Goal: Task Accomplishment & Management: Manage account settings

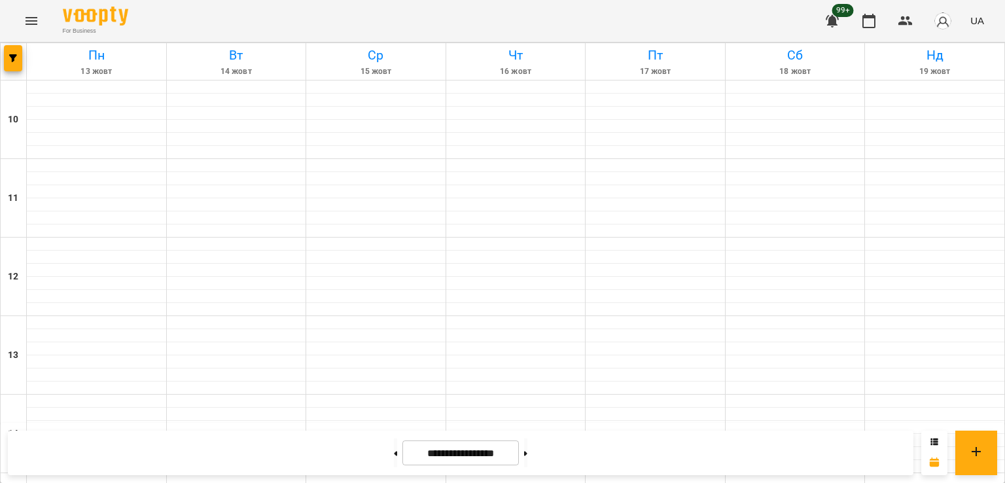
click at [33, 16] on icon "Menu" at bounding box center [32, 21] width 16 height 16
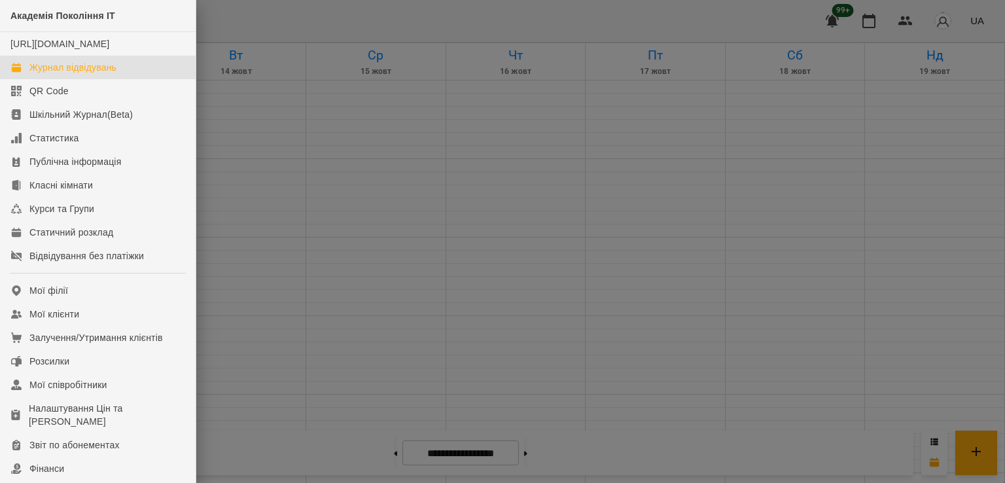
drag, startPoint x: 251, startPoint y: 133, endPoint x: 239, endPoint y: 130, distance: 12.1
click at [249, 133] on div at bounding box center [502, 241] width 1005 height 483
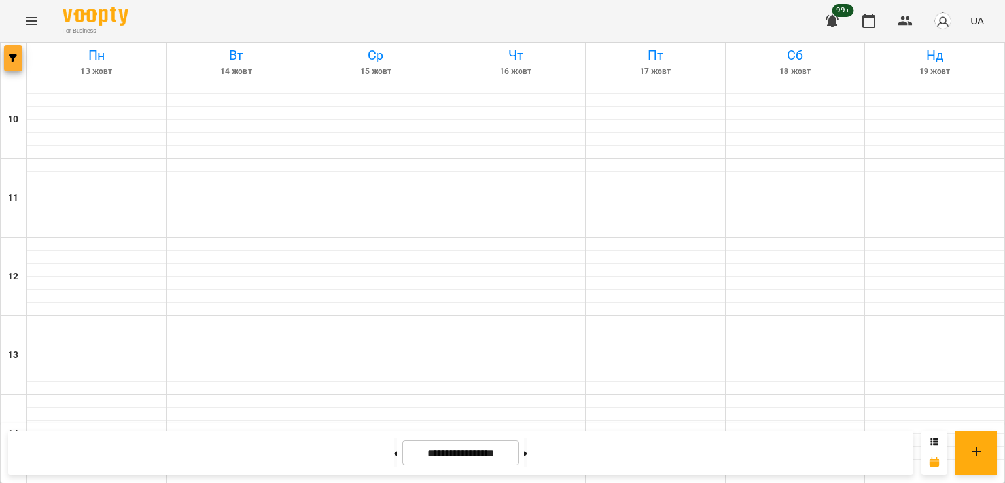
click at [9, 55] on icon "button" at bounding box center [13, 58] width 8 height 8
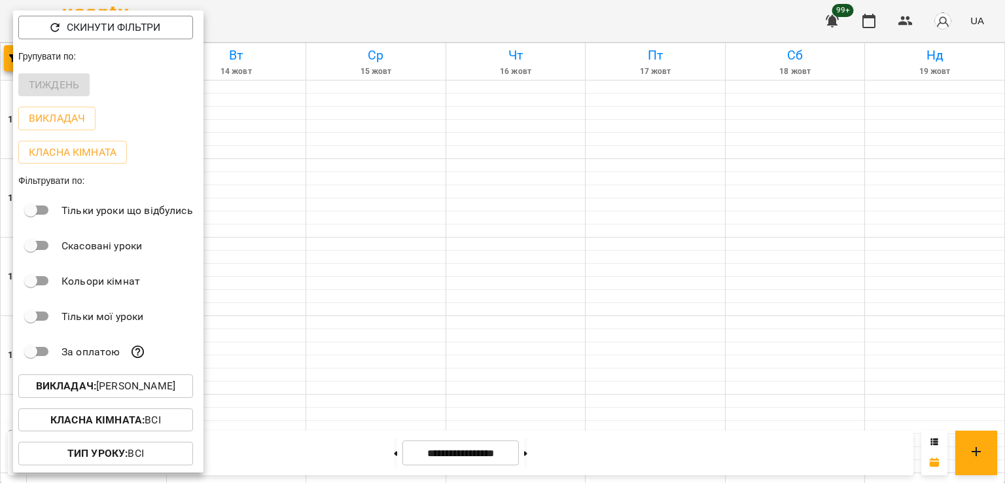
click at [121, 405] on div "Класна кімната : Всі" at bounding box center [108, 420] width 190 height 34
click at [115, 388] on p "Викладач : [PERSON_NAME]" at bounding box center [105, 386] width 139 height 16
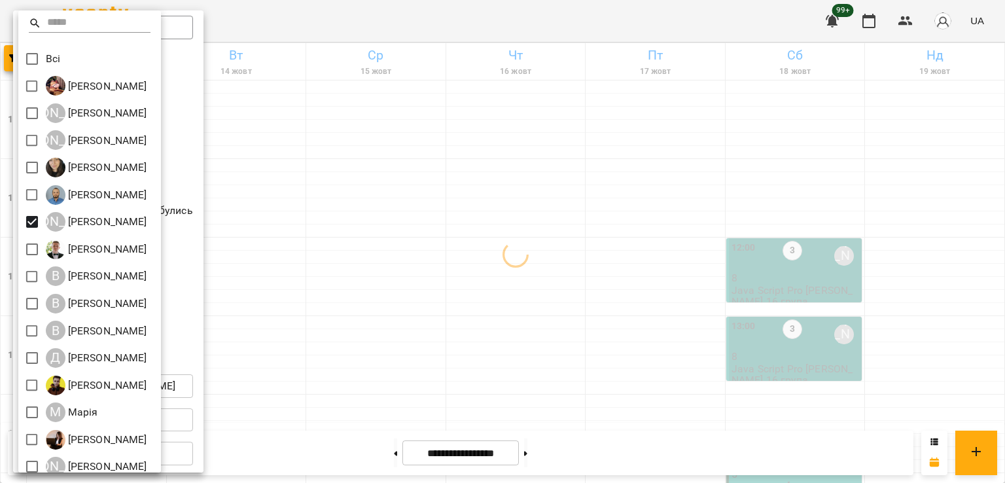
click at [709, 279] on div at bounding box center [502, 241] width 1005 height 483
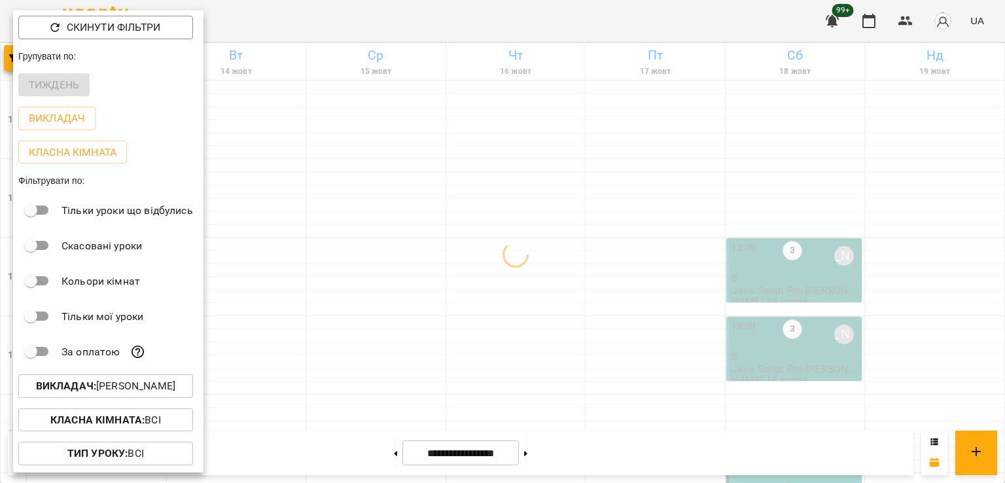
click at [637, 247] on div at bounding box center [502, 241] width 1005 height 483
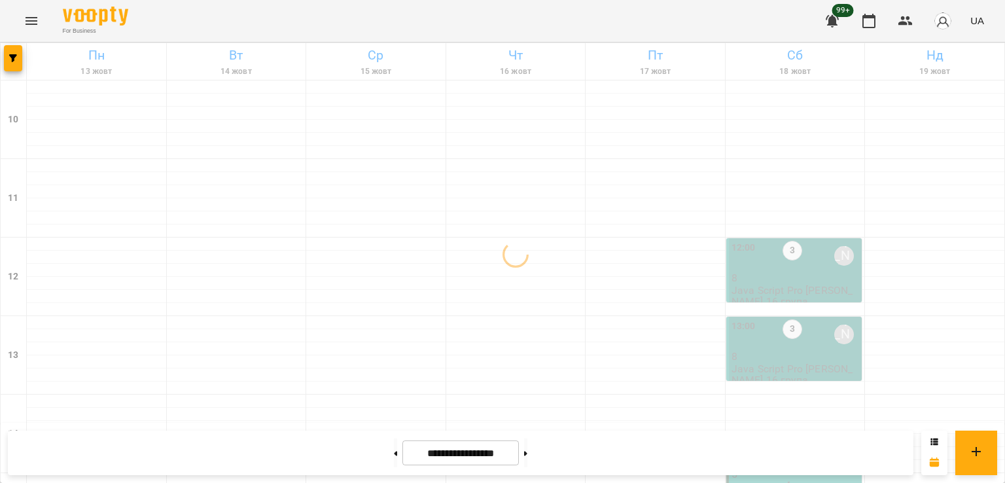
scroll to position [589, 0]
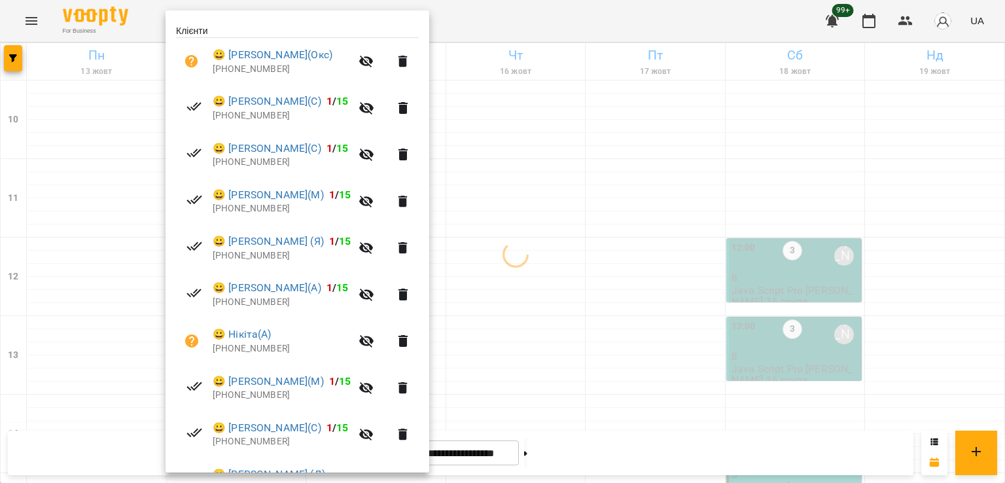
scroll to position [345, 0]
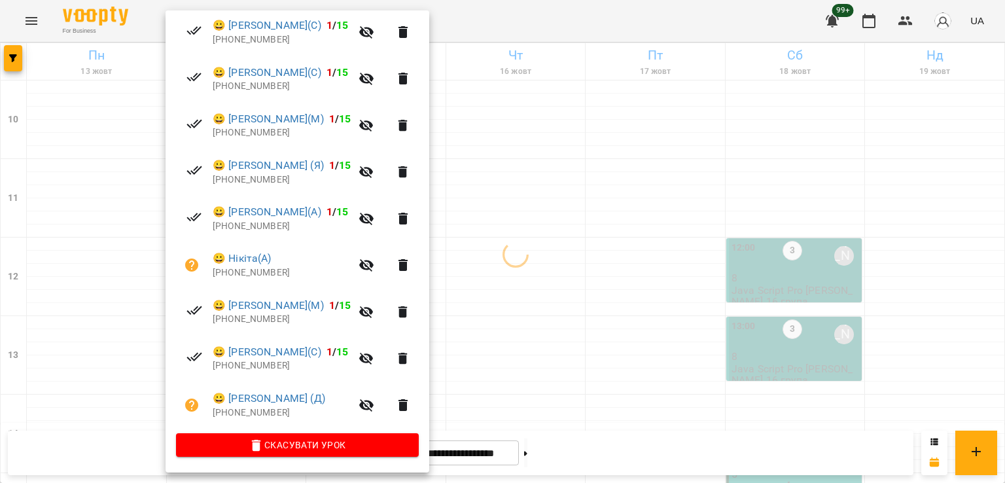
click at [548, 180] on div at bounding box center [502, 241] width 1005 height 483
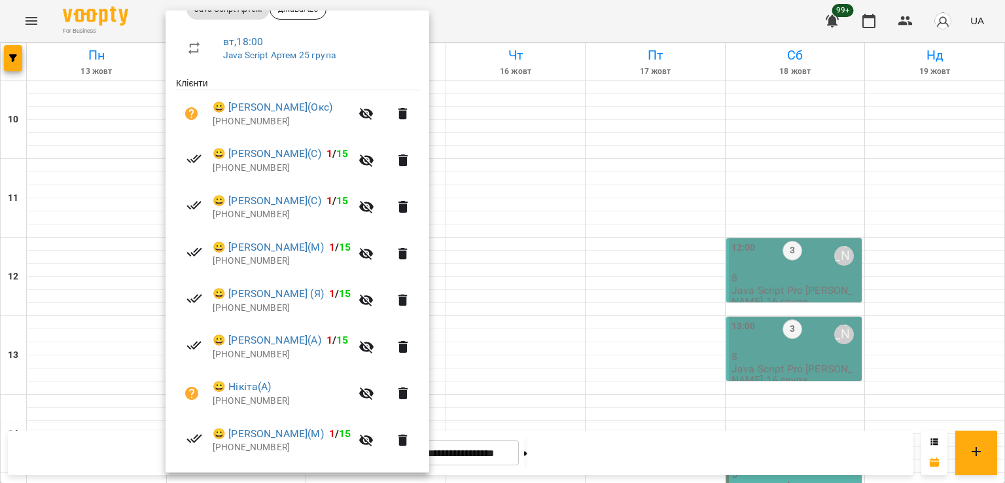
scroll to position [149, 0]
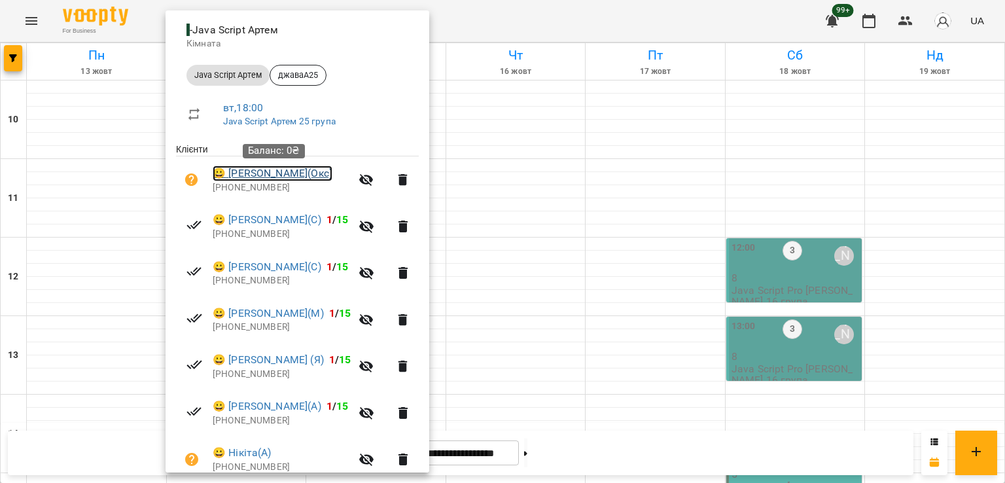
click at [302, 172] on link "😀 Ярослав Мащук(Окс)" at bounding box center [273, 174] width 120 height 16
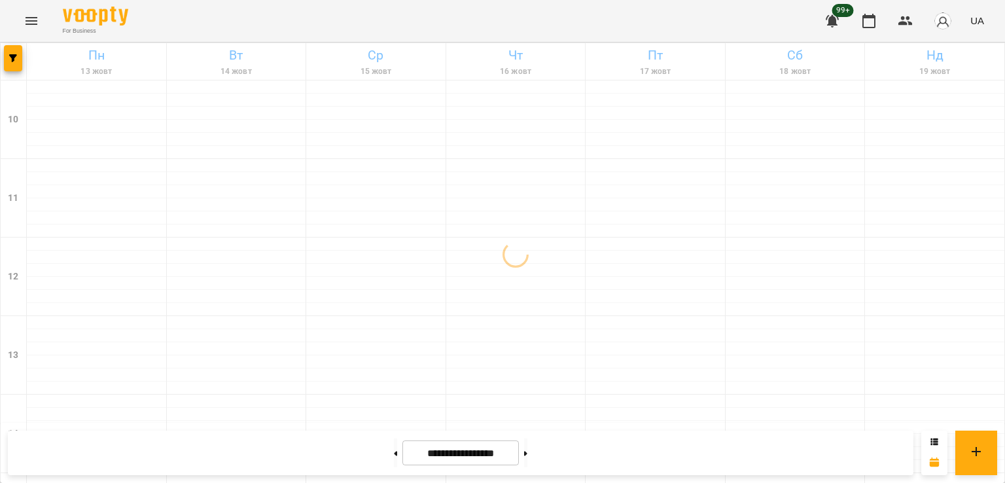
scroll to position [589, 0]
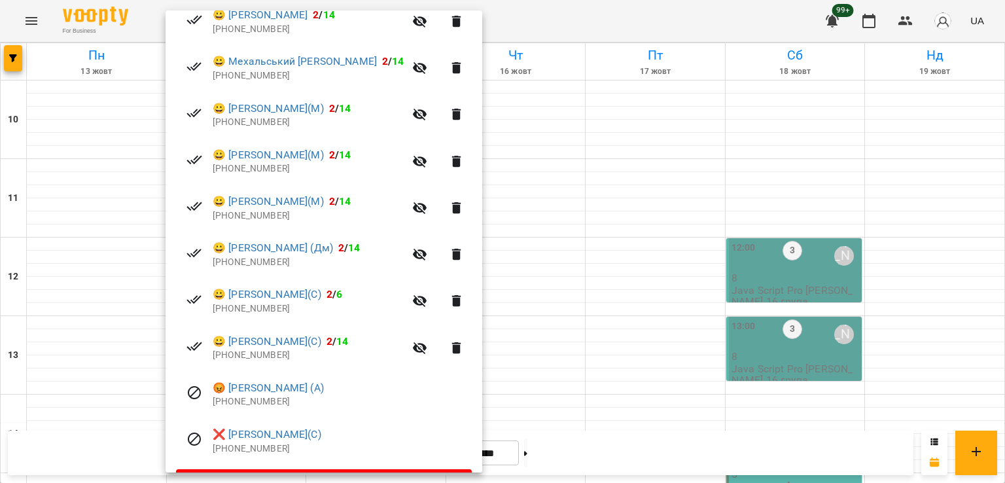
scroll to position [345, 0]
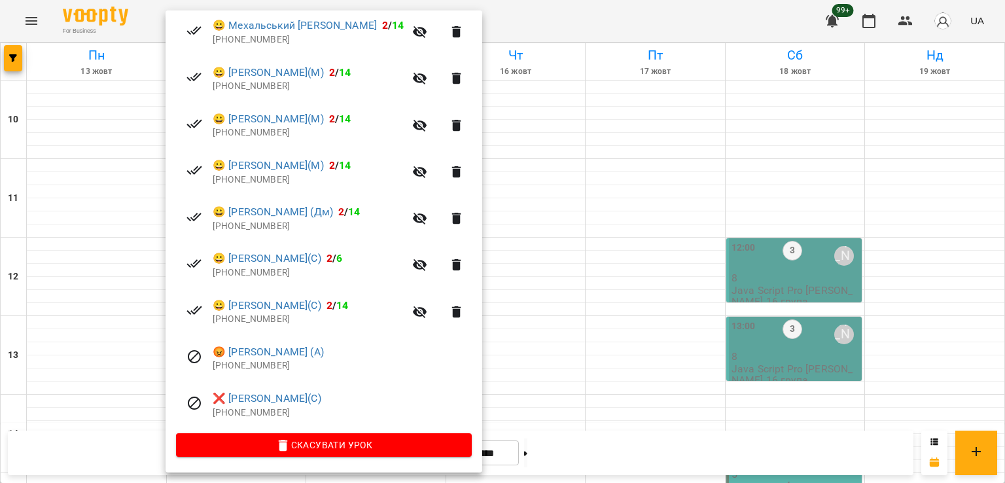
click at [107, 300] on div at bounding box center [502, 241] width 1005 height 483
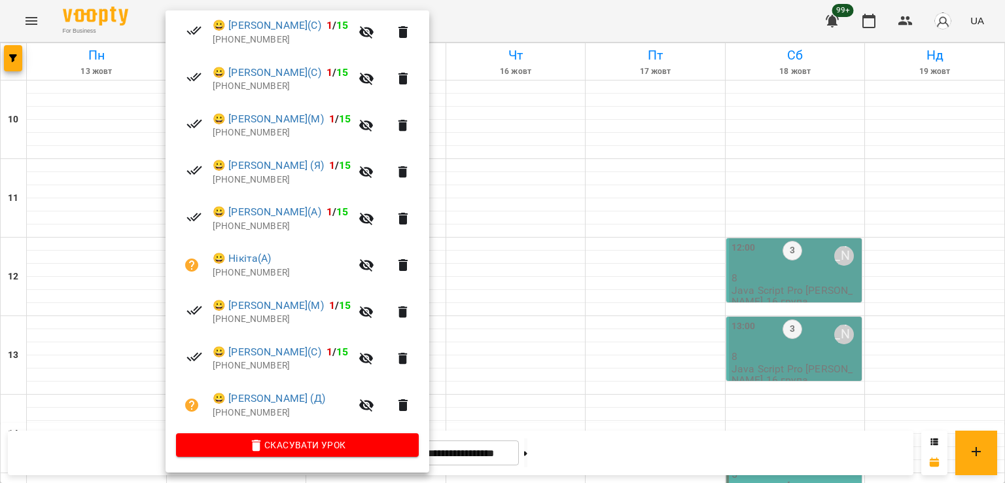
click at [94, 329] on div at bounding box center [502, 241] width 1005 height 483
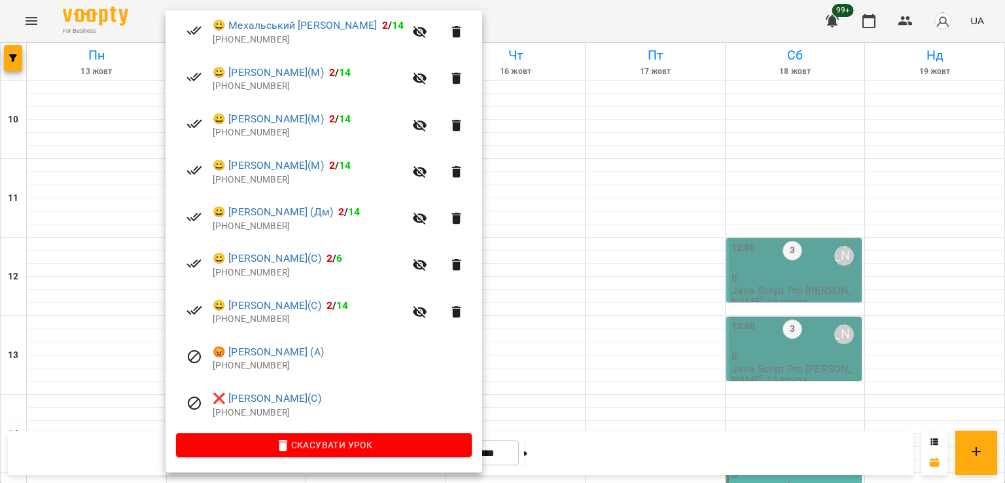
drag, startPoint x: 105, startPoint y: 315, endPoint x: 147, endPoint y: 304, distance: 43.3
click at [105, 314] on div at bounding box center [502, 241] width 1005 height 483
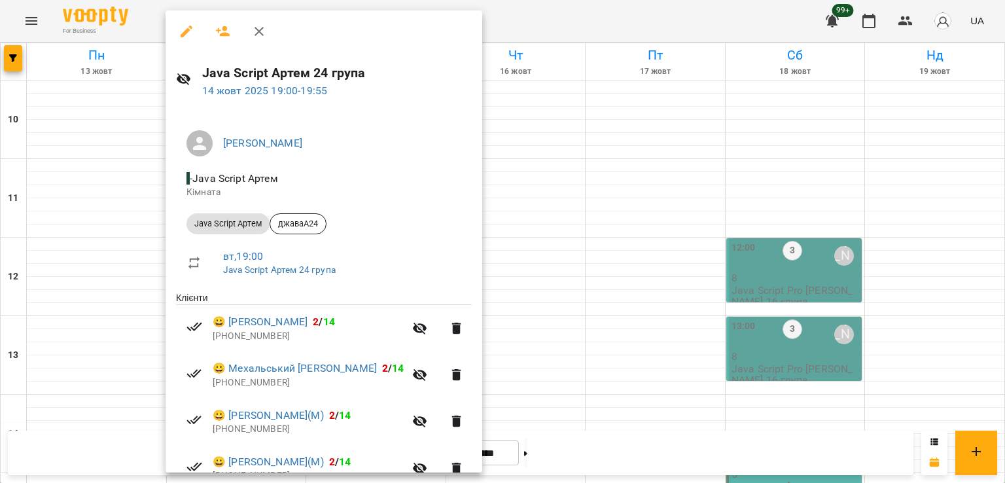
click at [139, 154] on div at bounding box center [502, 241] width 1005 height 483
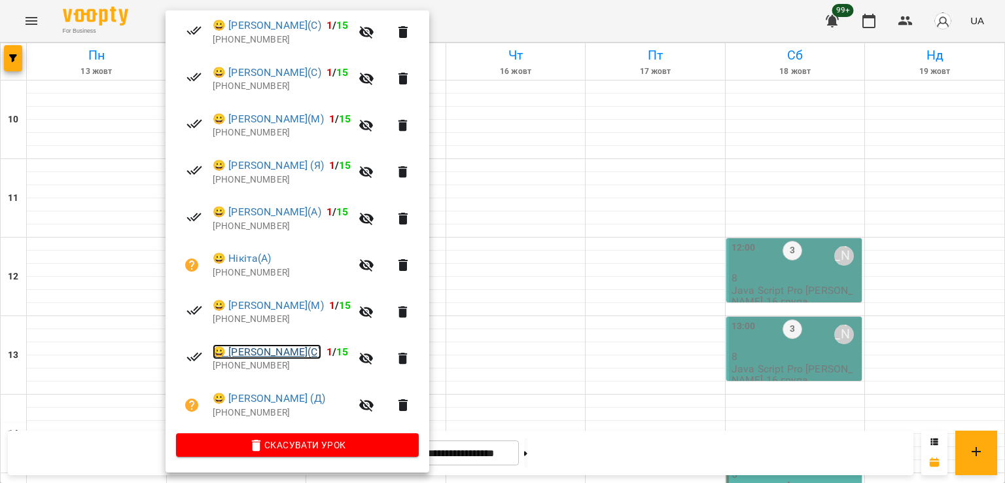
click at [241, 351] on link "😀 Женя(С)" at bounding box center [267, 352] width 109 height 16
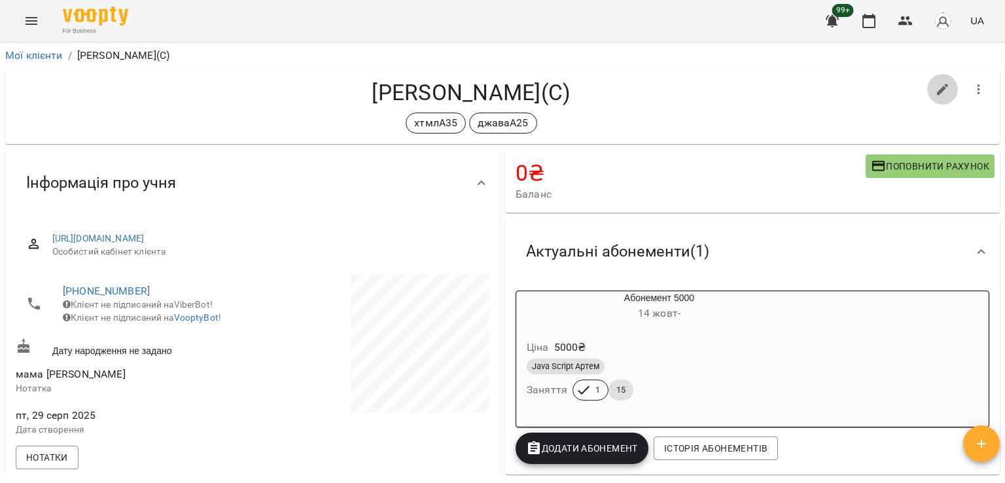
click at [936, 90] on icon "button" at bounding box center [943, 90] width 16 height 16
select select "**"
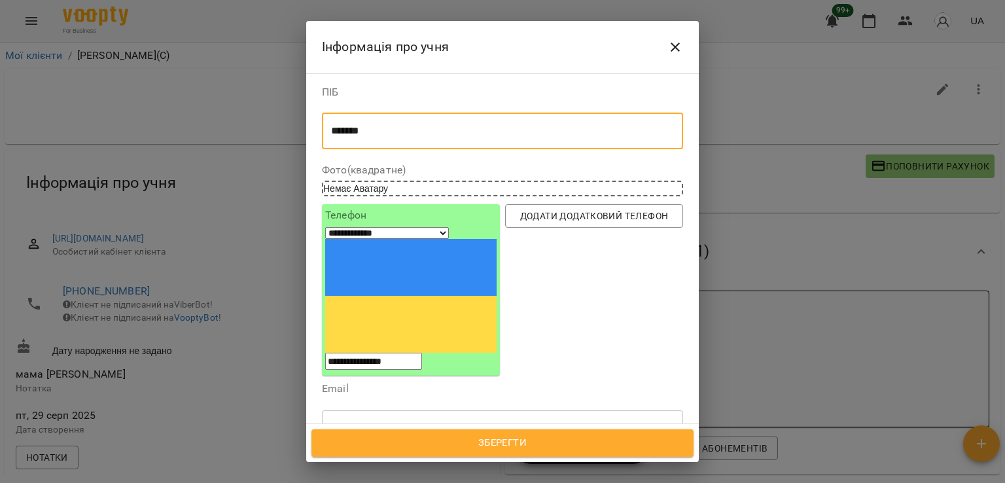
drag, startPoint x: 356, startPoint y: 130, endPoint x: 309, endPoint y: 130, distance: 47.1
click at [310, 130] on div "**********" at bounding box center [502, 248] width 393 height 351
paste textarea "**********"
type textarea "**********"
click at [511, 433] on button "Зберегти" at bounding box center [502, 442] width 382 height 27
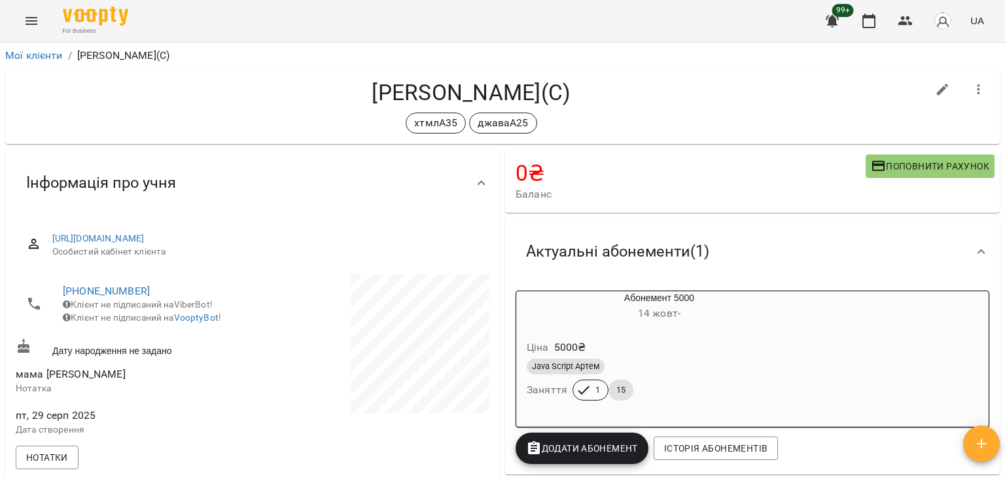
click at [34, 20] on icon "Menu" at bounding box center [32, 21] width 16 height 16
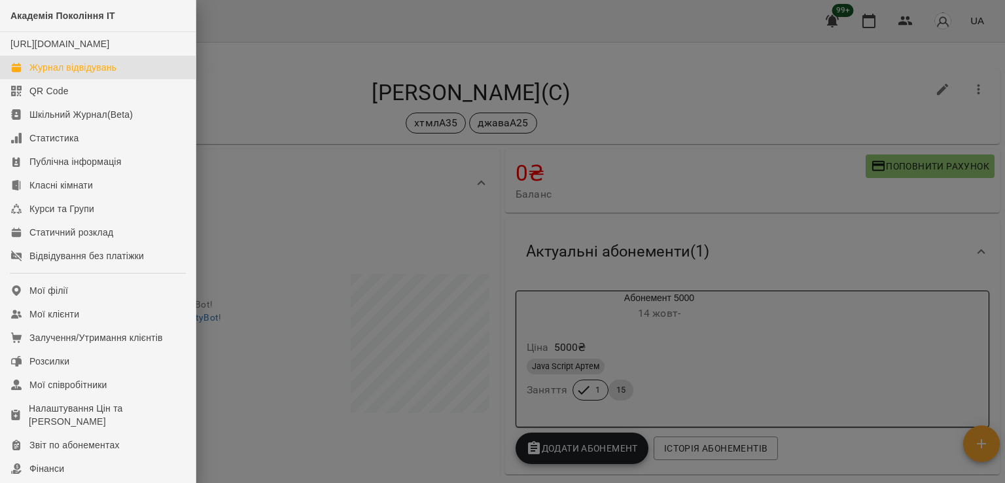
click at [135, 79] on link "Журнал відвідувань" at bounding box center [98, 68] width 196 height 24
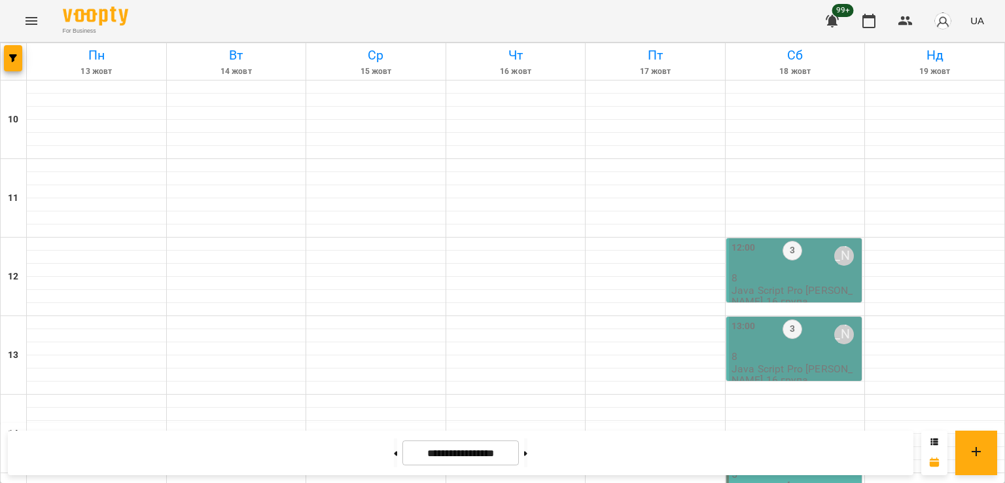
scroll to position [524, 0]
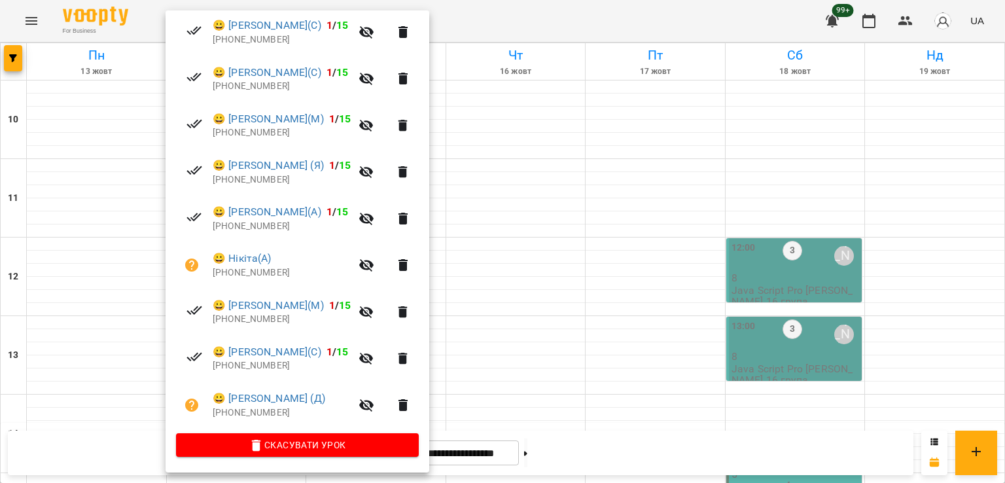
scroll to position [279, 0]
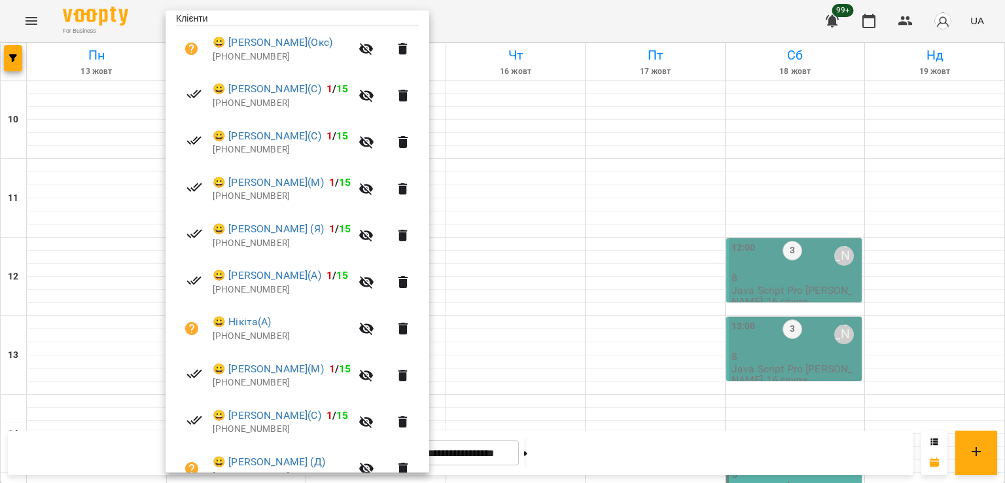
click at [586, 268] on div at bounding box center [502, 241] width 1005 height 483
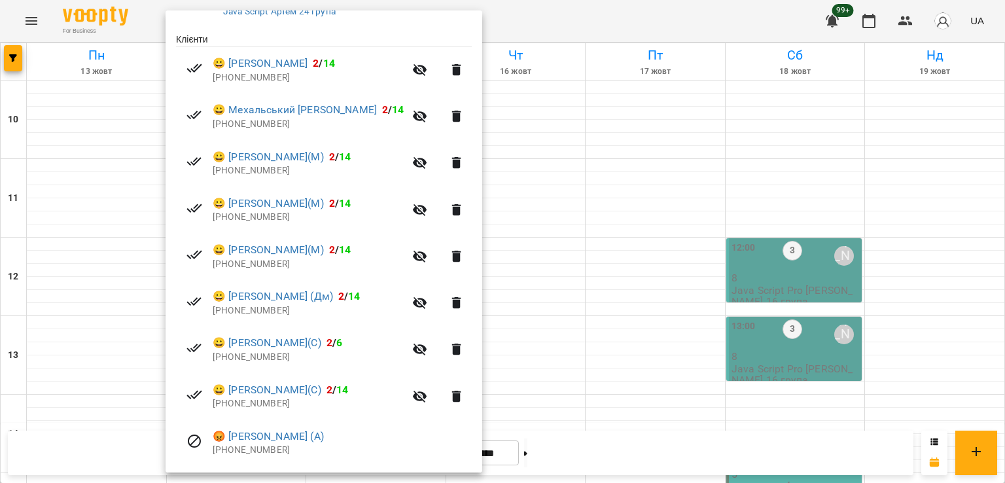
scroll to position [345, 0]
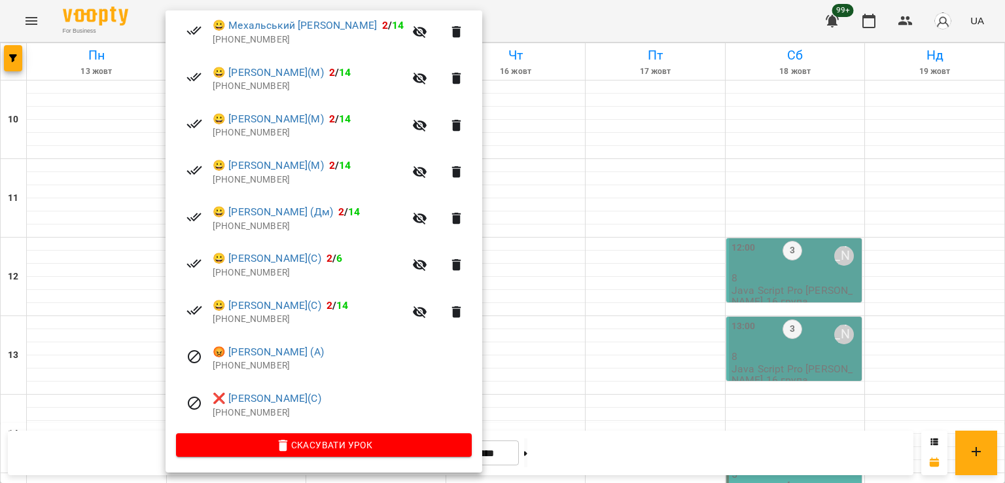
click at [515, 293] on div at bounding box center [502, 241] width 1005 height 483
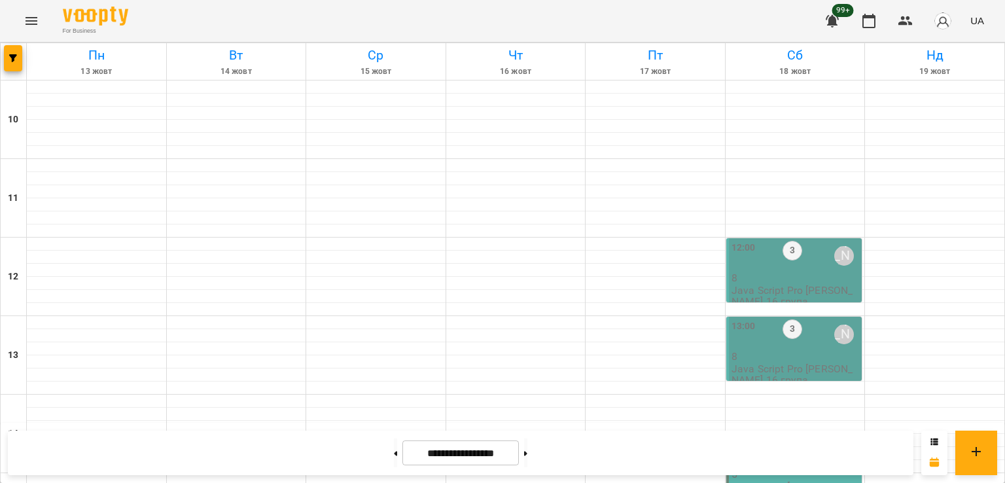
scroll to position [654, 0]
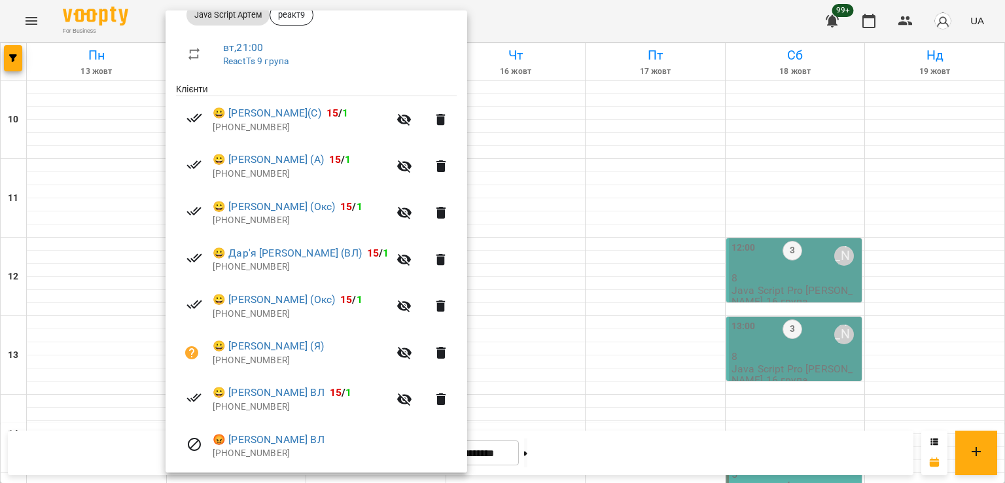
scroll to position [251, 0]
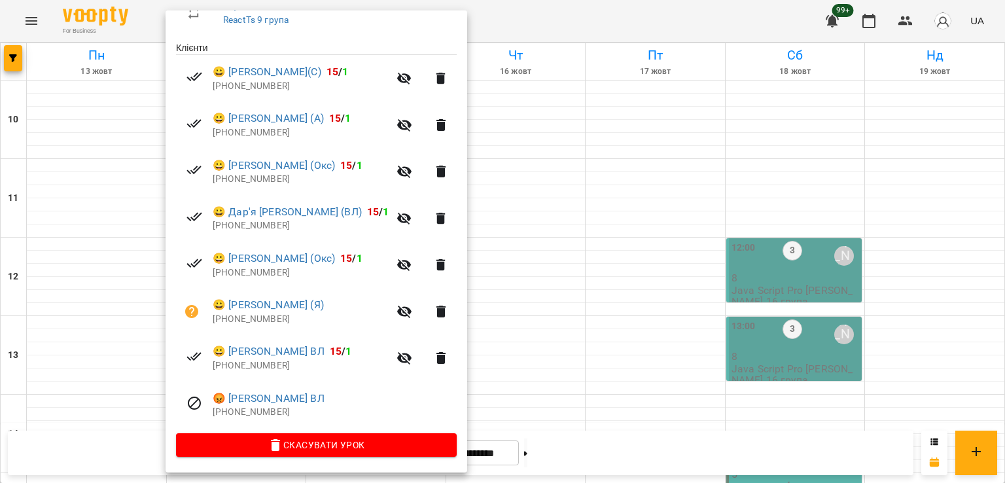
click at [626, 327] on div at bounding box center [502, 241] width 1005 height 483
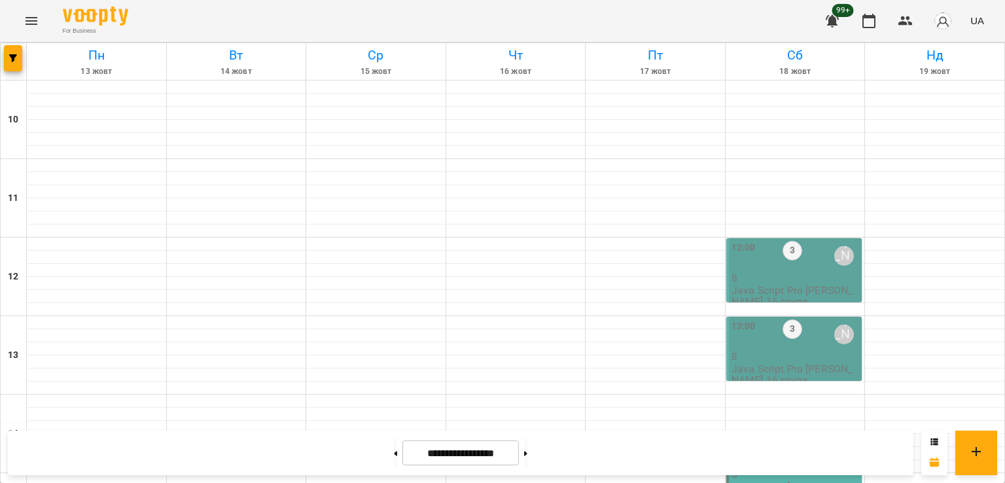
scroll to position [654, 0]
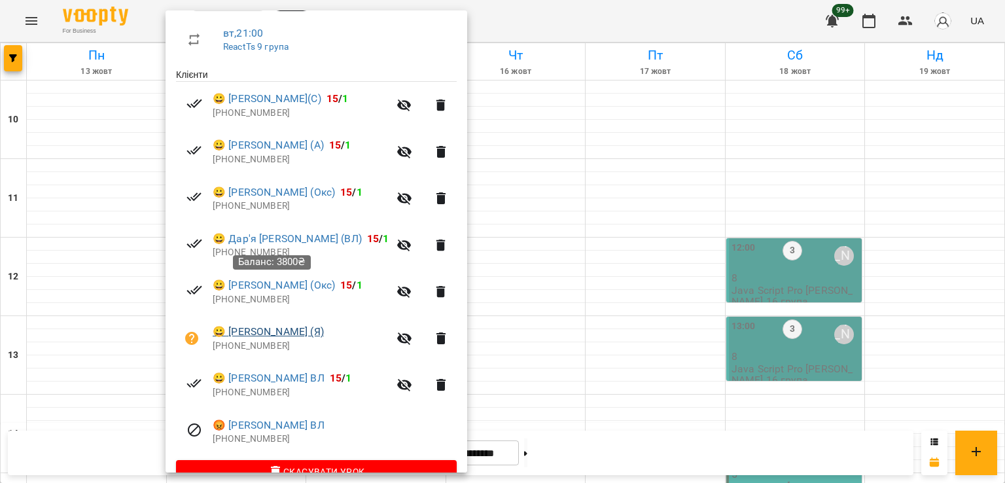
scroll to position [251, 0]
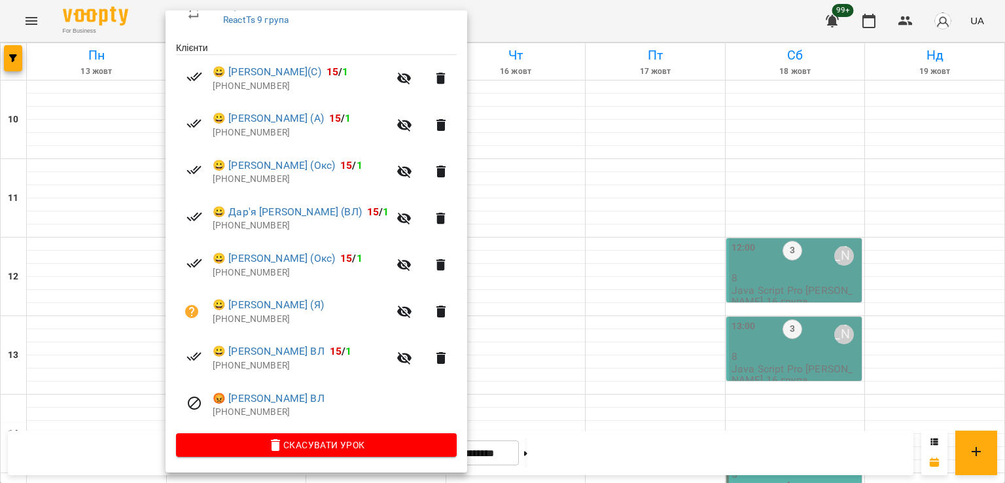
click at [522, 330] on div at bounding box center [502, 241] width 1005 height 483
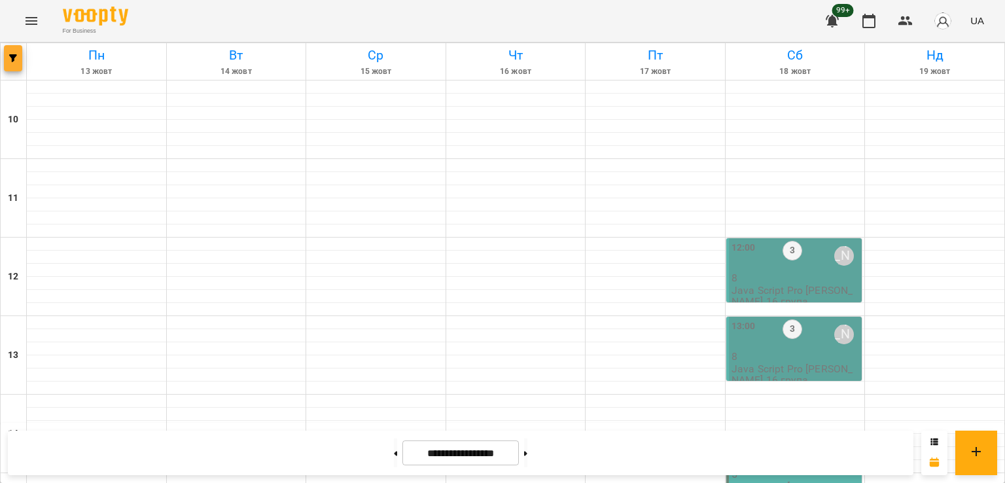
click at [10, 58] on icon "button" at bounding box center [13, 58] width 8 height 8
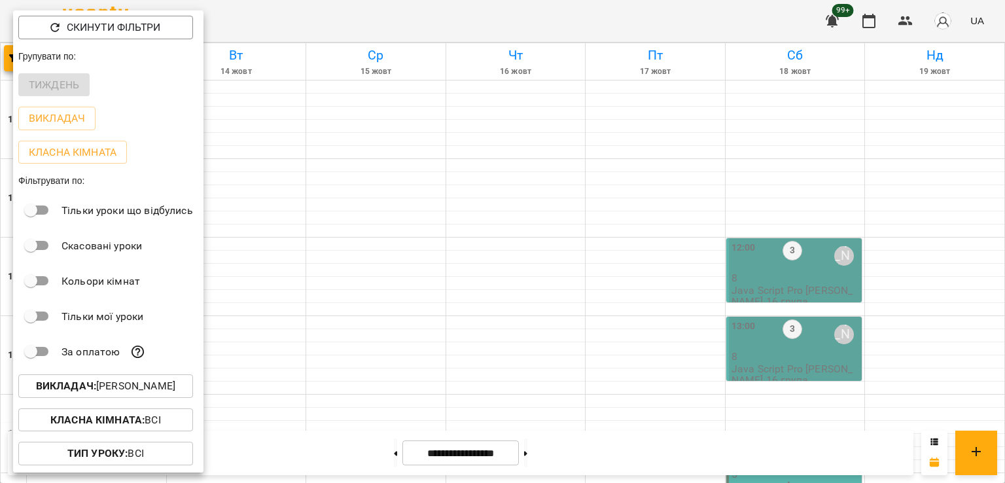
click at [162, 387] on p "Викладач : [PERSON_NAME]" at bounding box center [105, 386] width 139 height 16
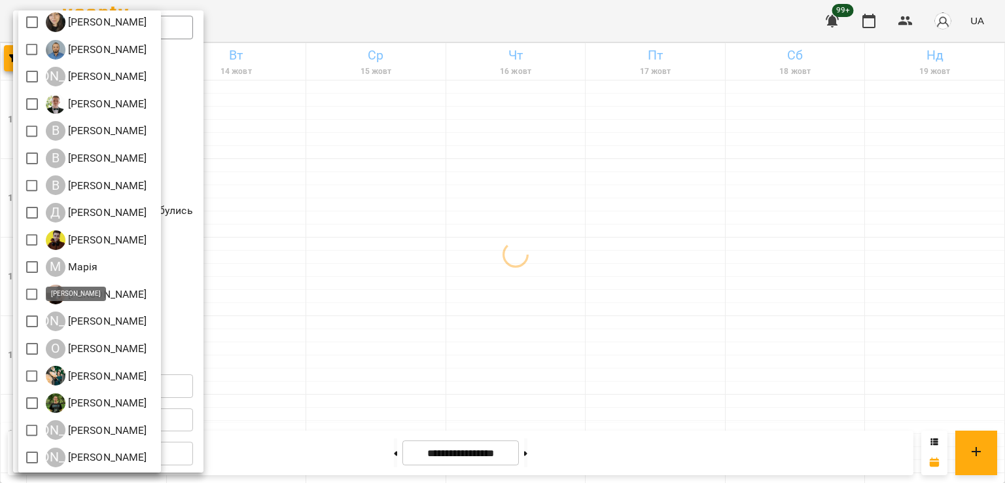
scroll to position [147, 0]
drag, startPoint x: 550, startPoint y: 294, endPoint x: 554, endPoint y: 286, distance: 8.8
click at [550, 294] on div at bounding box center [502, 241] width 1005 height 483
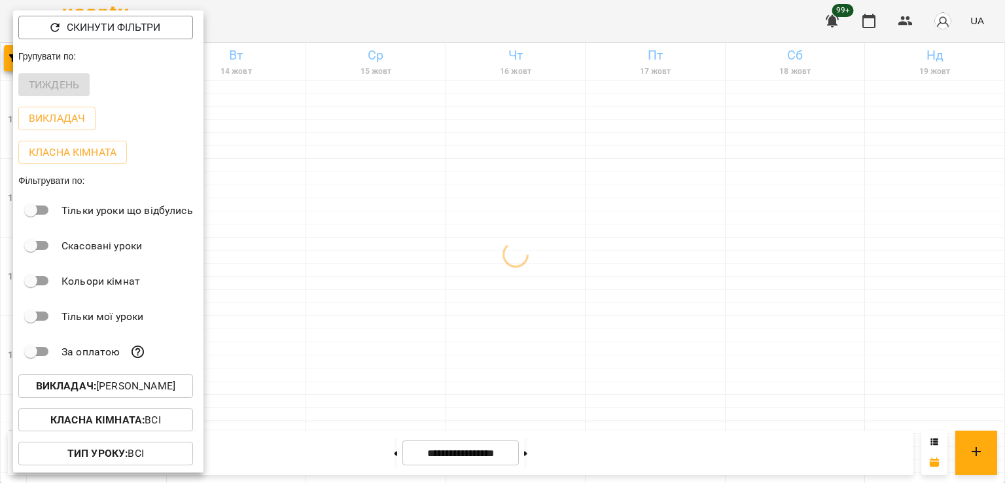
click at [278, 173] on div at bounding box center [502, 241] width 1005 height 483
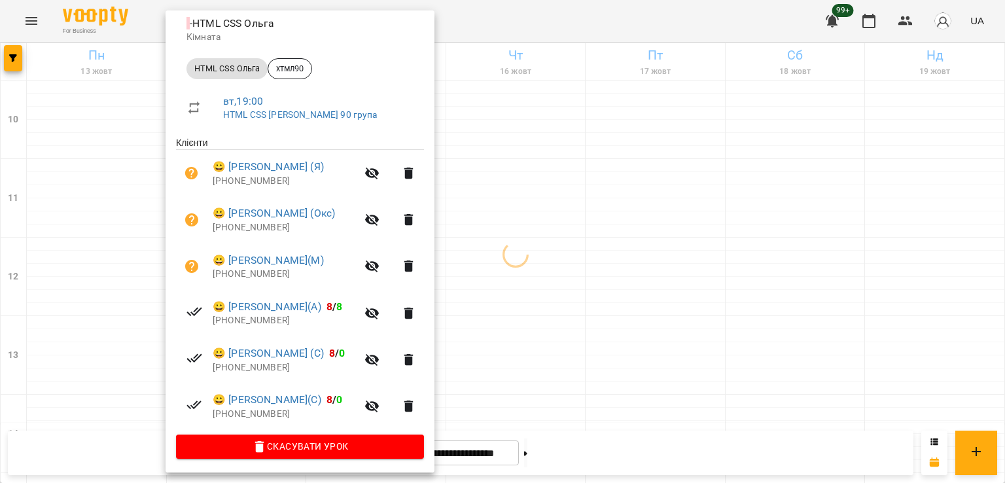
scroll to position [158, 0]
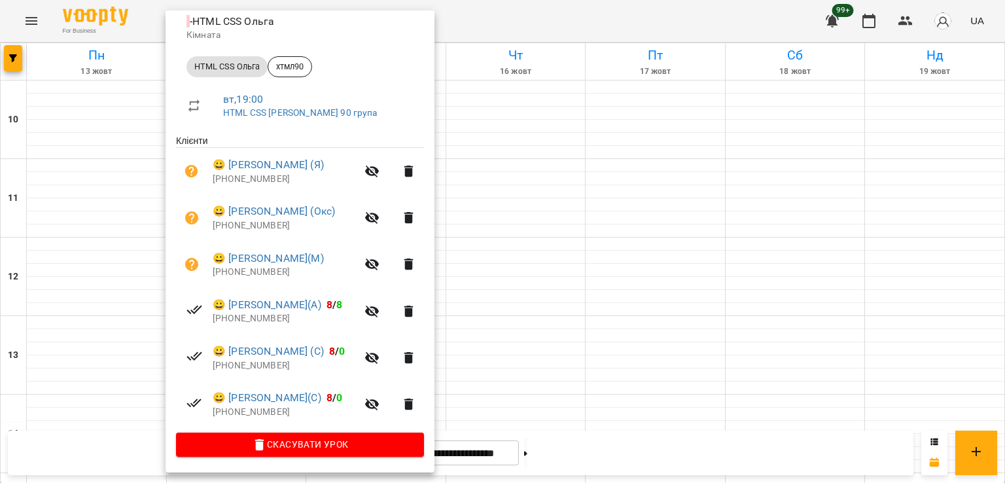
click at [547, 222] on div at bounding box center [502, 241] width 1005 height 483
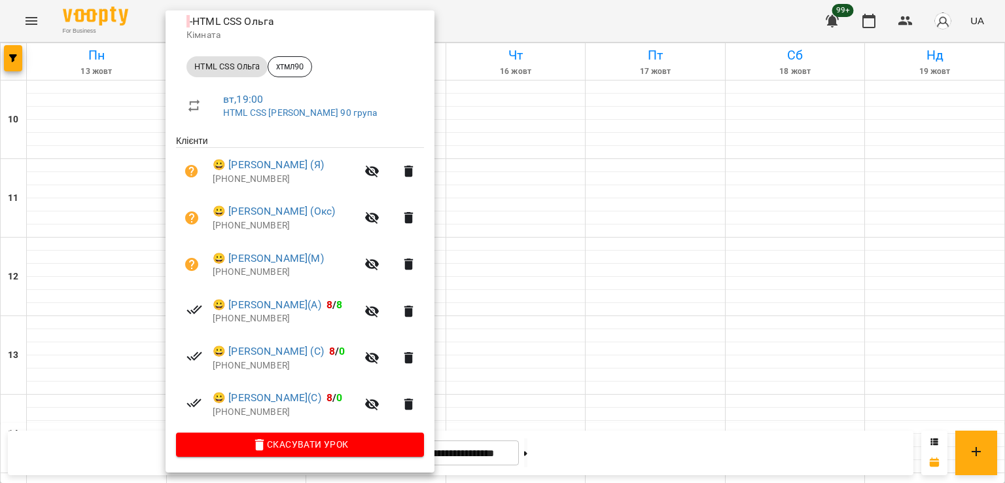
click at [133, 241] on div at bounding box center [502, 241] width 1005 height 483
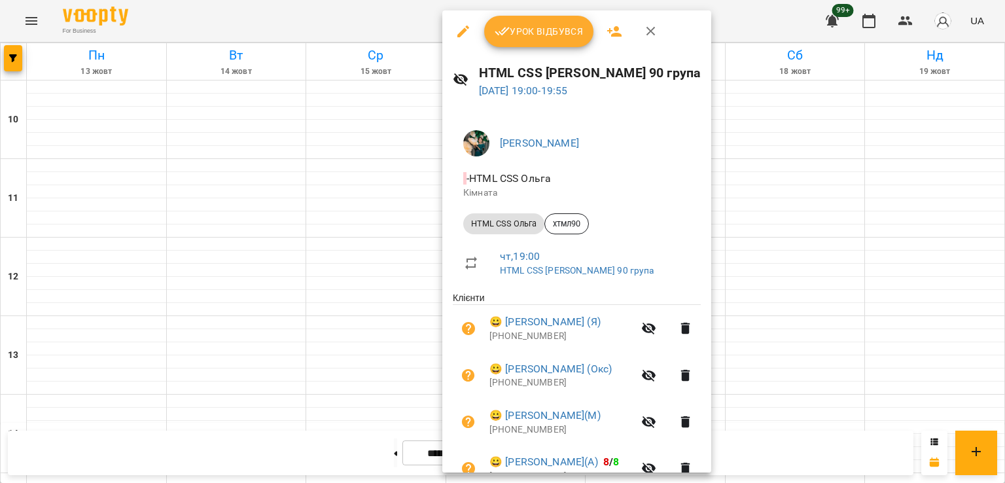
click at [364, 242] on div at bounding box center [502, 241] width 1005 height 483
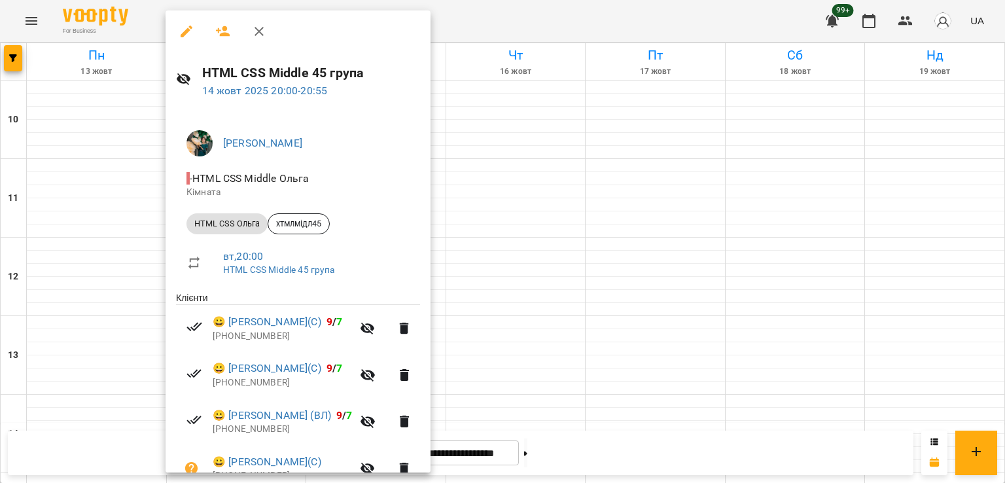
click at [484, 249] on div at bounding box center [502, 241] width 1005 height 483
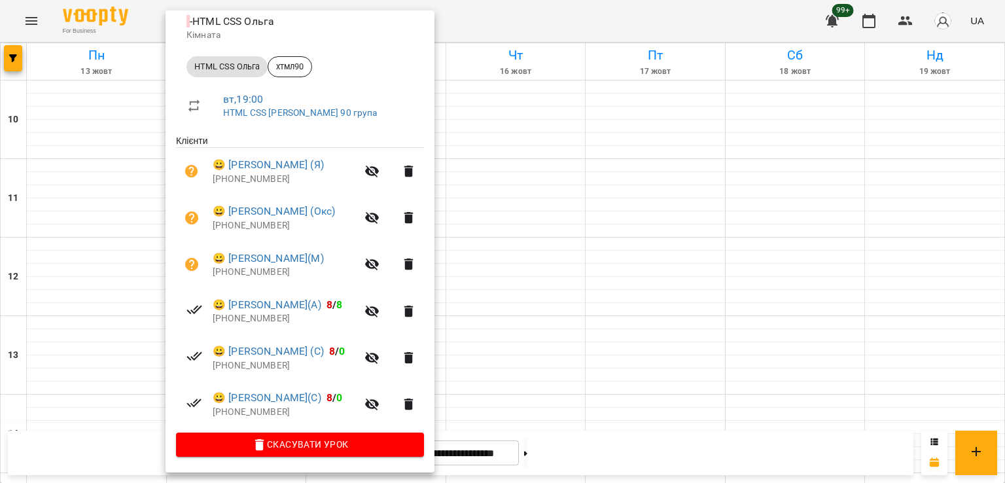
click at [499, 234] on div at bounding box center [502, 241] width 1005 height 483
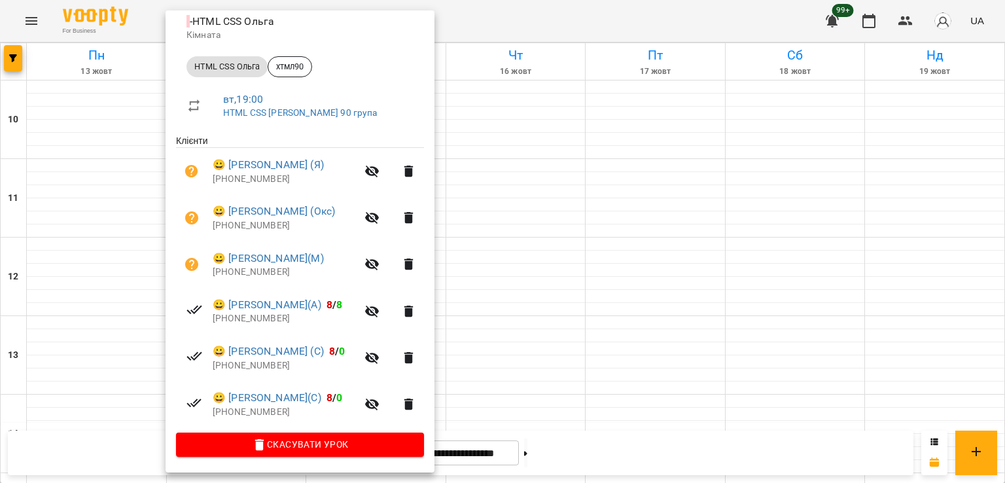
click at [497, 222] on div at bounding box center [502, 241] width 1005 height 483
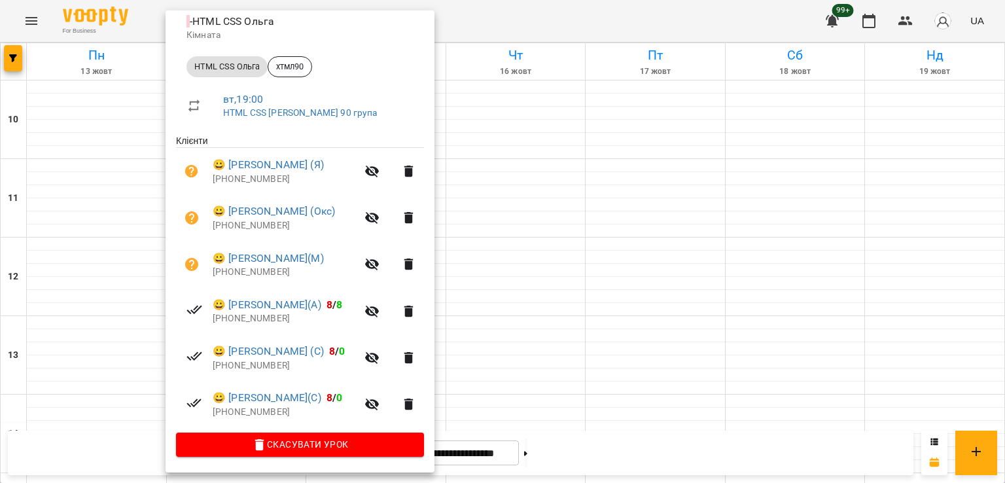
click at [510, 236] on div at bounding box center [502, 241] width 1005 height 483
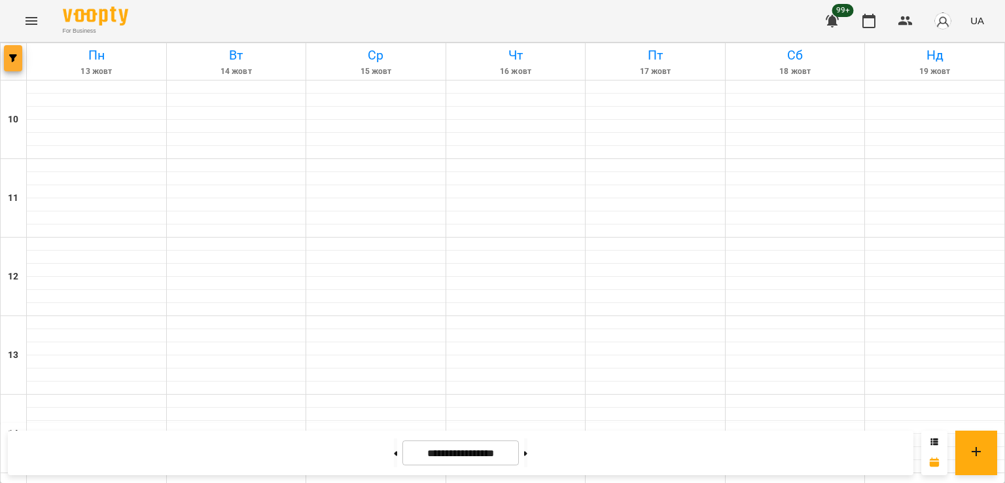
click at [19, 65] on button "button" at bounding box center [13, 58] width 18 height 26
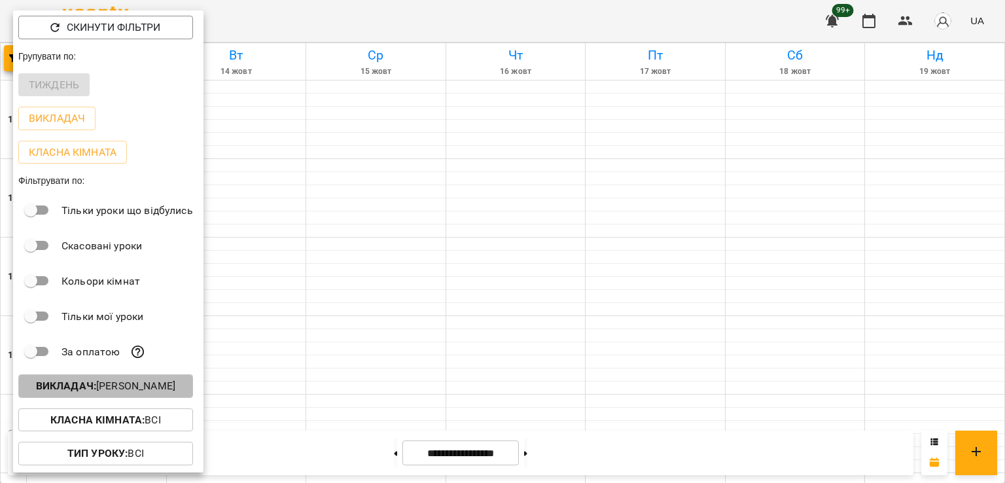
click at [147, 384] on p "Викладач : Ольга Мизюк" at bounding box center [105, 386] width 139 height 16
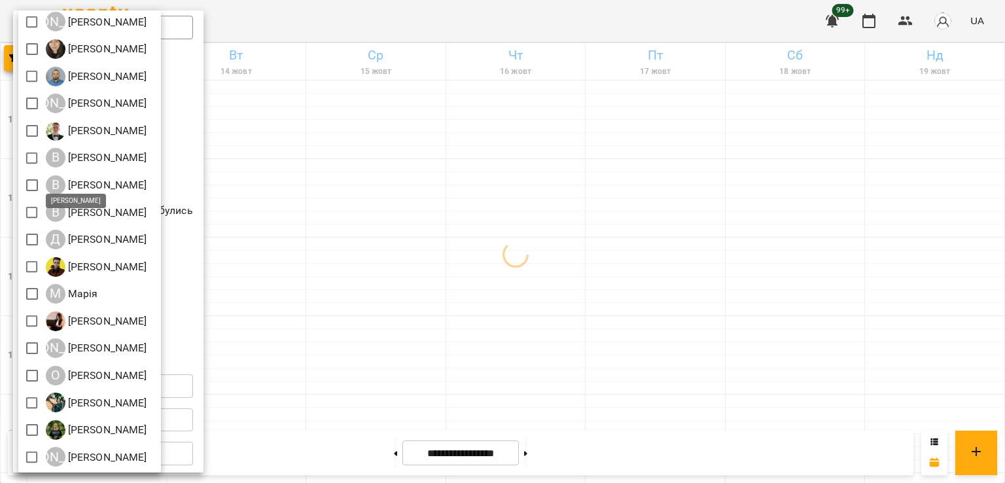
scroll to position [131, 0]
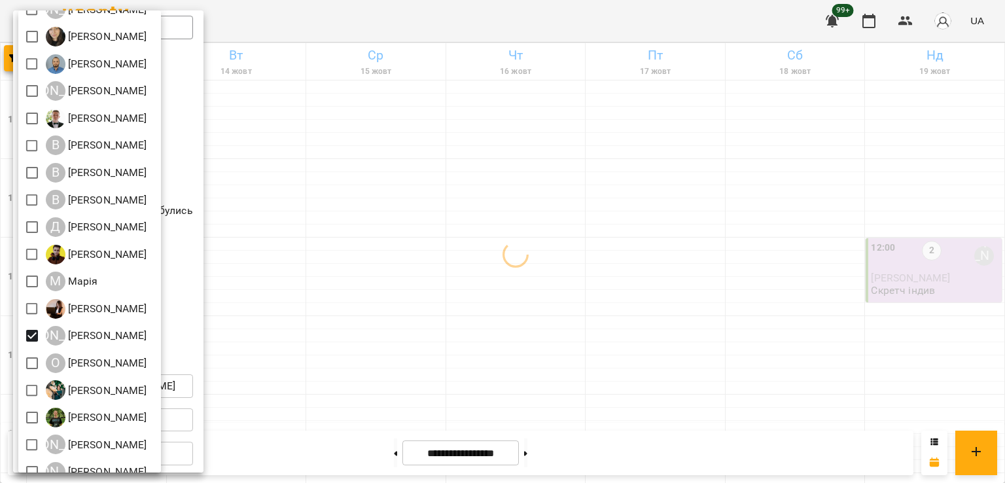
click at [420, 310] on div at bounding box center [502, 241] width 1005 height 483
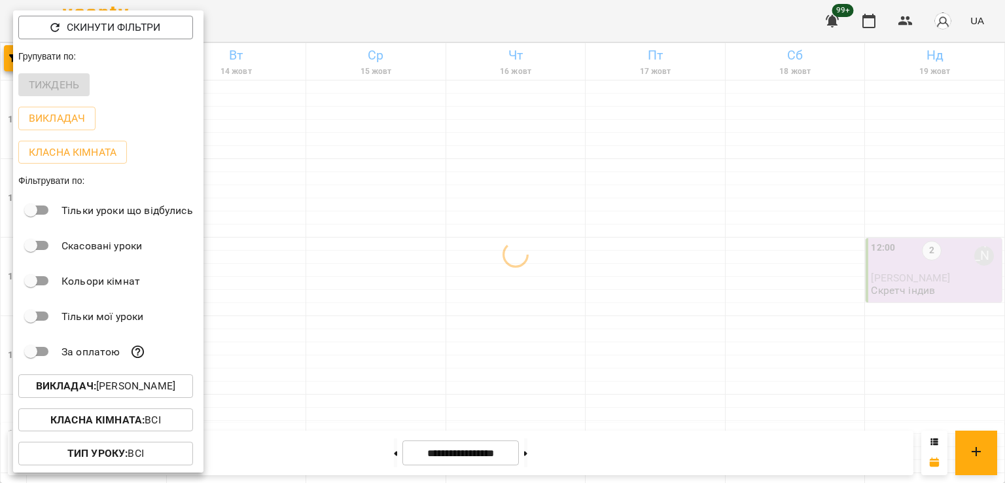
click at [444, 283] on div at bounding box center [502, 241] width 1005 height 483
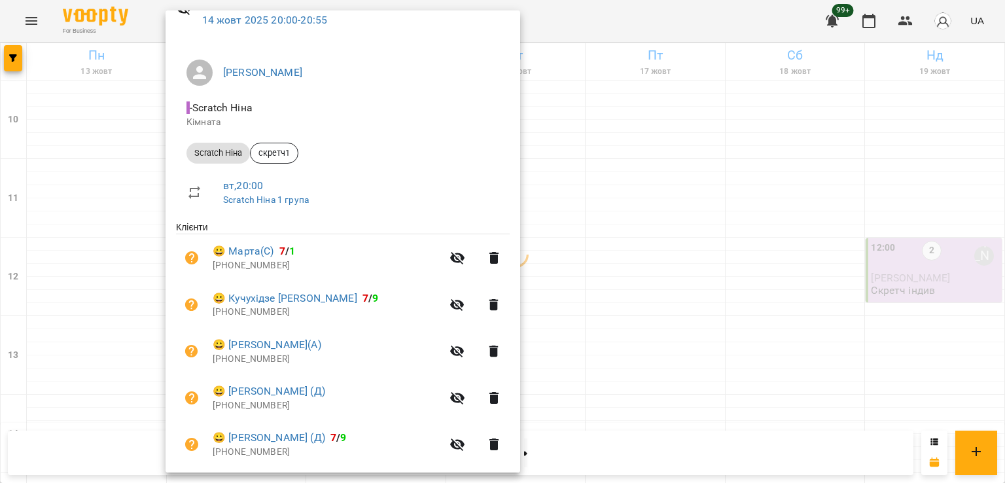
scroll to position [159, 0]
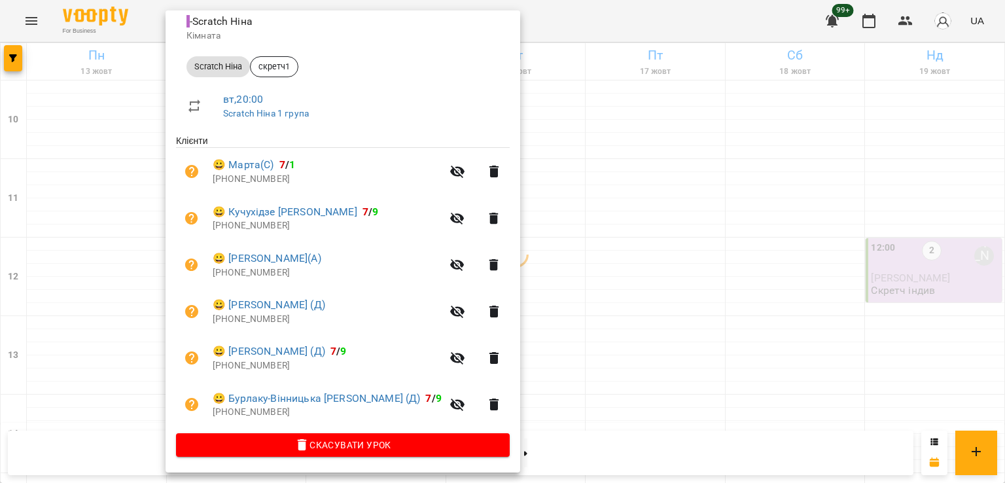
click at [543, 260] on div at bounding box center [502, 241] width 1005 height 483
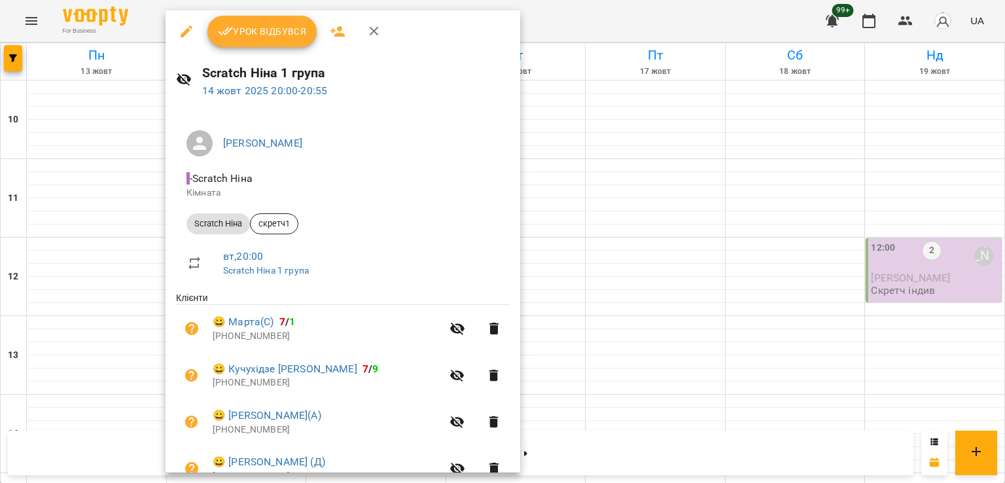
click at [561, 261] on div at bounding box center [502, 241] width 1005 height 483
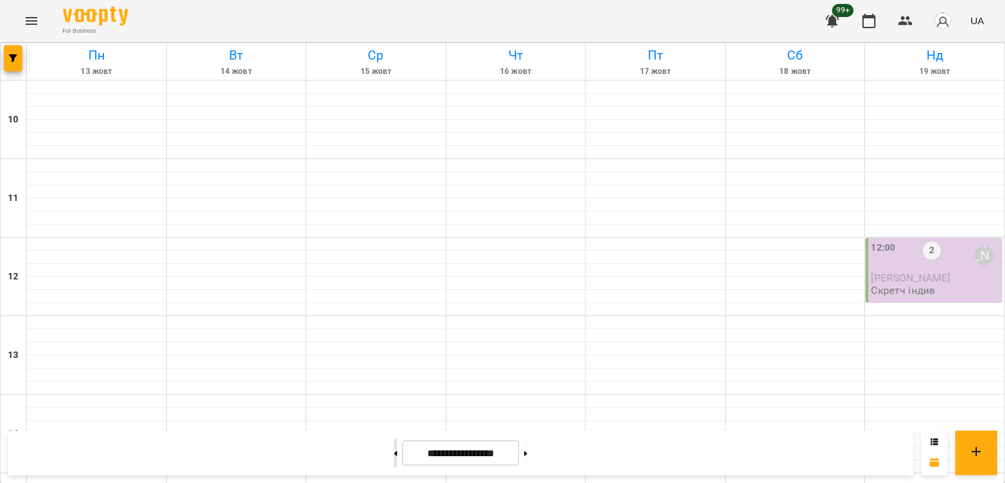
click at [394, 456] on button at bounding box center [395, 452] width 3 height 29
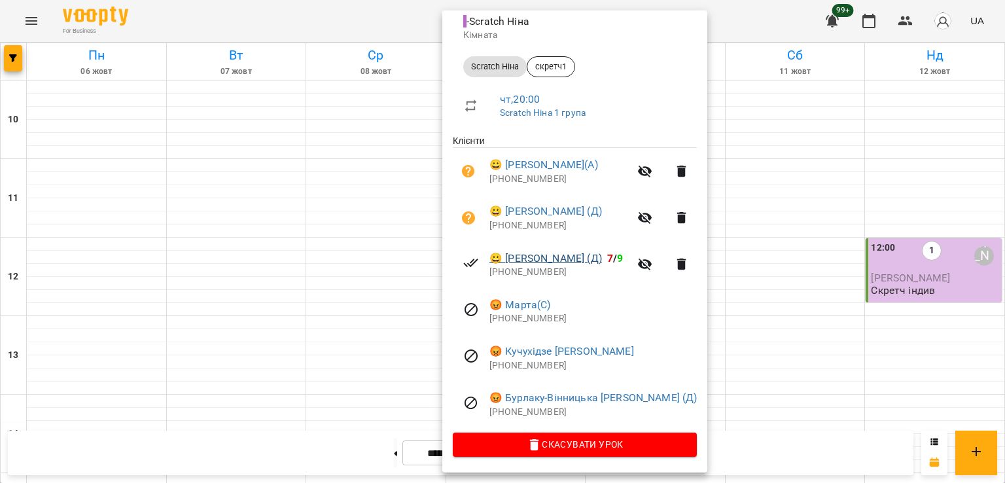
scroll to position [158, 0]
click at [262, 255] on div at bounding box center [502, 241] width 1005 height 483
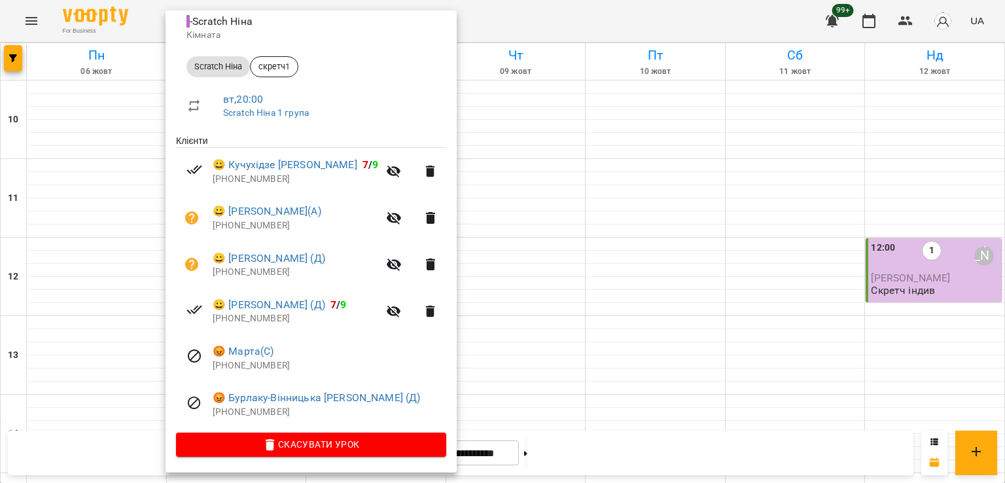
click at [522, 239] on div at bounding box center [502, 241] width 1005 height 483
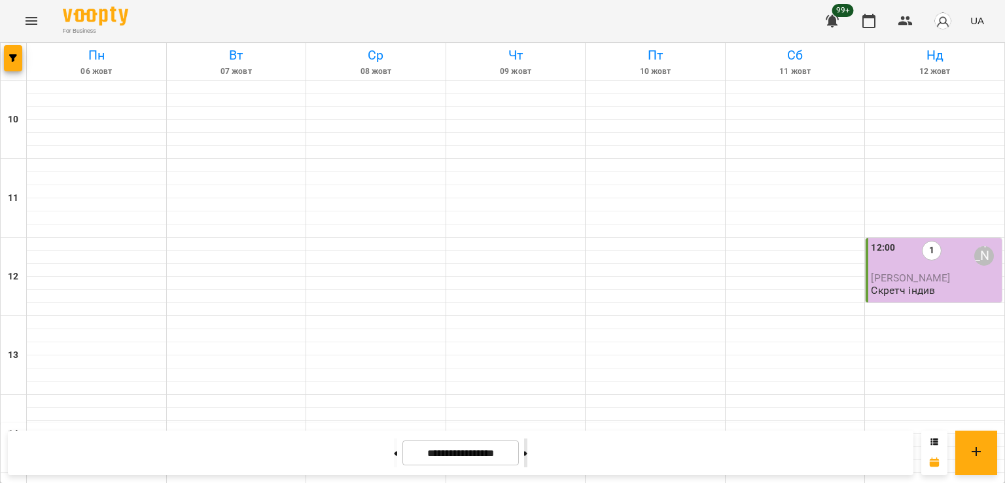
click at [527, 455] on button at bounding box center [525, 452] width 3 height 29
type input "**********"
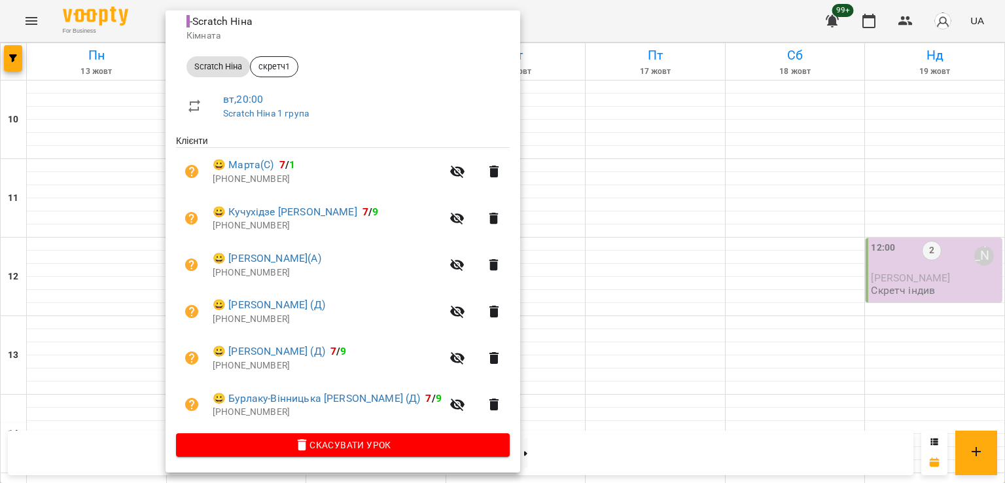
scroll to position [159, 0]
click at [560, 236] on div at bounding box center [502, 241] width 1005 height 483
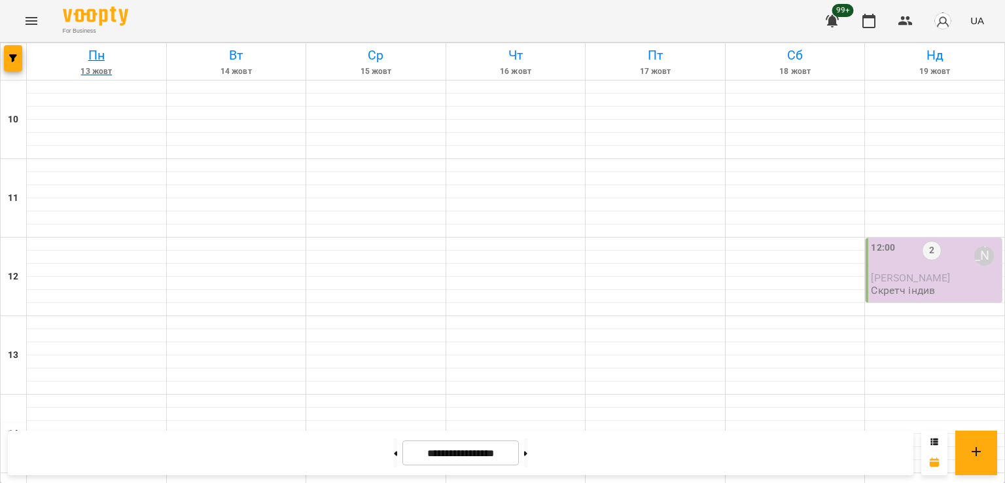
click at [29, 63] on h6 "Пн" at bounding box center [96, 55] width 135 height 20
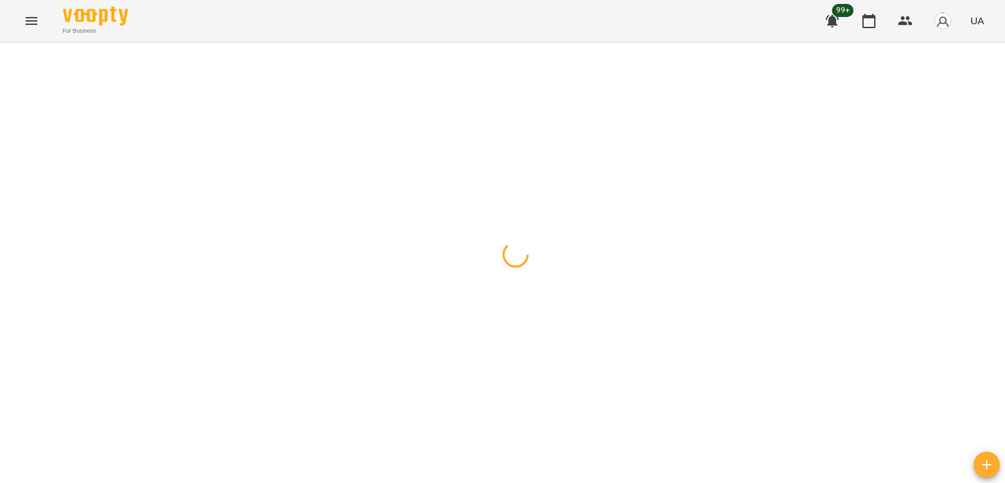
click at [21, 58] on span "button" at bounding box center [13, 58] width 18 height 8
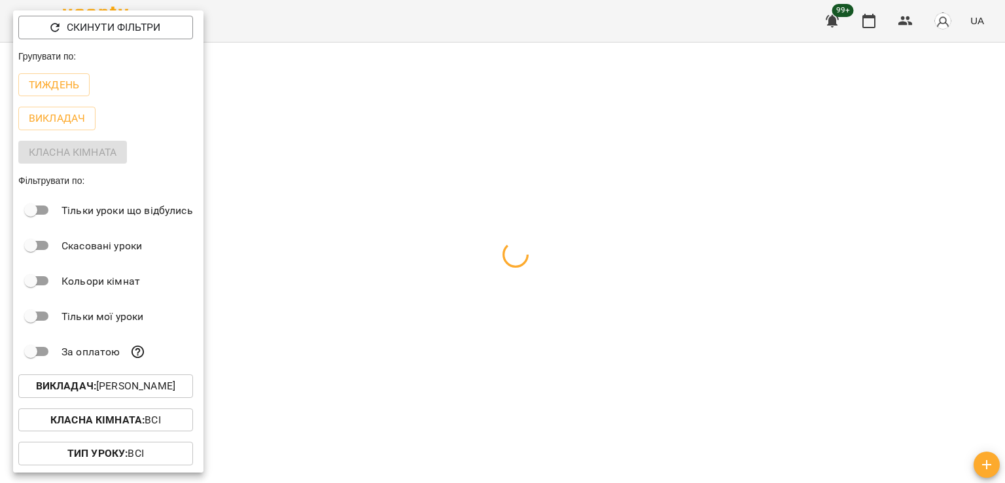
click at [136, 387] on p "Викладач : Ніна Марчук" at bounding box center [105, 386] width 139 height 16
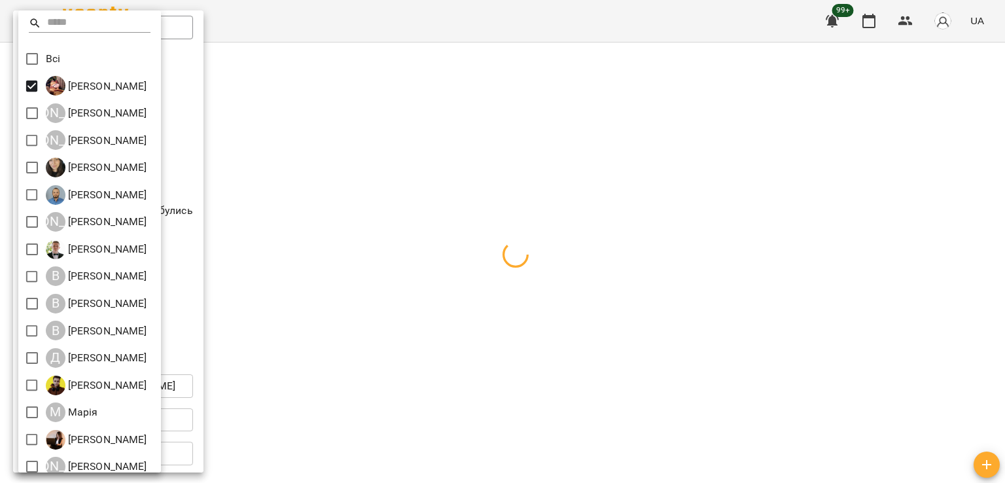
click at [342, 185] on div at bounding box center [502, 241] width 1005 height 483
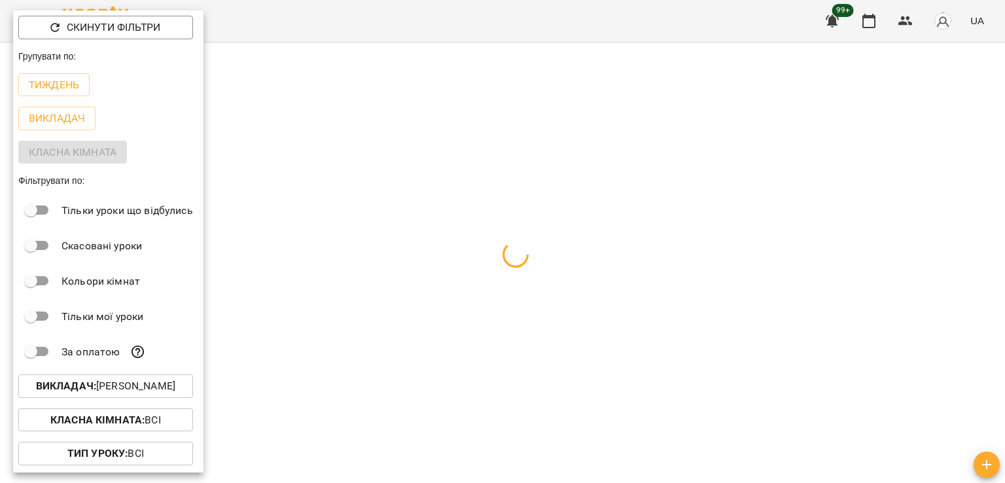
click at [397, 234] on div at bounding box center [502, 241] width 1005 height 483
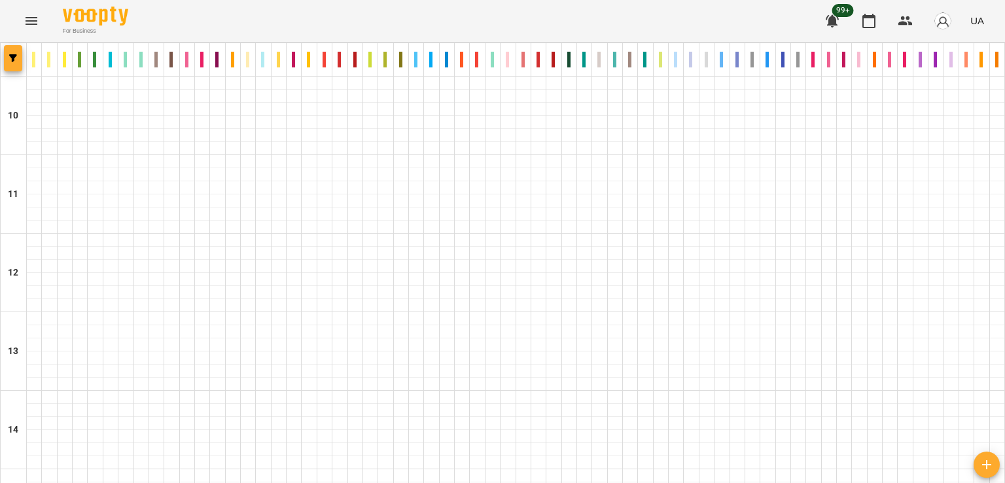
click at [9, 58] on icon "button" at bounding box center [13, 58] width 8 height 8
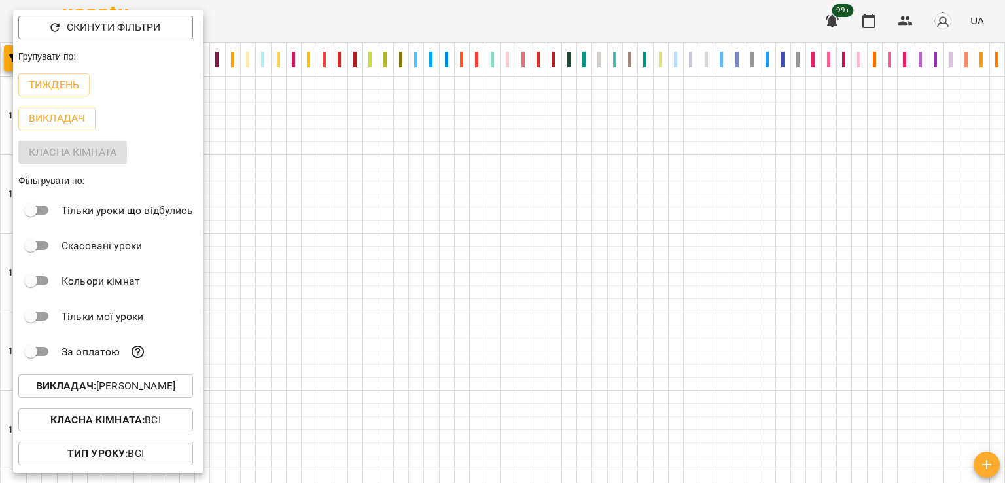
click at [103, 385] on p "Викладач : Ілля Петруша" at bounding box center [105, 386] width 139 height 16
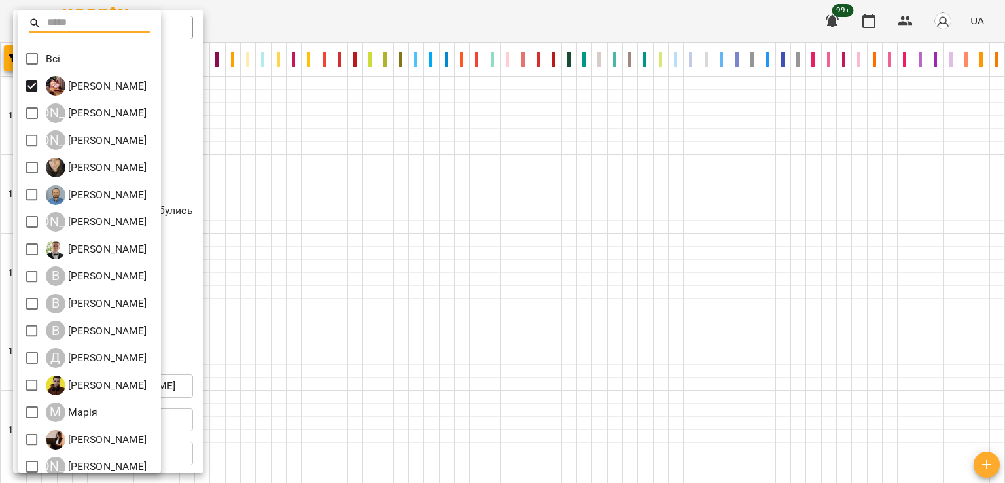
click at [338, 135] on div at bounding box center [502, 241] width 1005 height 483
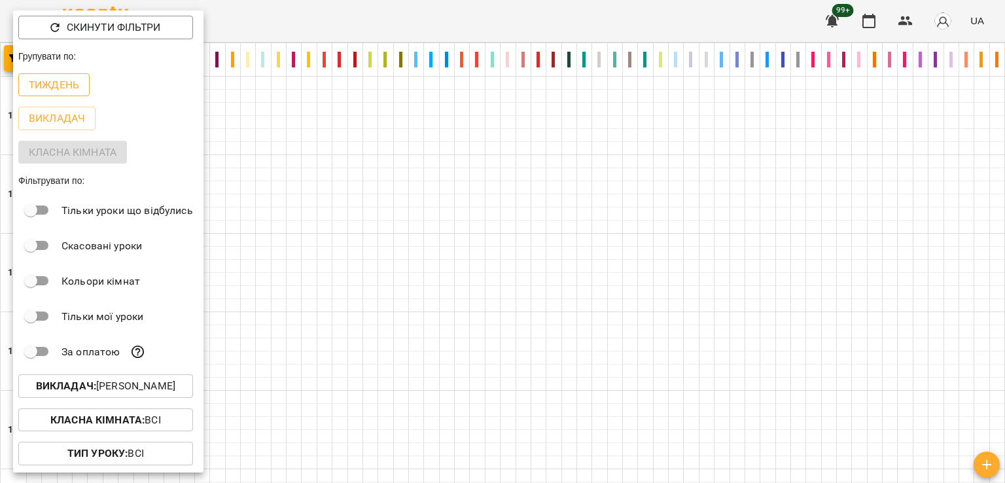
click at [63, 86] on p "Тиждень" at bounding box center [54, 85] width 50 height 16
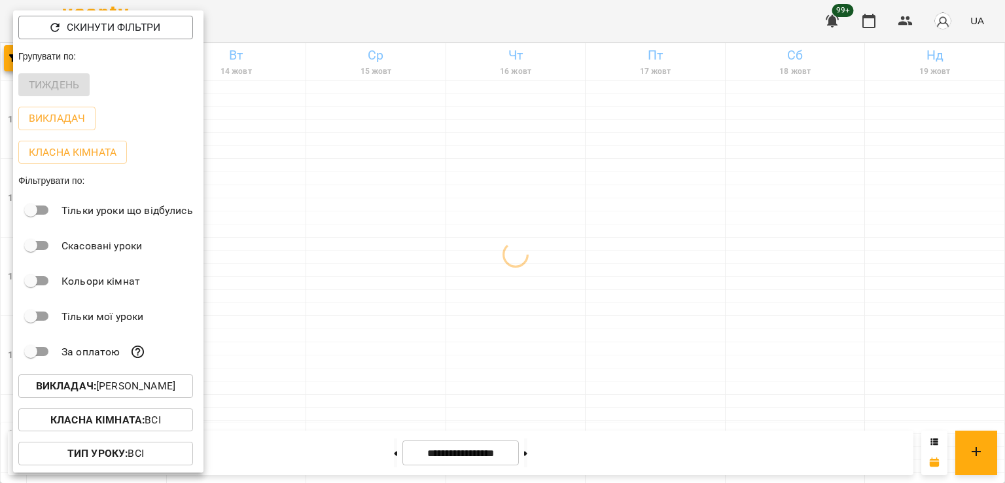
drag, startPoint x: 334, startPoint y: 202, endPoint x: 186, endPoint y: 132, distance: 163.9
click at [334, 202] on div at bounding box center [502, 241] width 1005 height 483
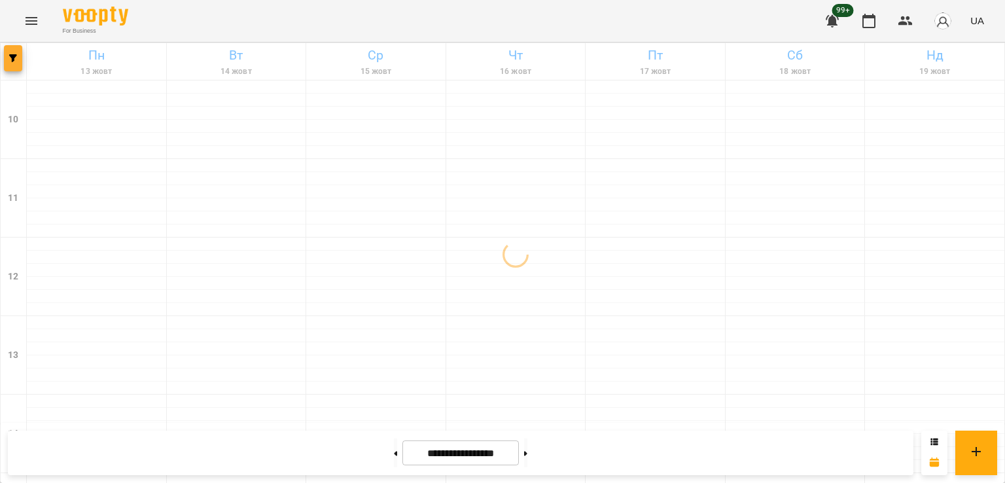
click at [15, 66] on button "button" at bounding box center [13, 58] width 18 height 26
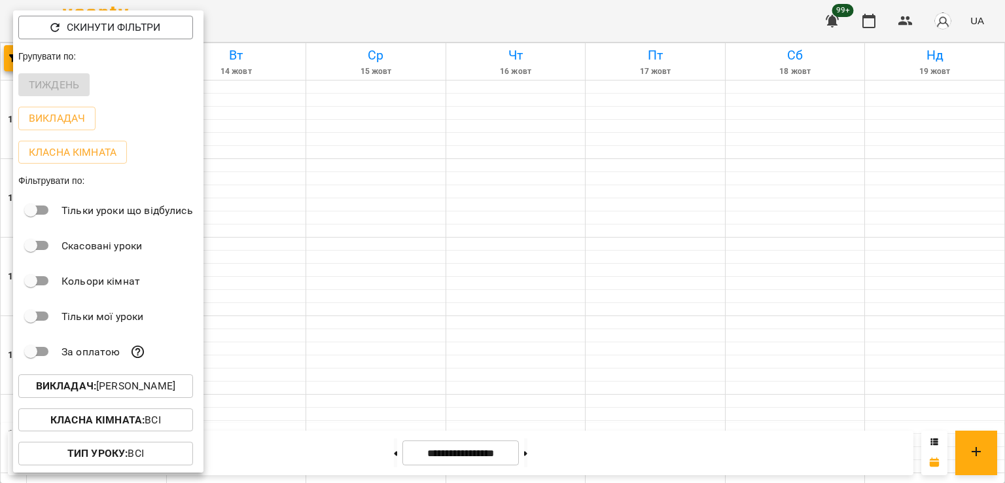
click at [152, 387] on p "Викладач : Ілля Петруша" at bounding box center [105, 386] width 139 height 16
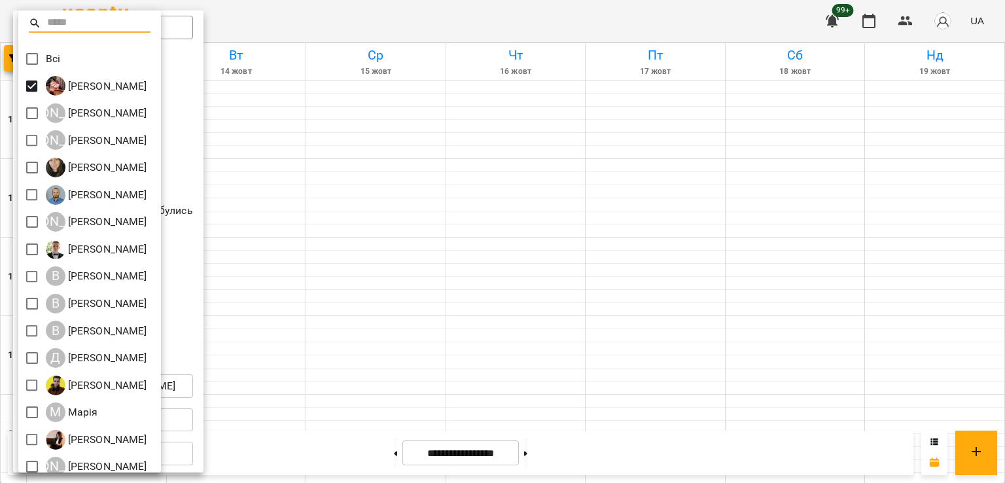
click at [395, 315] on div at bounding box center [502, 241] width 1005 height 483
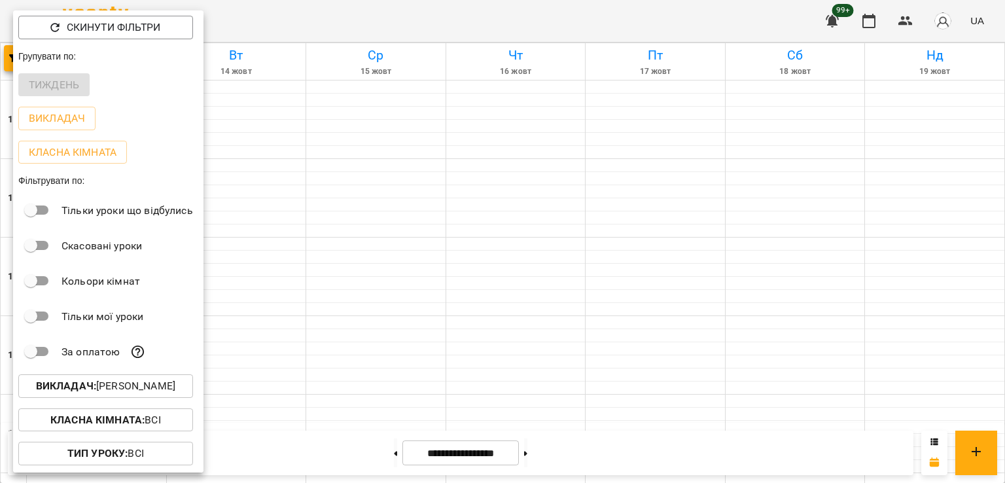
click at [494, 266] on div at bounding box center [502, 241] width 1005 height 483
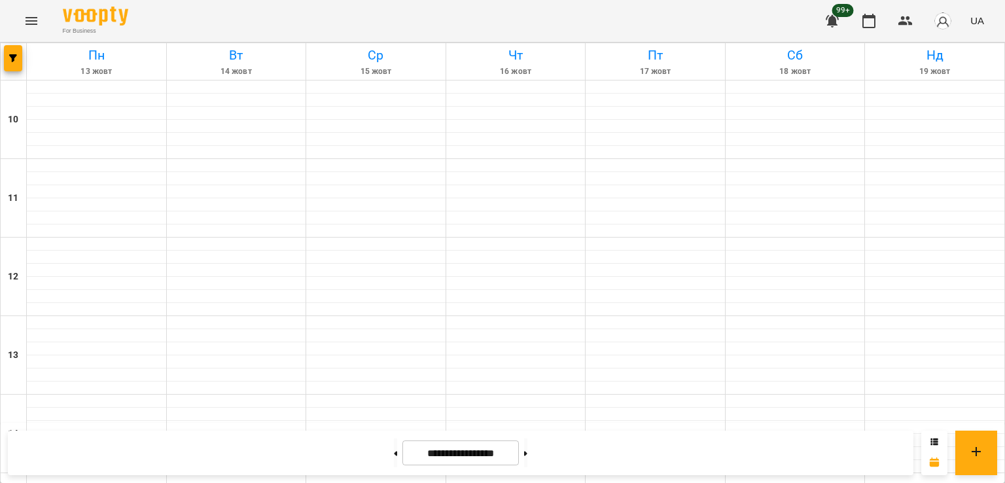
scroll to position [458, 0]
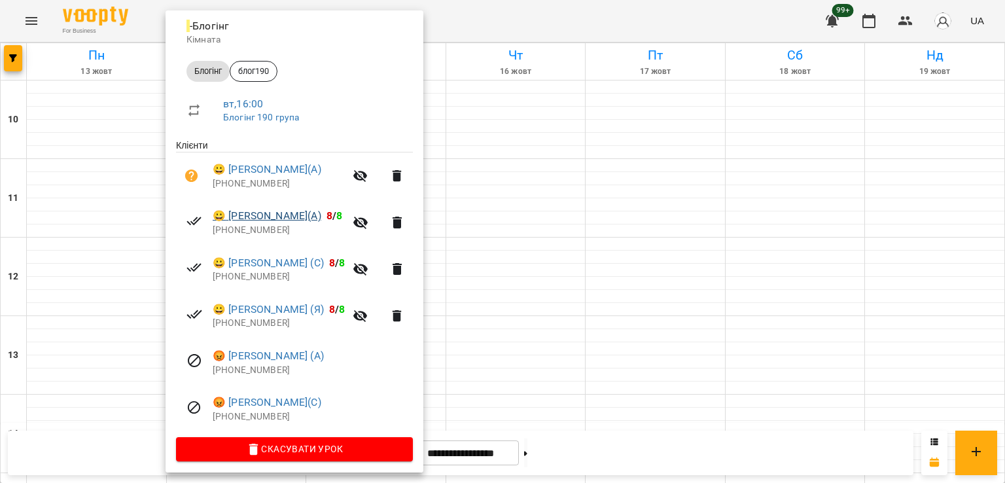
scroll to position [158, 0]
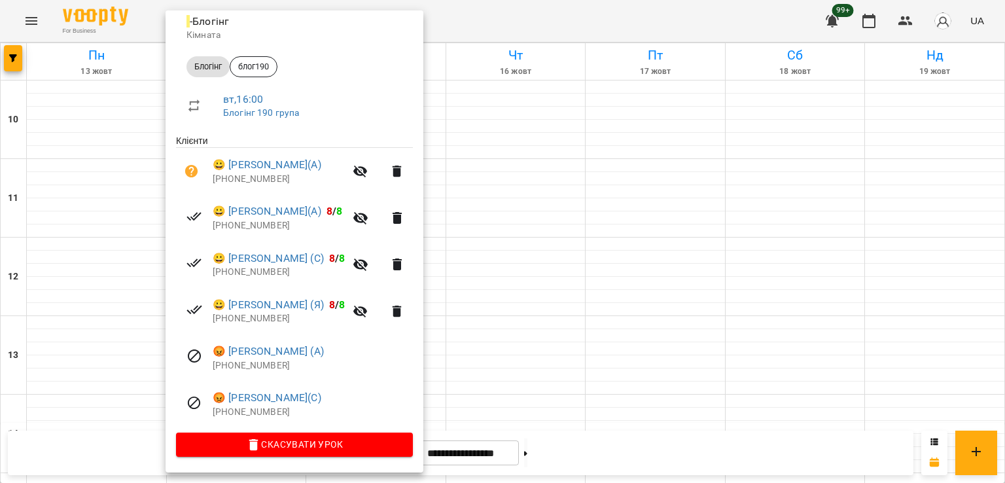
click at [258, 275] on p "+491759532090" at bounding box center [279, 272] width 132 height 13
copy ul "+491759532090"
click at [637, 210] on div at bounding box center [502, 241] width 1005 height 483
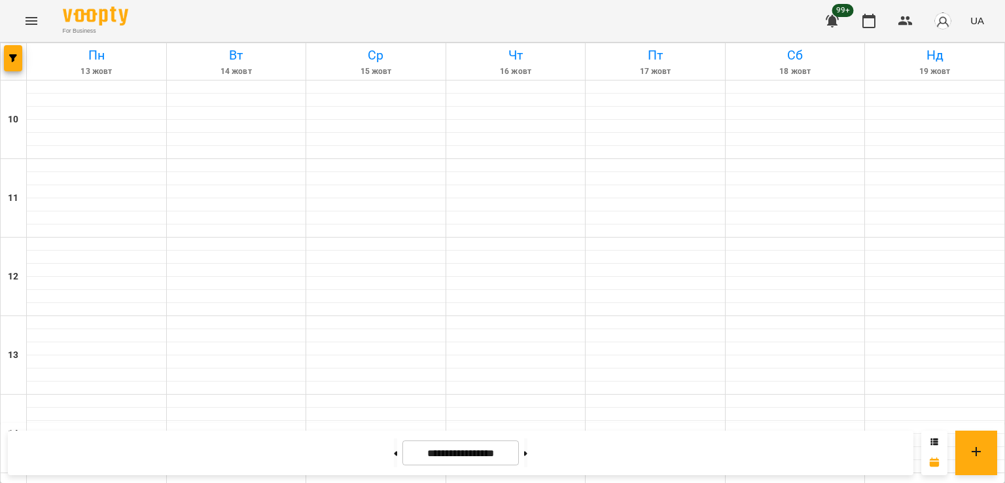
scroll to position [524, 0]
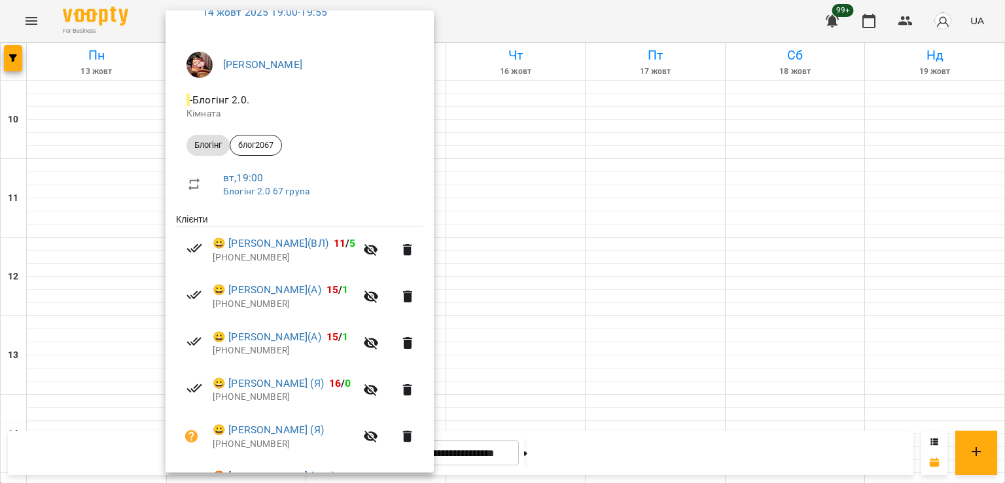
scroll to position [158, 0]
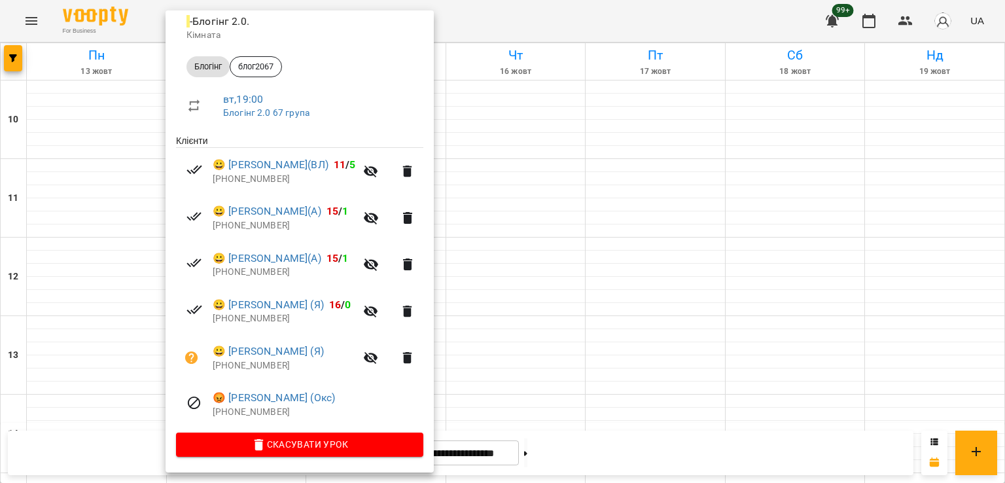
click at [560, 196] on div at bounding box center [502, 241] width 1005 height 483
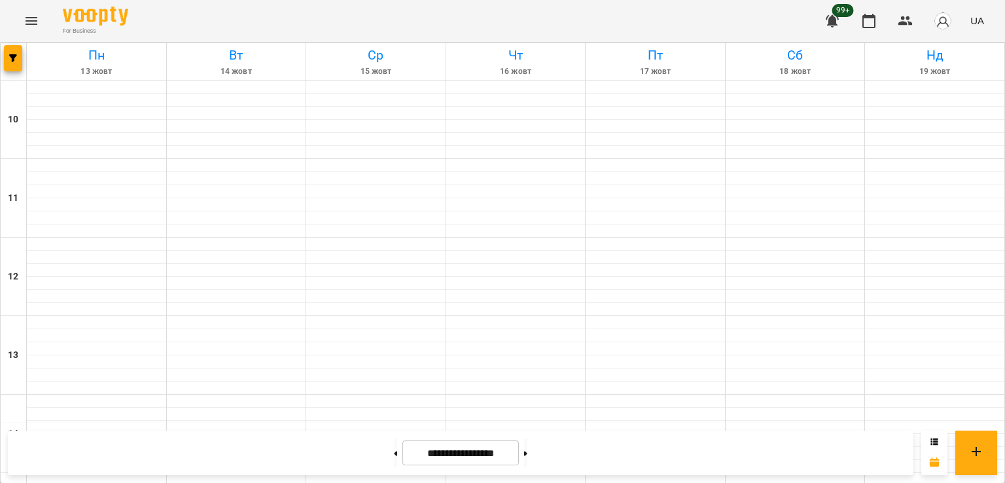
scroll to position [327, 0]
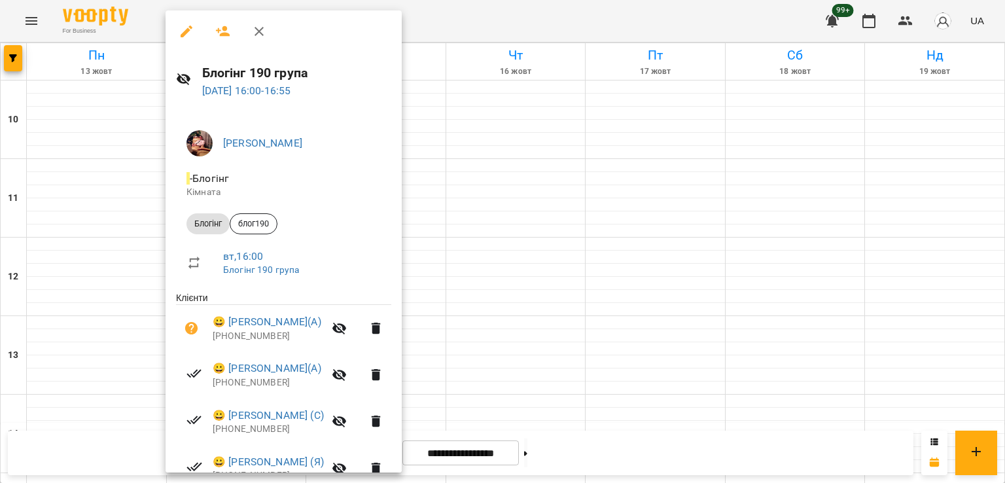
scroll to position [158, 0]
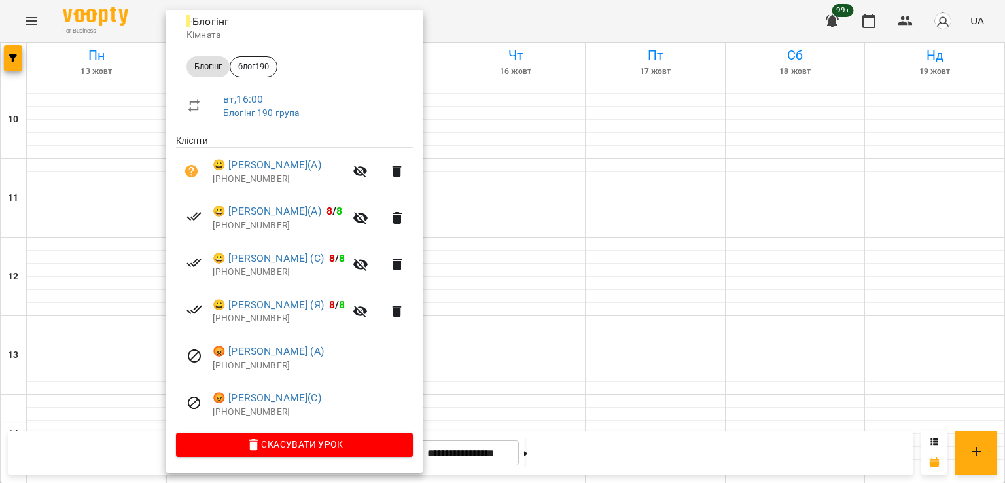
click at [257, 420] on li "😡 Данило Ніколенко(С) +380637258036" at bounding box center [294, 404] width 237 height 46
click at [256, 417] on p "+380637258036" at bounding box center [313, 412] width 200 height 13
click at [254, 414] on p "+380637258036" at bounding box center [313, 412] width 200 height 13
copy p "380637258036"
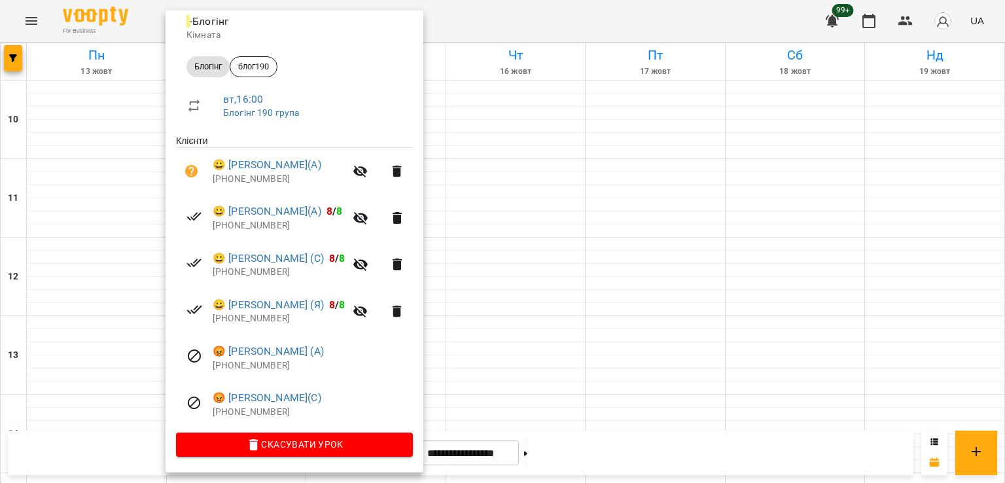
click at [543, 268] on div at bounding box center [502, 241] width 1005 height 483
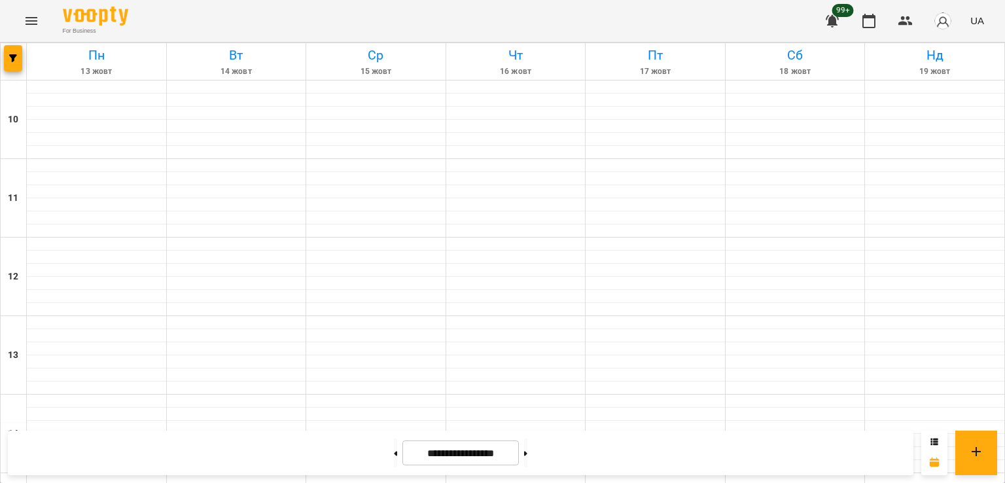
scroll to position [327, 0]
click at [13, 61] on icon "button" at bounding box center [13, 58] width 8 height 8
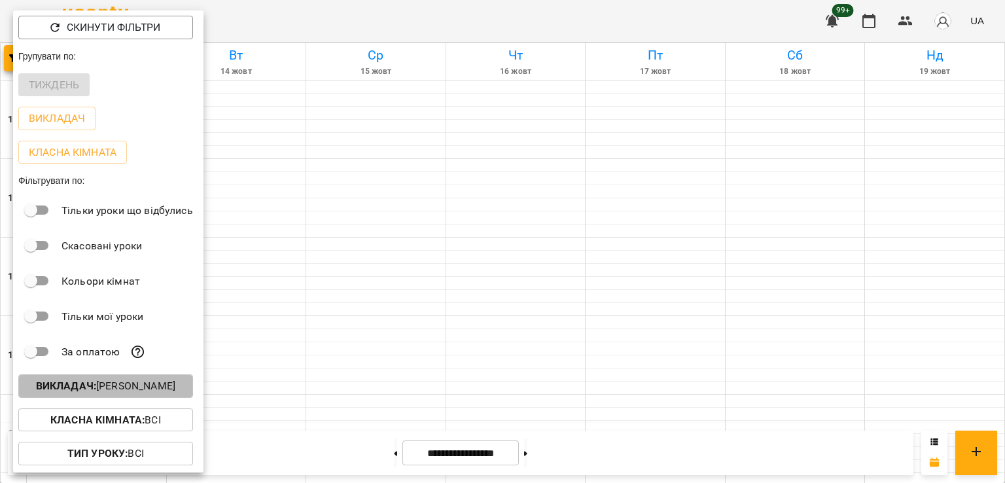
click at [165, 384] on p "Викладач : Ілля Петруша" at bounding box center [105, 386] width 139 height 16
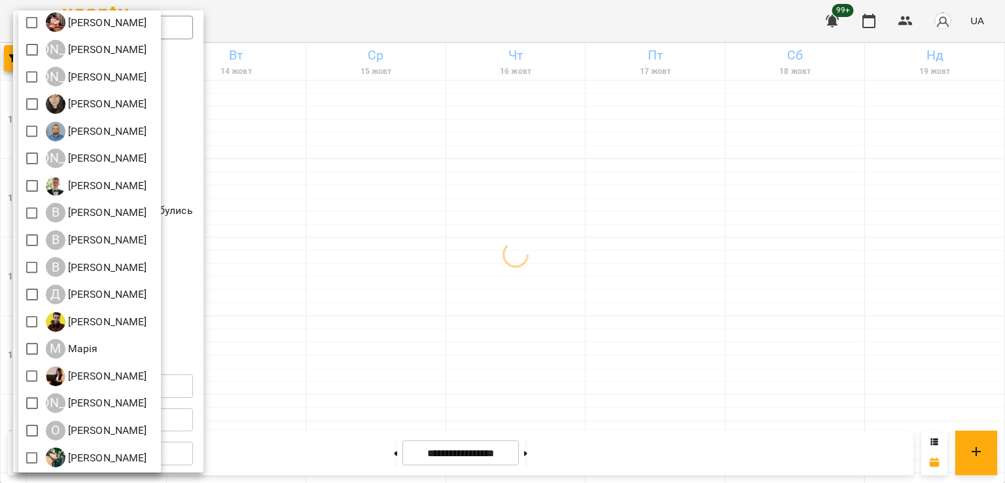
scroll to position [147, 0]
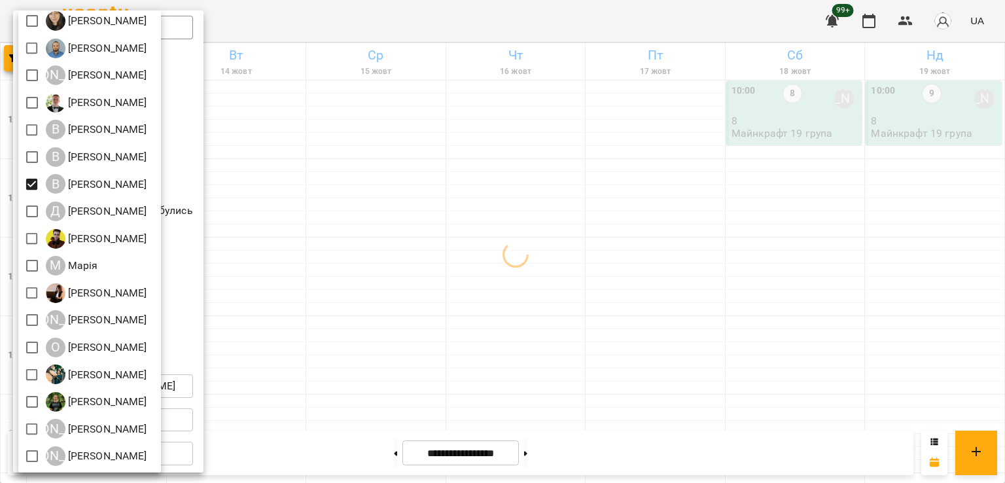
drag, startPoint x: 435, startPoint y: 270, endPoint x: 508, endPoint y: 304, distance: 80.2
click at [438, 272] on div at bounding box center [502, 241] width 1005 height 483
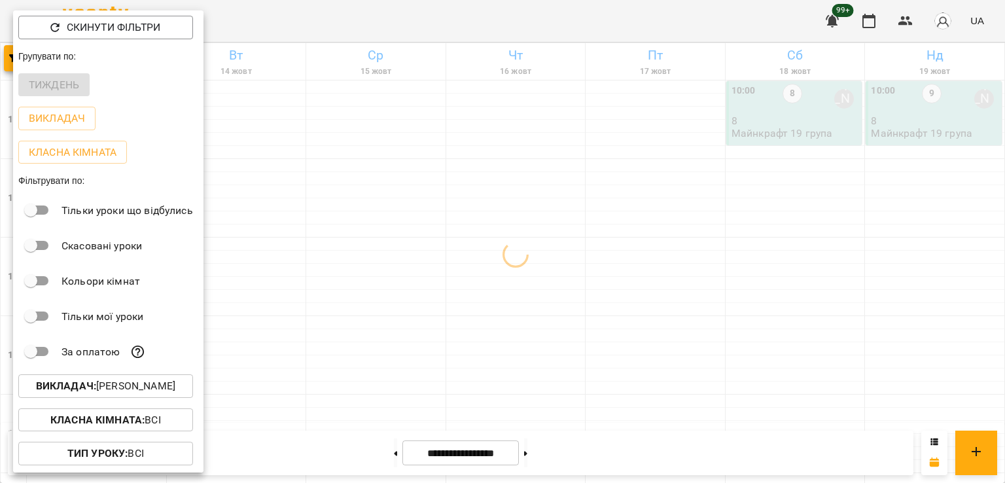
click at [461, 294] on div at bounding box center [502, 241] width 1005 height 483
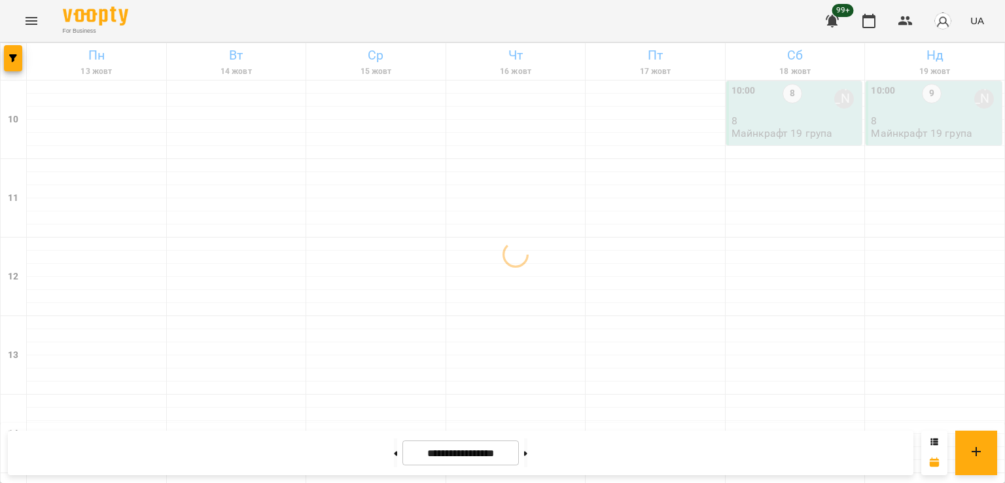
scroll to position [677, 0]
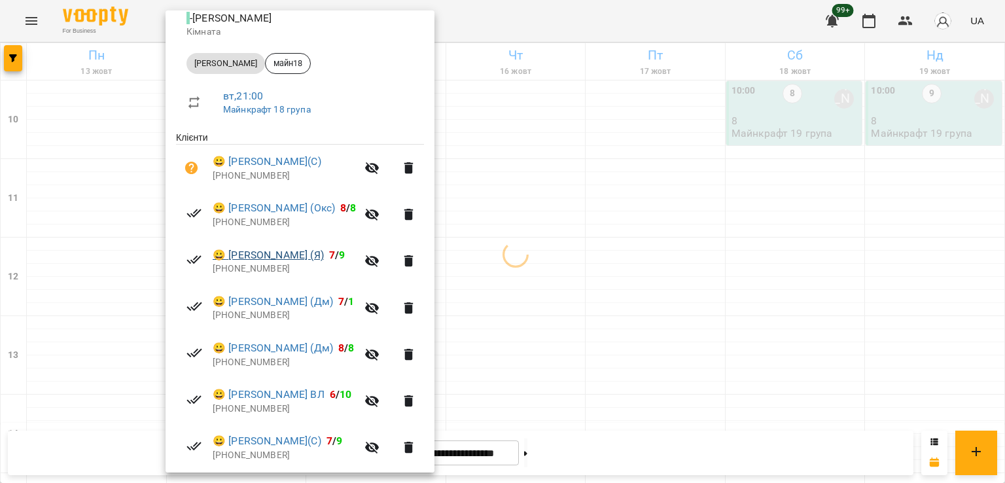
scroll to position [205, 0]
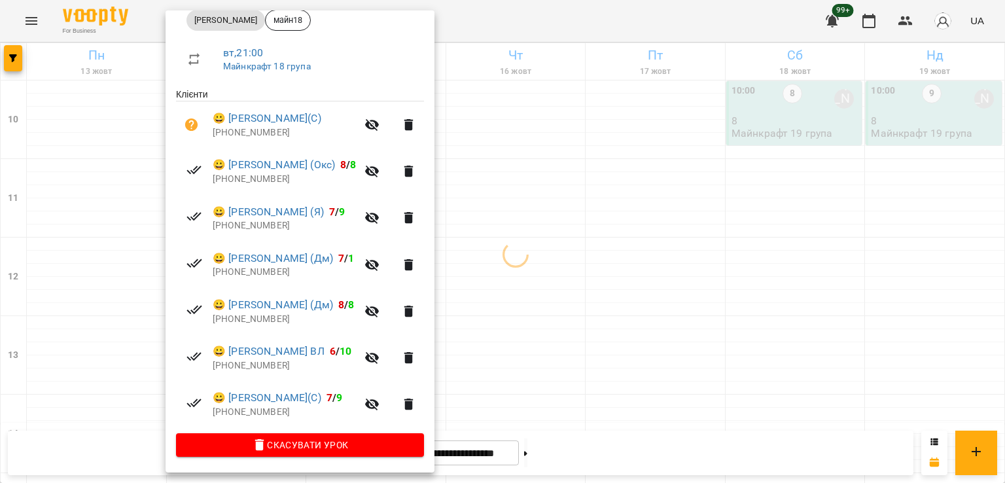
click at [266, 406] on p "+380974609555" at bounding box center [285, 412] width 144 height 13
click at [267, 407] on p "+380974609555" at bounding box center [285, 412] width 144 height 13
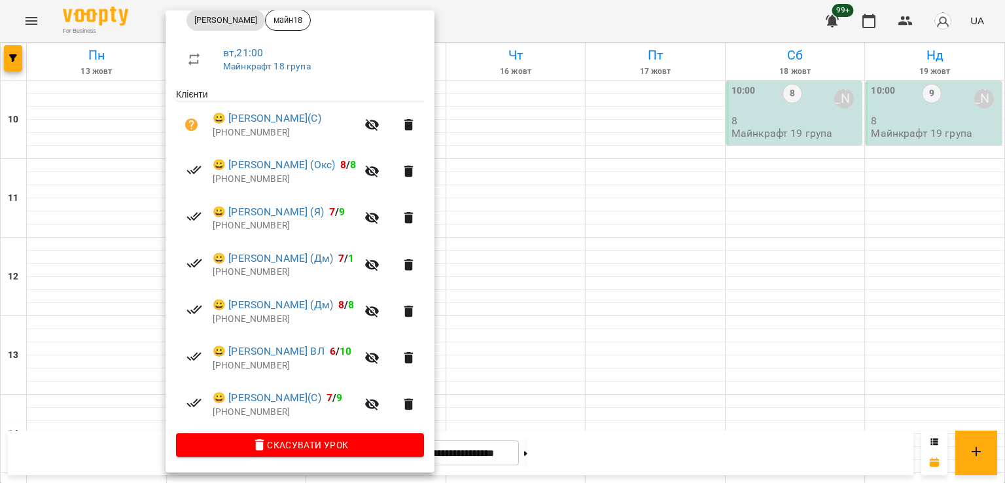
drag, startPoint x: 616, startPoint y: 346, endPoint x: 595, endPoint y: 323, distance: 31.0
click at [617, 346] on div at bounding box center [502, 241] width 1005 height 483
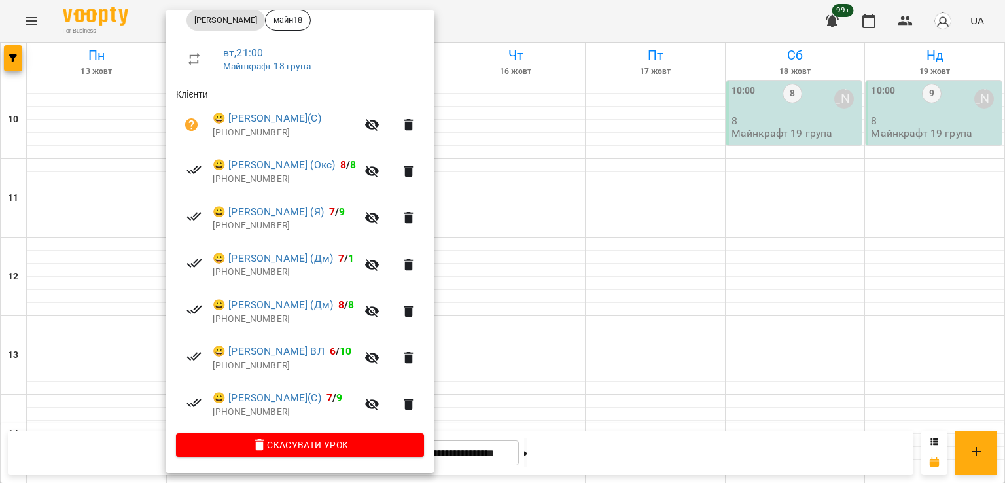
click at [531, 129] on div at bounding box center [502, 241] width 1005 height 483
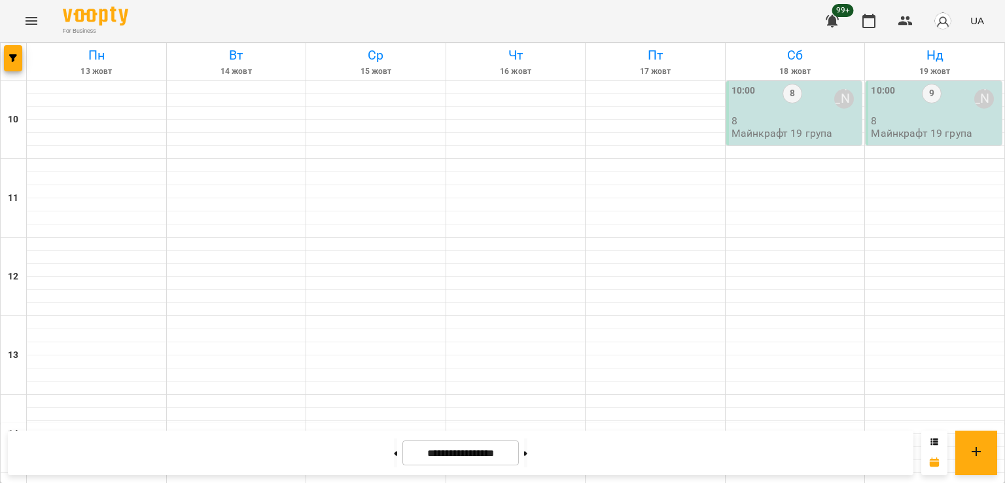
scroll to position [612, 0]
click at [16, 53] on button "button" at bounding box center [13, 58] width 18 height 26
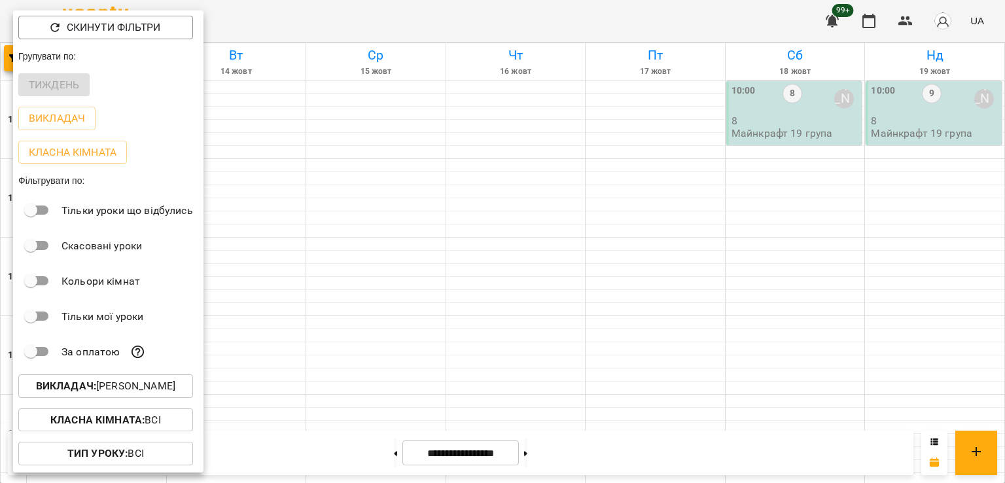
click at [128, 390] on p "Викладач : Віталій Кадуха" at bounding box center [105, 386] width 139 height 16
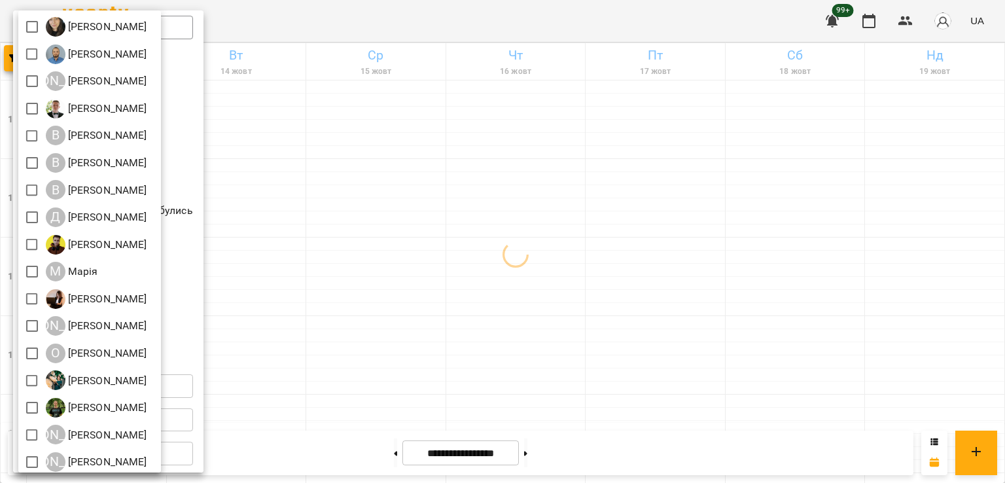
scroll to position [147, 0]
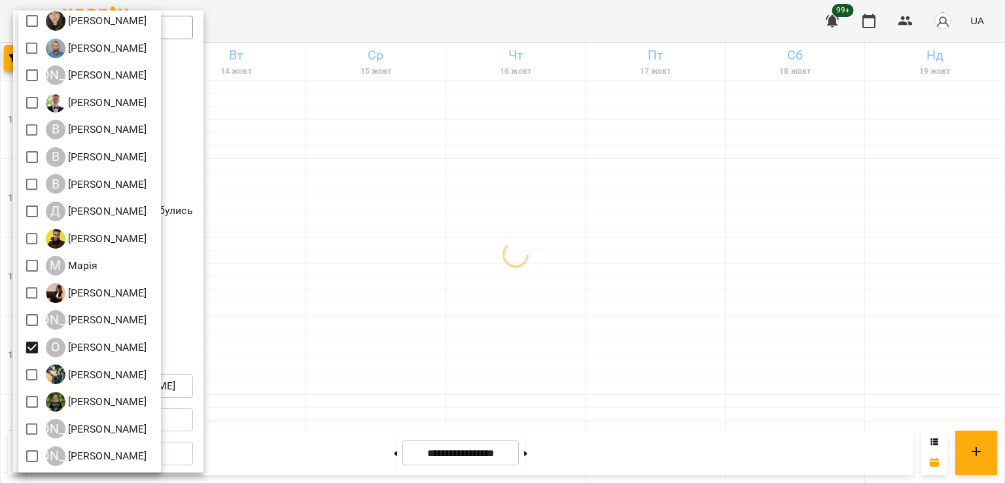
click at [476, 323] on div at bounding box center [502, 241] width 1005 height 483
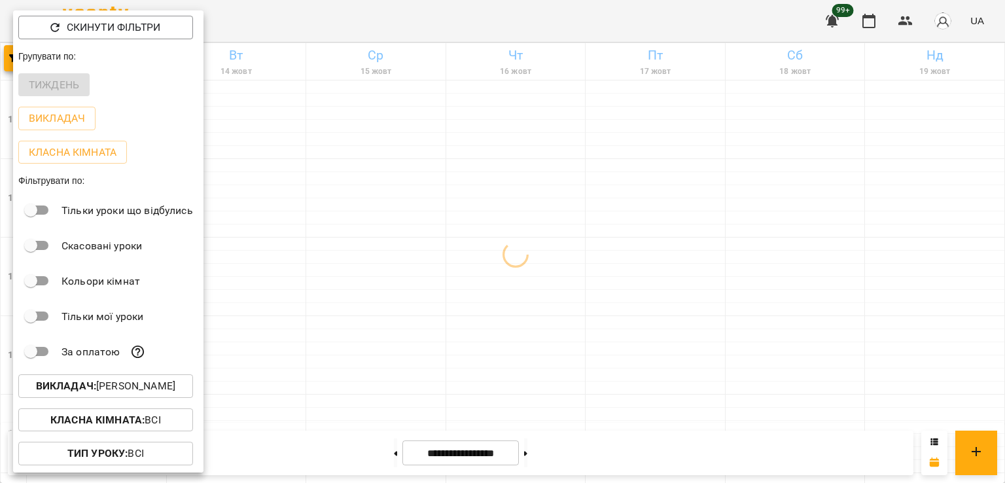
click at [510, 282] on div at bounding box center [502, 241] width 1005 height 483
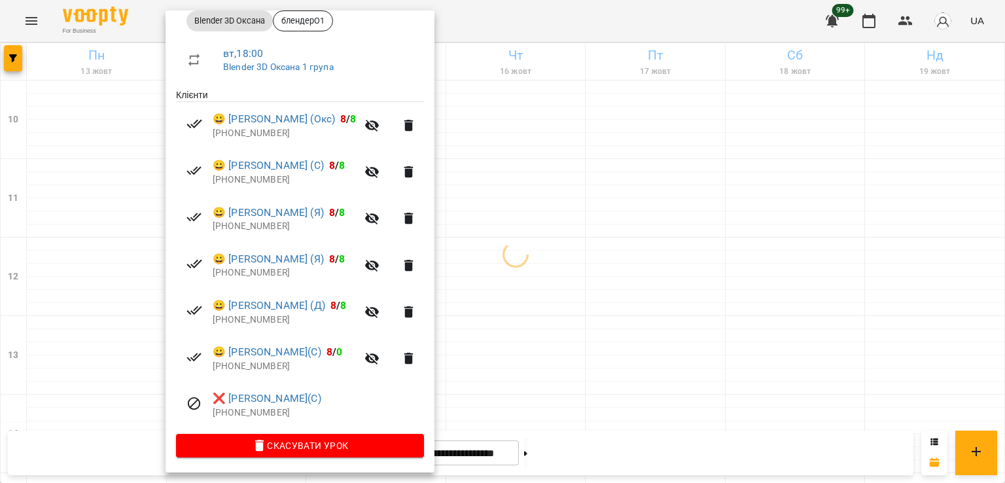
scroll to position [205, 0]
click at [249, 179] on p "+4593838543" at bounding box center [285, 179] width 144 height 13
copy p "4593838543"
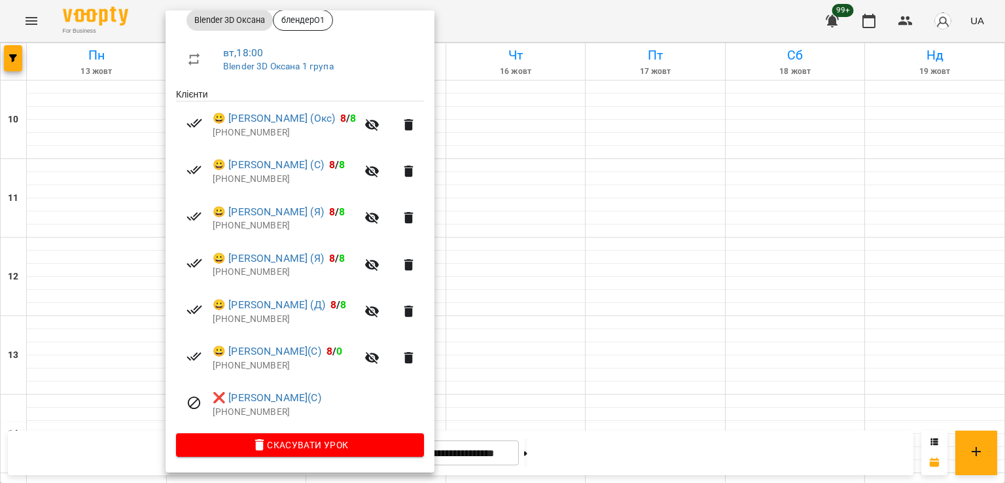
click at [497, 279] on div at bounding box center [502, 241] width 1005 height 483
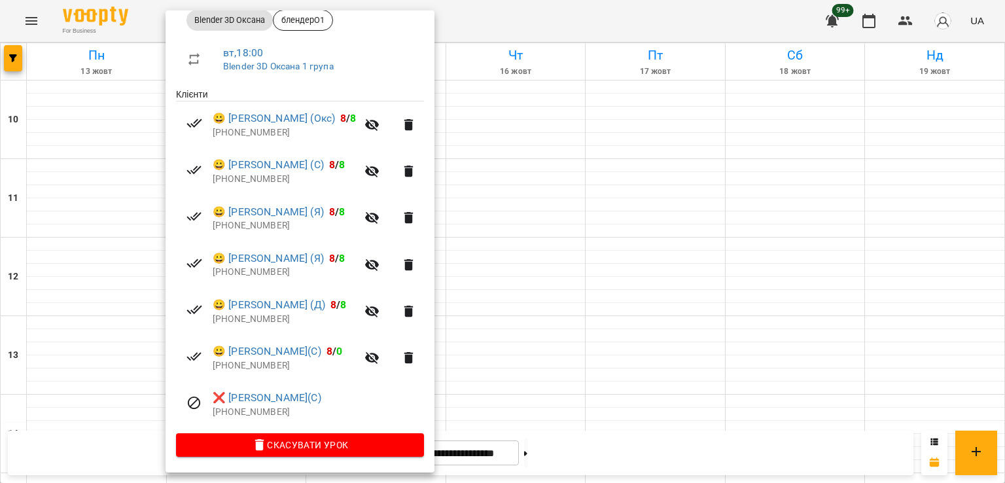
click at [513, 290] on div at bounding box center [502, 241] width 1005 height 483
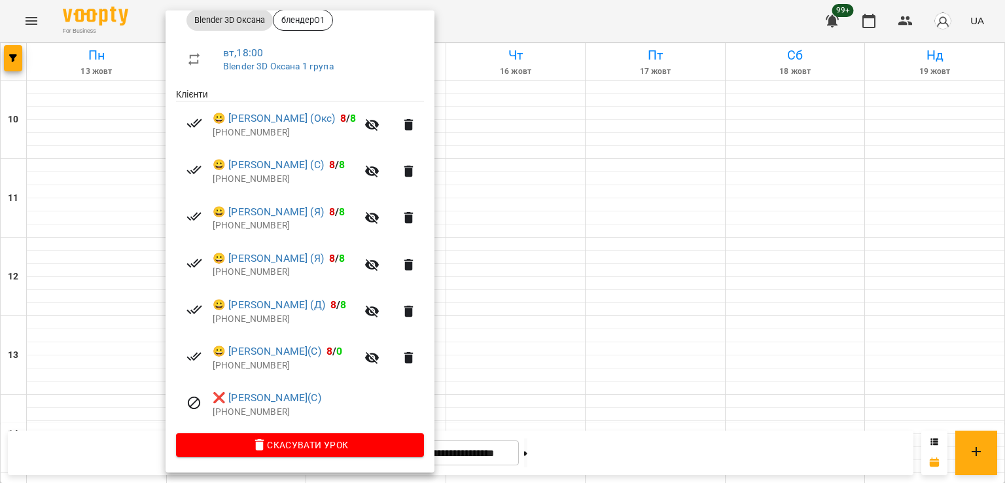
click at [499, 301] on div at bounding box center [502, 241] width 1005 height 483
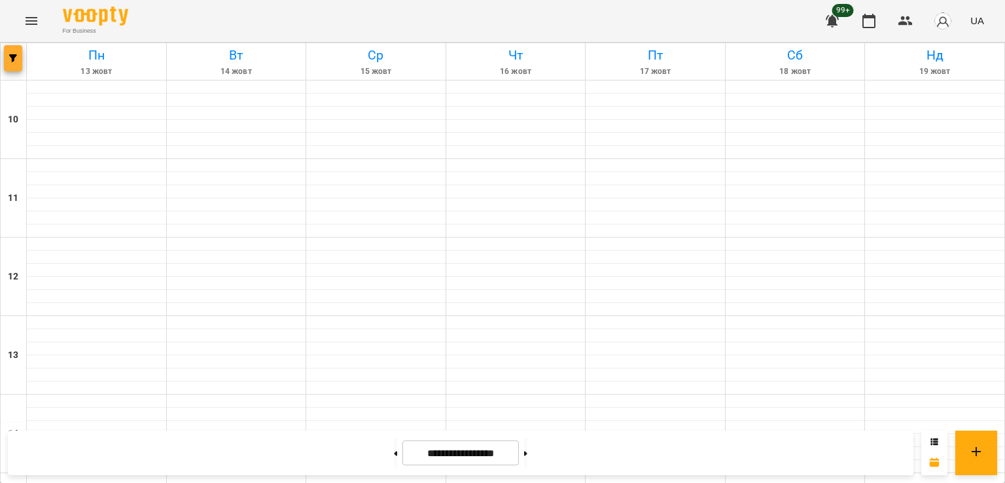
click at [14, 50] on button "button" at bounding box center [13, 58] width 18 height 26
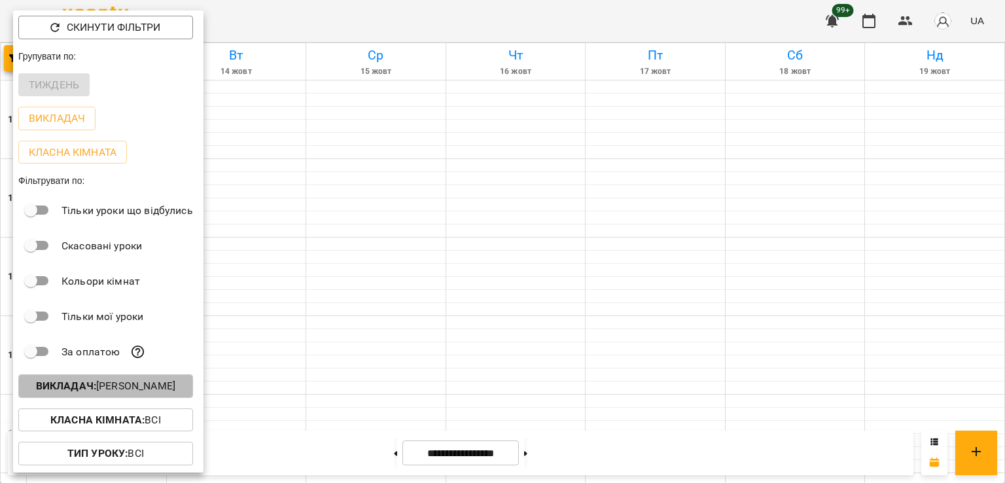
click at [152, 394] on p "Викладач : Оксана Кочанова" at bounding box center [105, 386] width 139 height 16
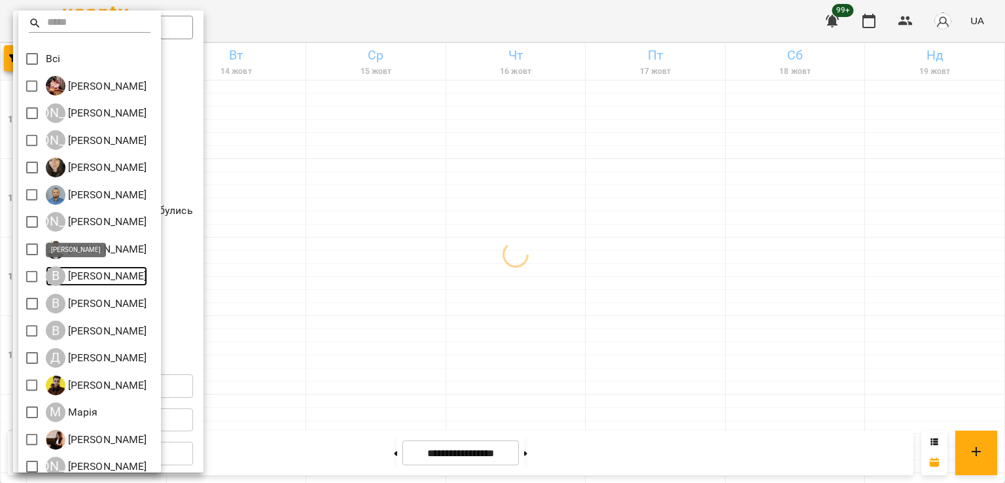
click at [47, 274] on div "В" at bounding box center [56, 276] width 20 height 20
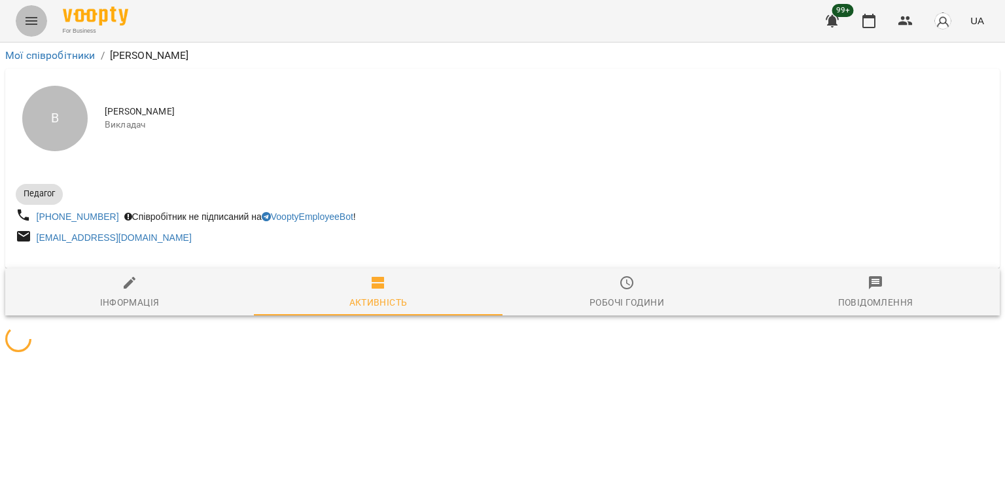
click at [23, 21] on button "Menu" at bounding box center [31, 20] width 31 height 31
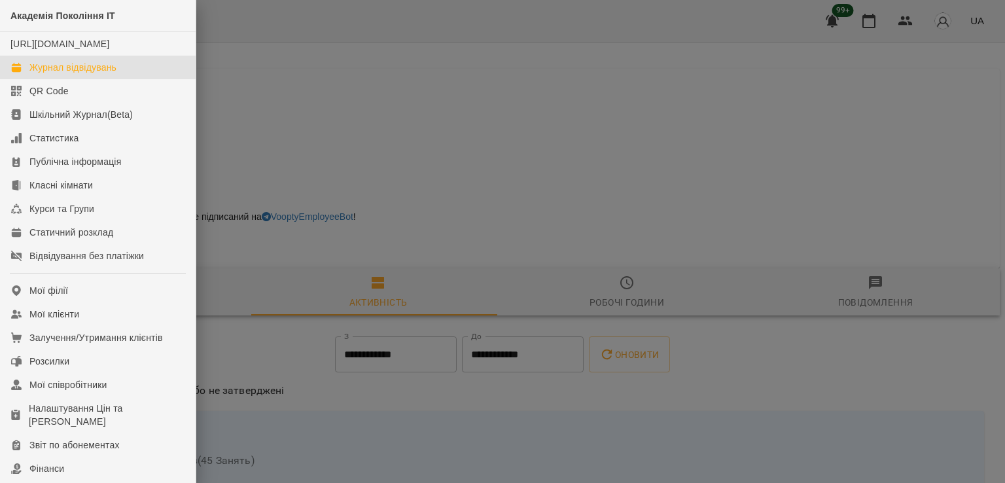
click at [76, 73] on link "Журнал відвідувань" at bounding box center [98, 68] width 196 height 24
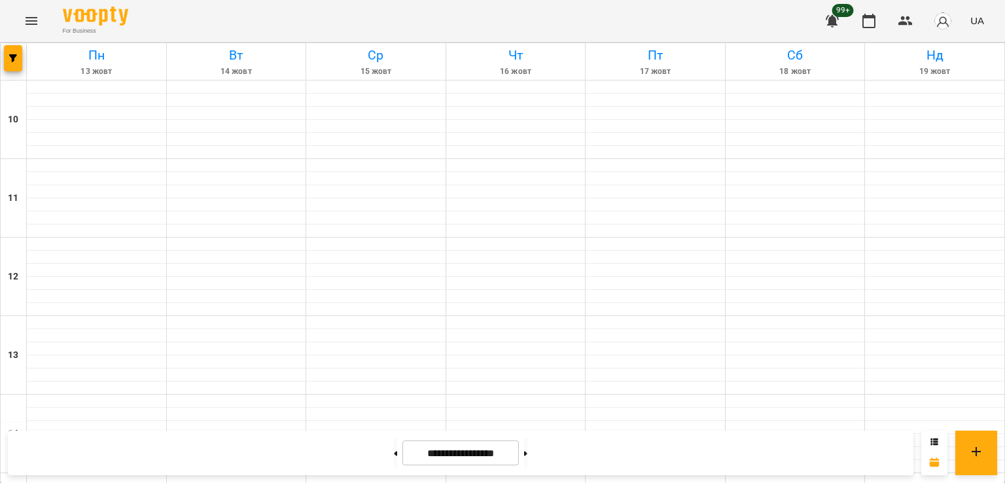
scroll to position [677, 0]
click at [16, 61] on icon "button" at bounding box center [13, 58] width 8 height 8
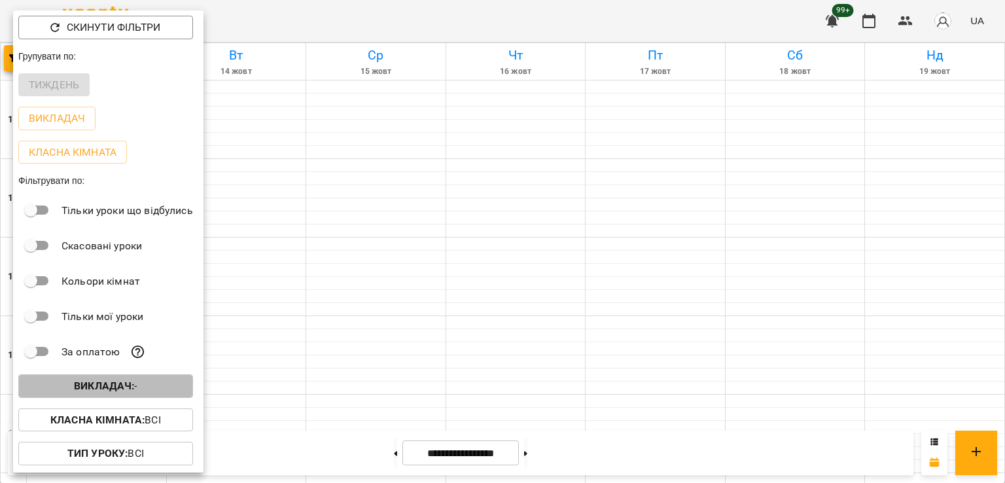
click at [152, 394] on span "Викладач : -" at bounding box center [106, 386] width 154 height 16
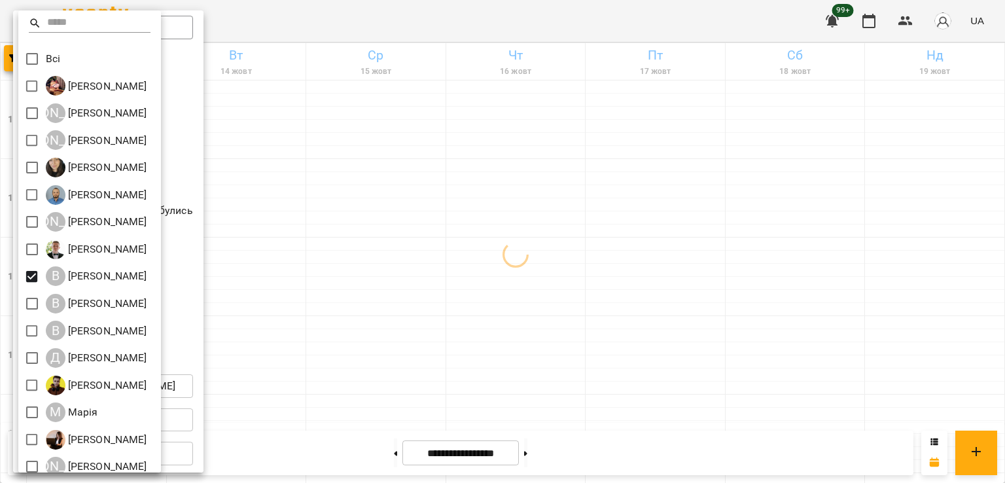
click at [574, 288] on div at bounding box center [502, 241] width 1005 height 483
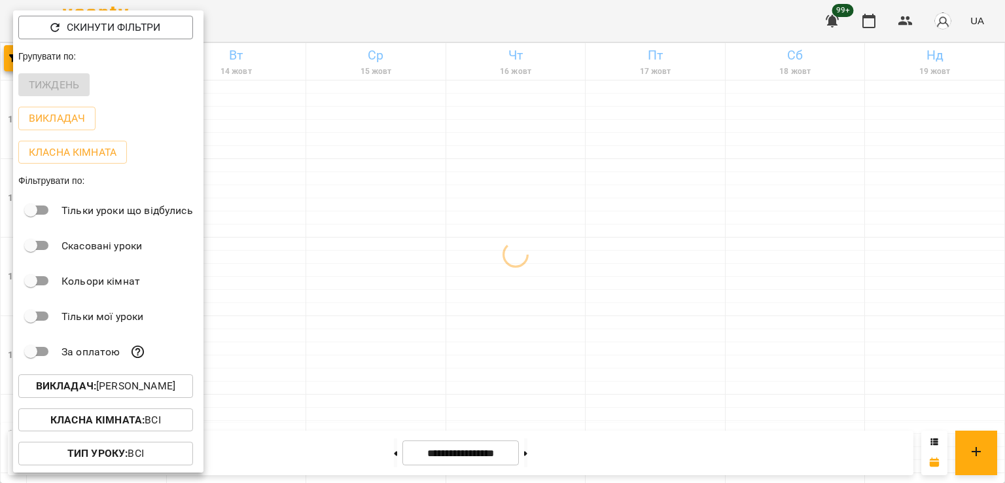
click at [382, 288] on div at bounding box center [502, 241] width 1005 height 483
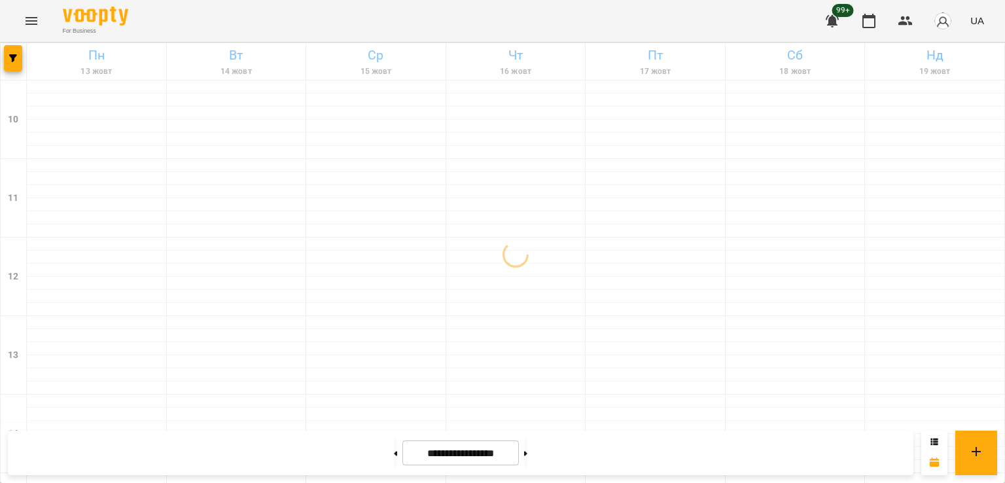
scroll to position [481, 0]
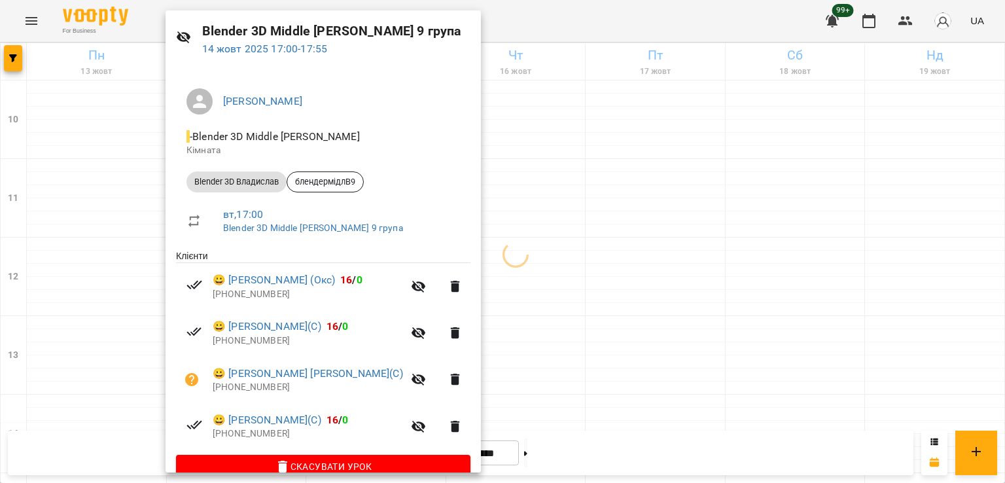
scroll to position [65, 0]
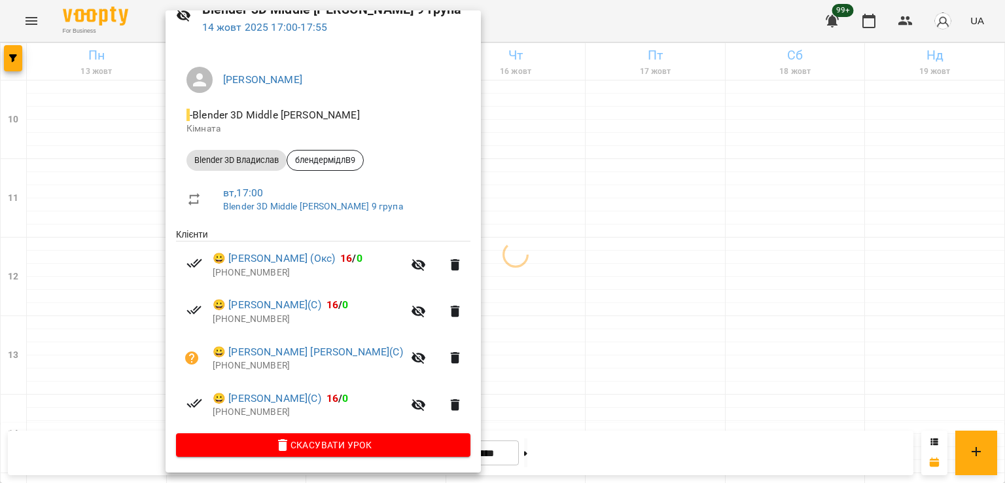
click at [258, 319] on p "+48730850317" at bounding box center [308, 319] width 190 height 13
copy ul "+48730850317"
click at [90, 227] on div at bounding box center [502, 241] width 1005 height 483
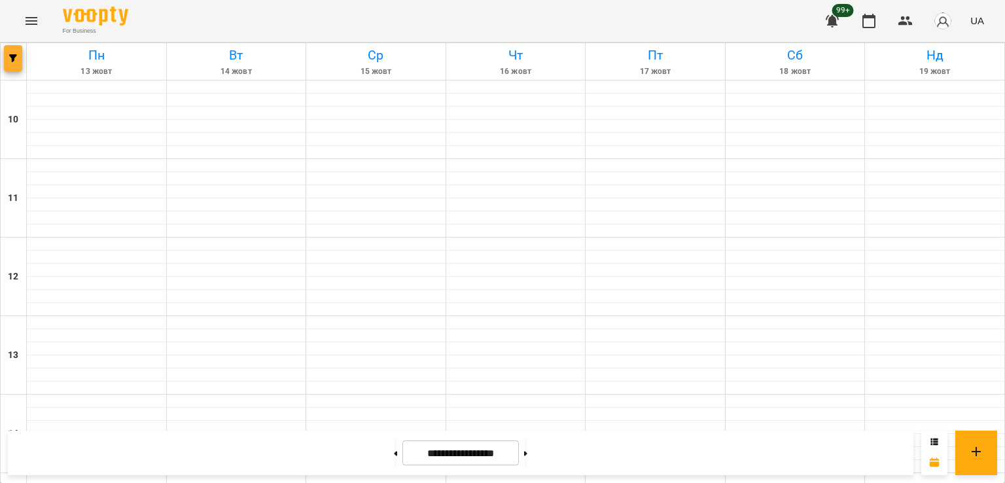
click at [13, 54] on icon "button" at bounding box center [13, 58] width 8 height 8
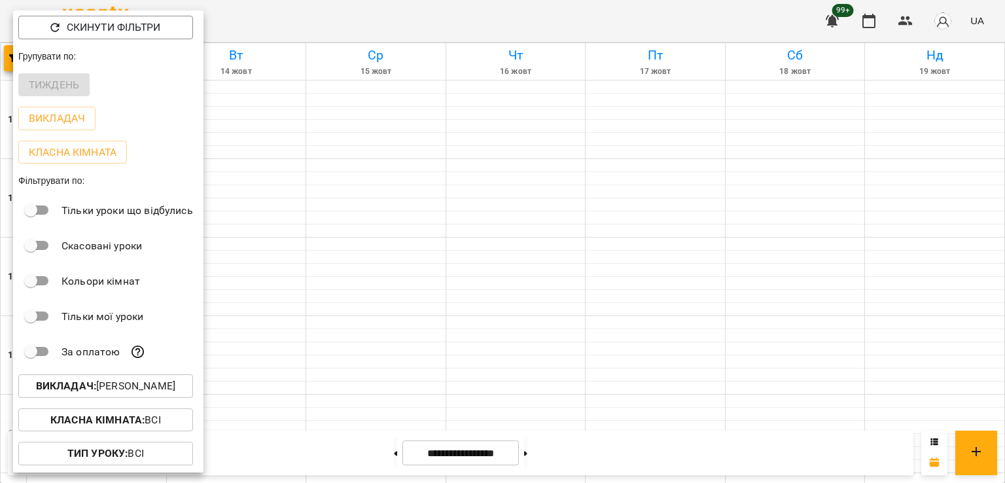
click at [385, 258] on div at bounding box center [502, 241] width 1005 height 483
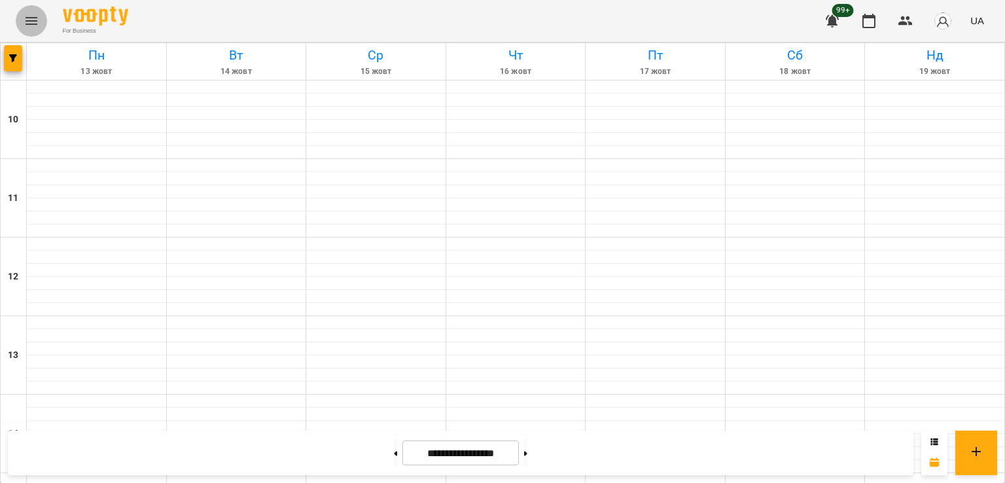
click at [35, 22] on icon "Menu" at bounding box center [32, 21] width 16 height 16
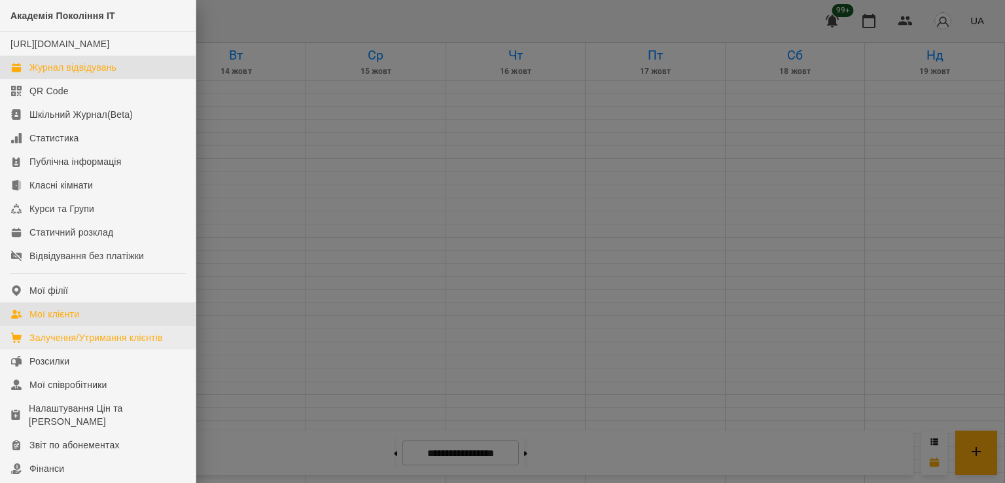
click at [83, 325] on link "Мої клієнти" at bounding box center [98, 314] width 196 height 24
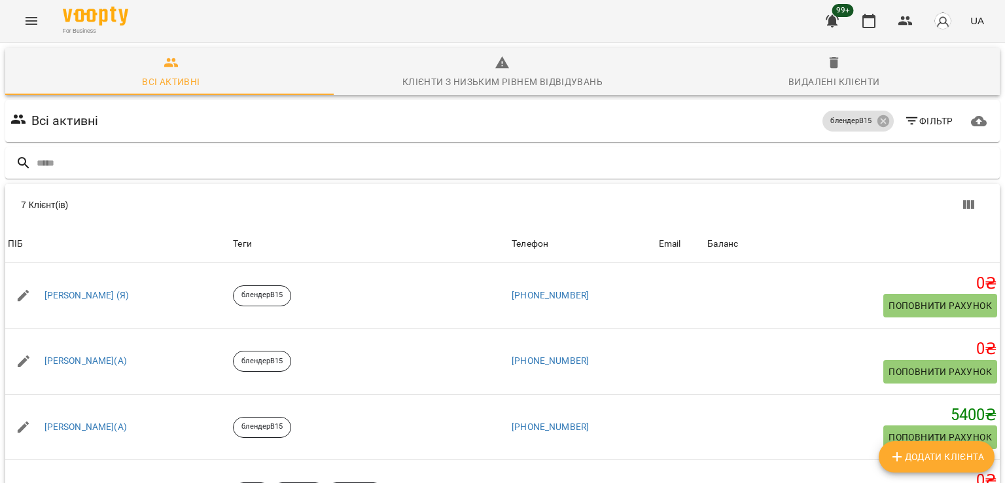
click at [921, 455] on span "Додати клієнта" at bounding box center [936, 457] width 95 height 16
select select "**"
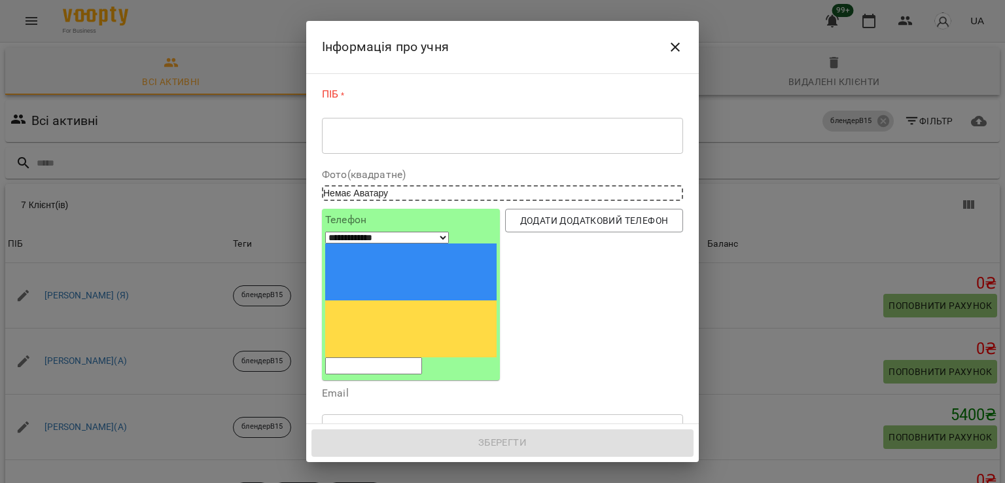
click at [385, 357] on input "tel" at bounding box center [373, 365] width 97 height 17
paste input "**********"
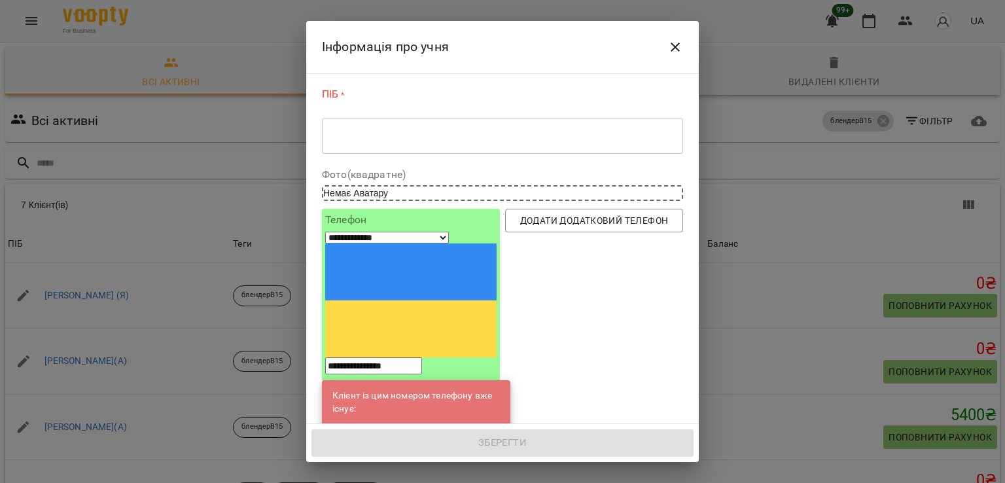
type input "**********"
click at [400, 421] on link "[PERSON_NAME](С)" at bounding box center [421, 427] width 82 height 13
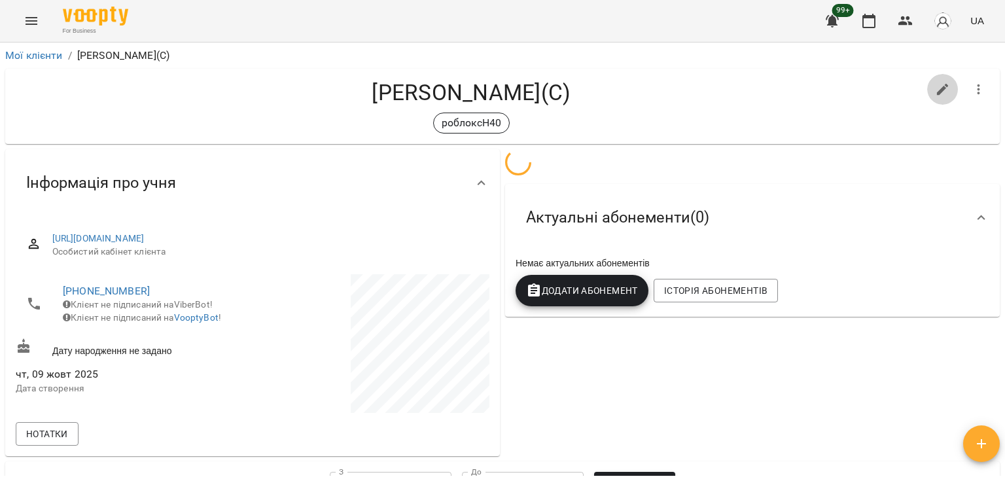
click at [935, 84] on icon "button" at bounding box center [943, 90] width 16 height 16
select select "**"
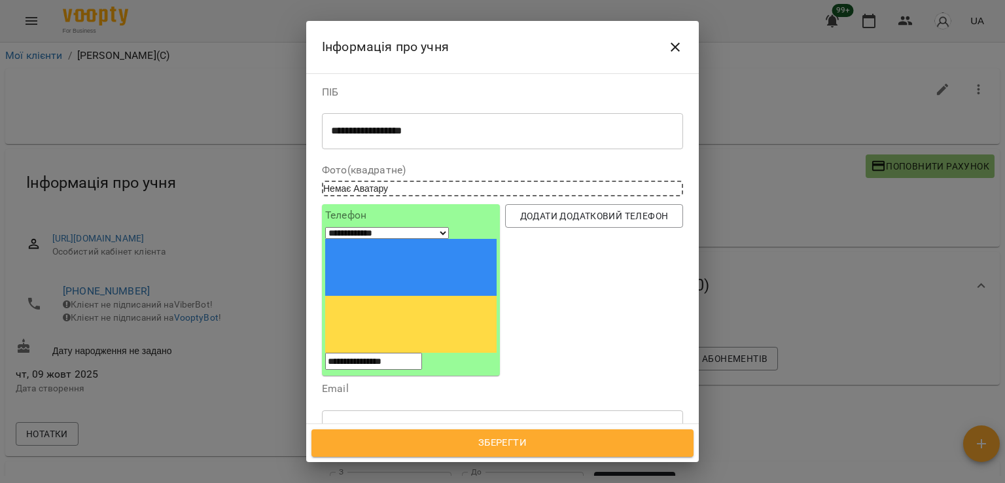
click at [393, 482] on div at bounding box center [385, 489] width 14 height 15
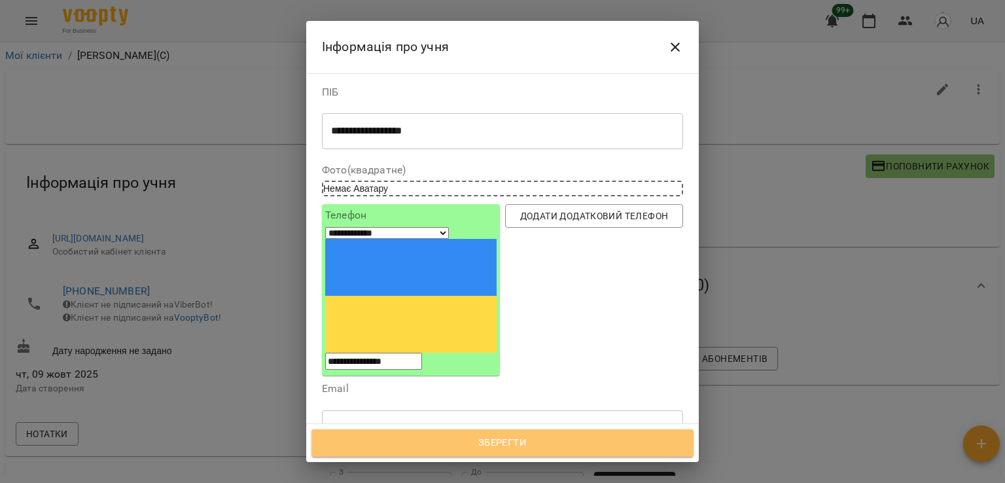
click at [478, 438] on span "Зберегти" at bounding box center [502, 443] width 353 height 17
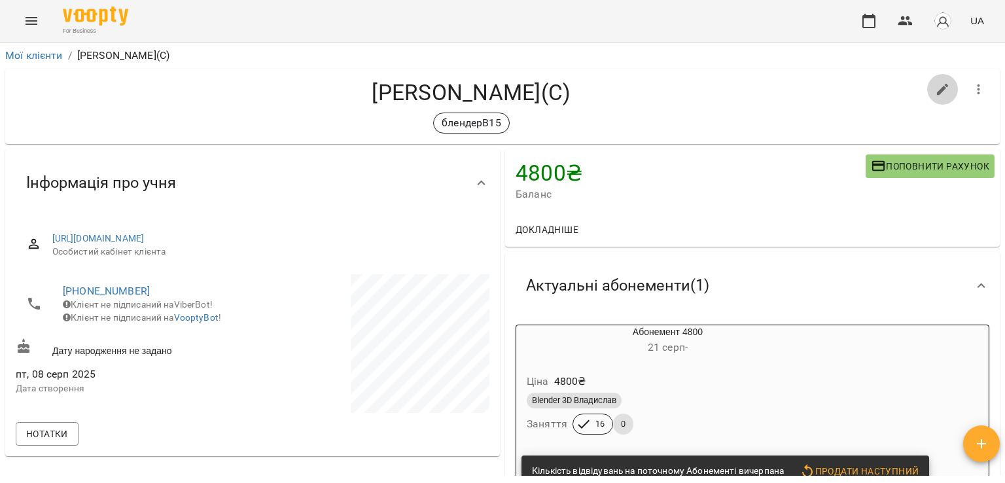
click at [935, 87] on icon "button" at bounding box center [943, 90] width 16 height 16
select select "**"
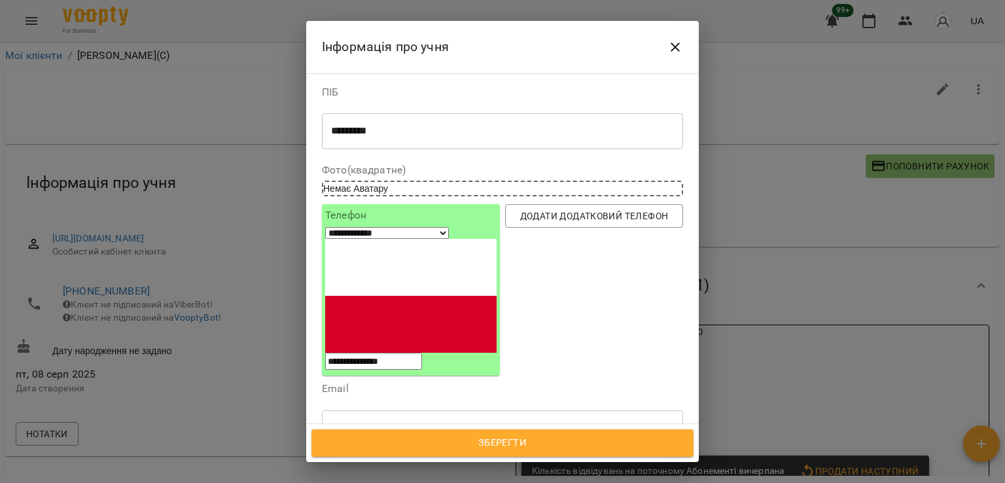
click at [370, 130] on textarea "*********" at bounding box center [497, 131] width 333 height 12
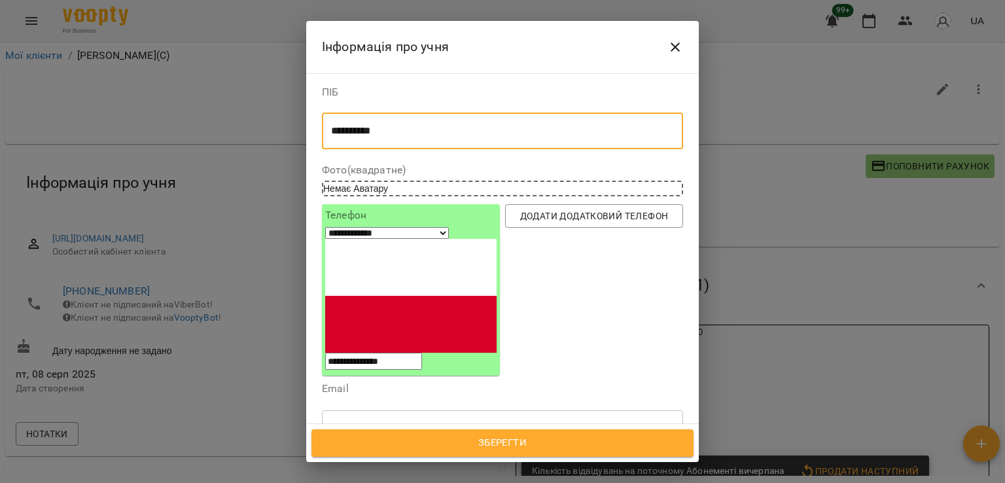
paste textarea "********"
type textarea "**********"
drag, startPoint x: 482, startPoint y: 443, endPoint x: 482, endPoint y: 408, distance: 35.3
click at [482, 442] on span "Зберегти" at bounding box center [502, 443] width 353 height 17
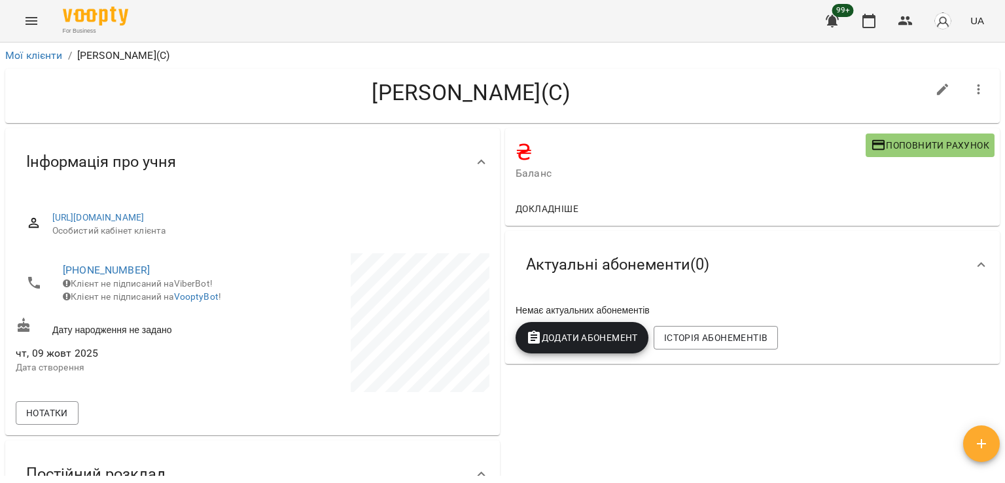
click at [18, 16] on button "Menu" at bounding box center [31, 20] width 31 height 31
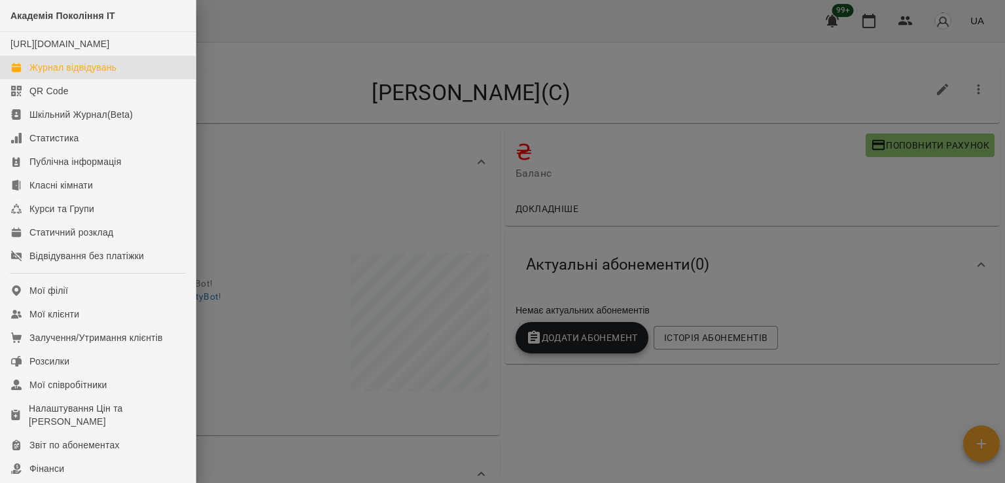
click at [92, 79] on link "Журнал відвідувань" at bounding box center [98, 68] width 196 height 24
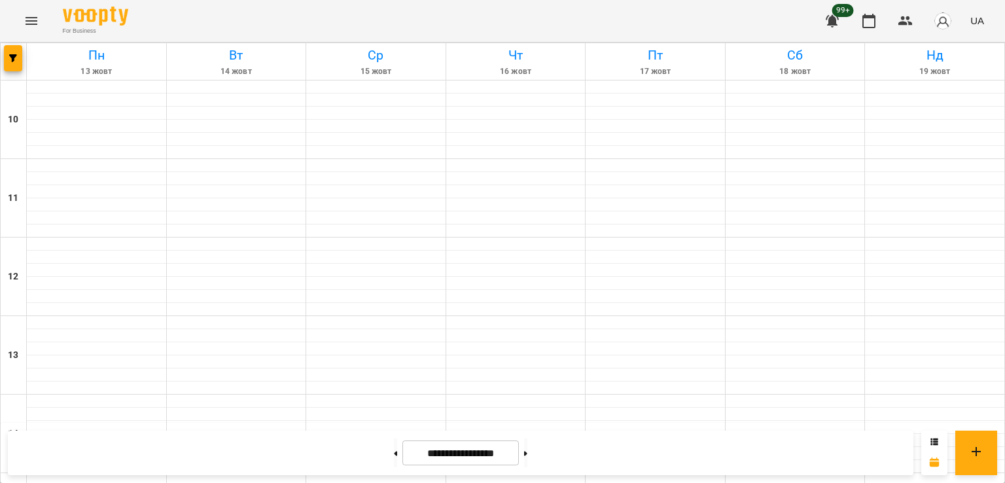
scroll to position [677, 0]
click at [18, 58] on span "button" at bounding box center [13, 58] width 18 height 8
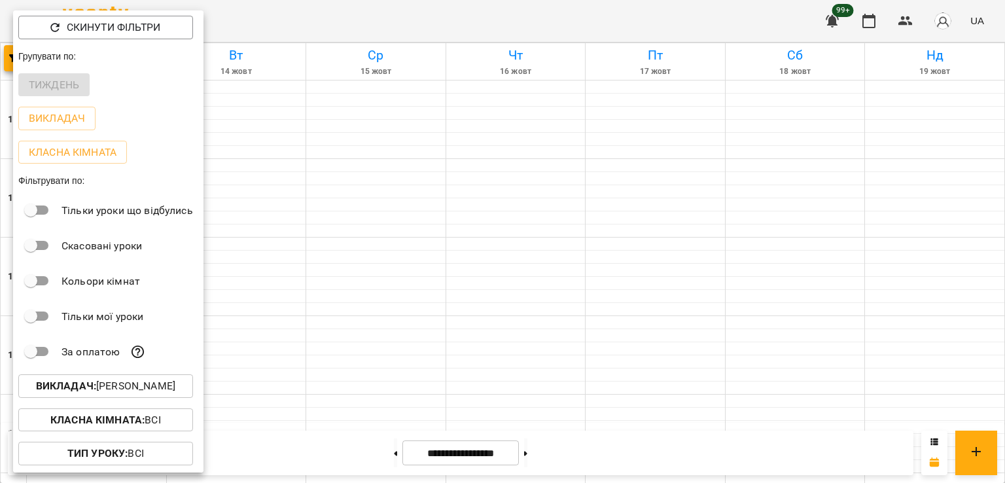
click at [130, 385] on p "Викладач : [PERSON_NAME]" at bounding box center [105, 386] width 139 height 16
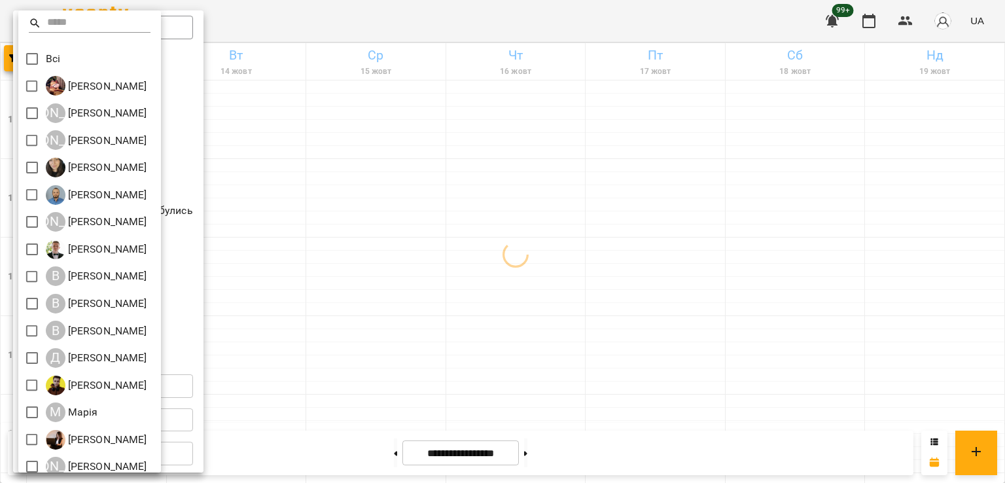
scroll to position [147, 0]
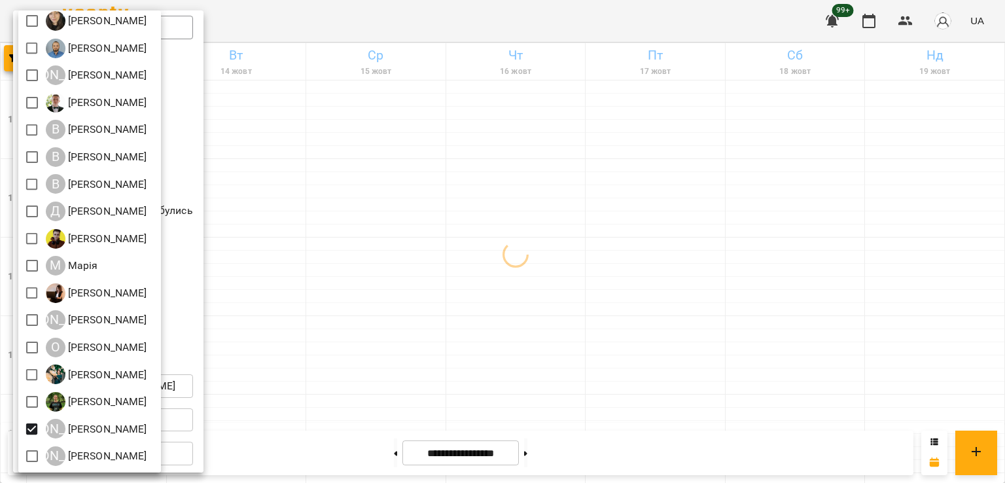
click at [460, 309] on div at bounding box center [502, 241] width 1005 height 483
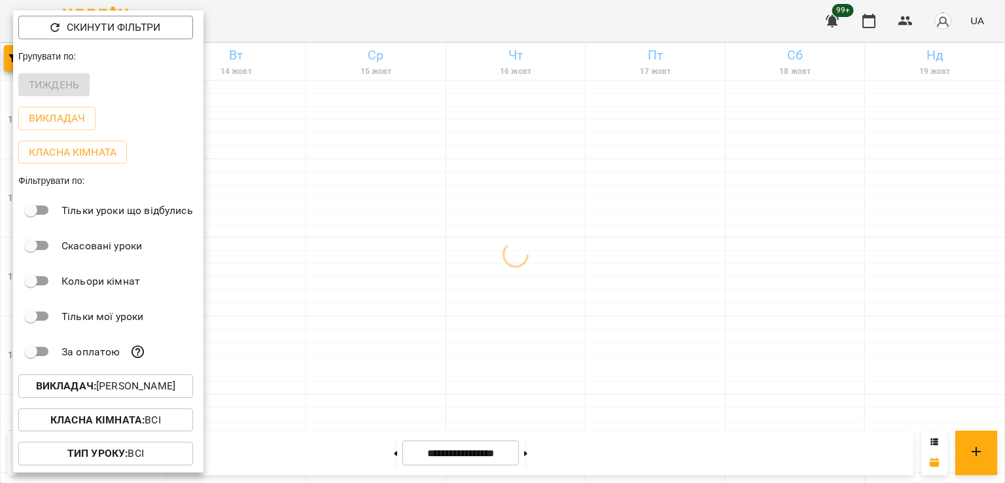
click at [440, 291] on div at bounding box center [502, 241] width 1005 height 483
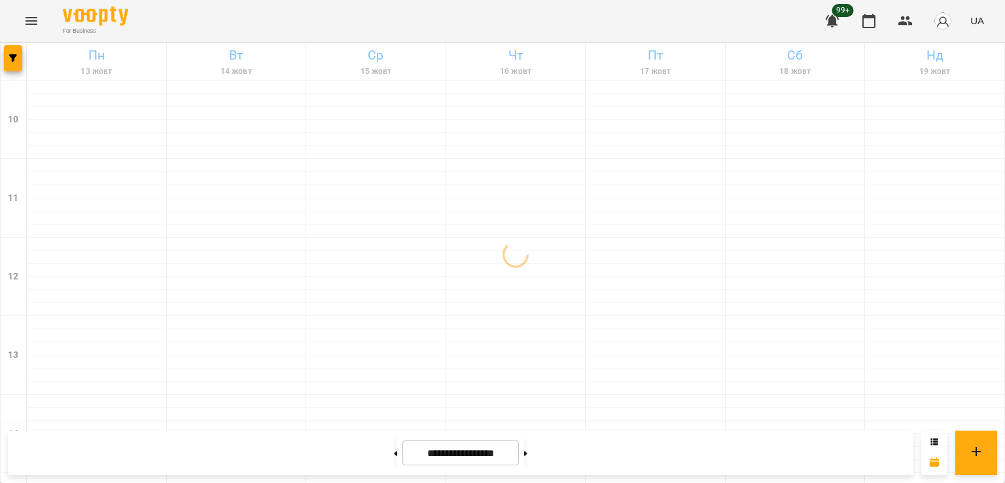
scroll to position [481, 0]
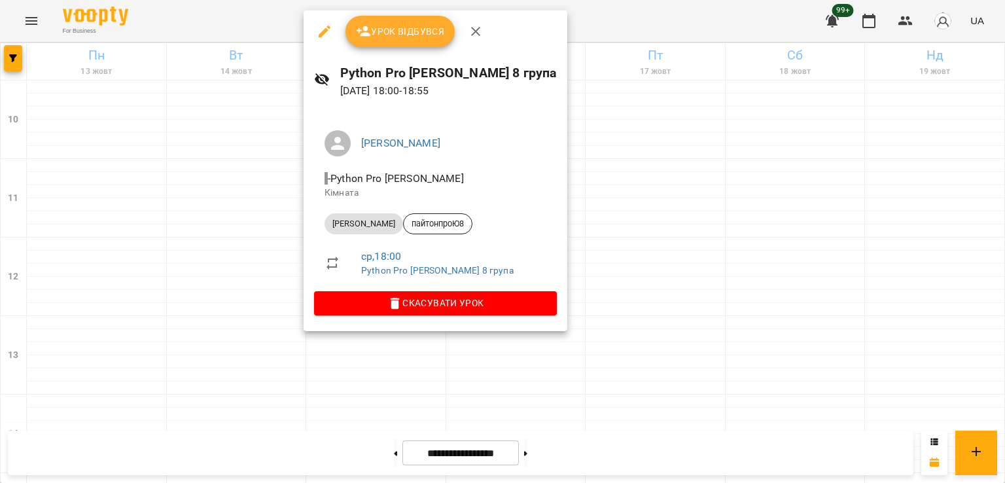
drag, startPoint x: 180, startPoint y: 274, endPoint x: 110, endPoint y: 263, distance: 70.9
click at [173, 274] on div at bounding box center [502, 241] width 1005 height 483
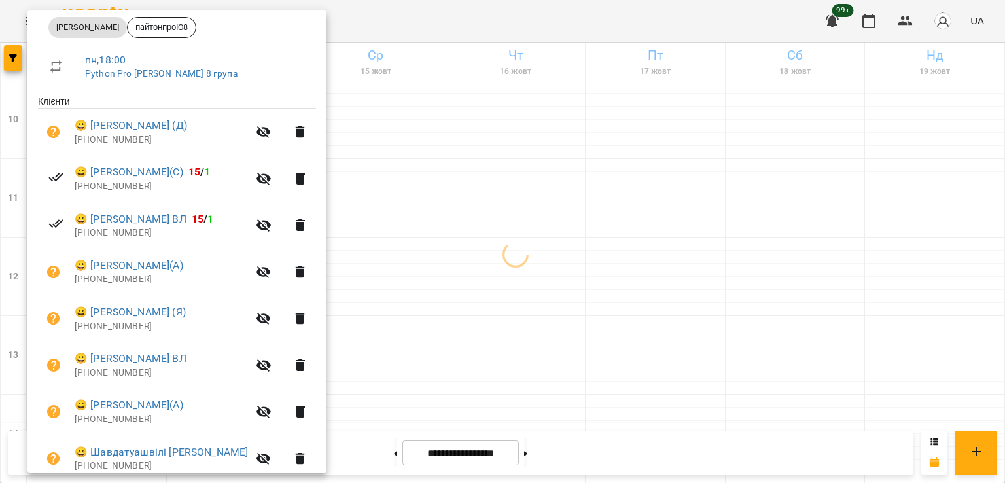
scroll to position [251, 0]
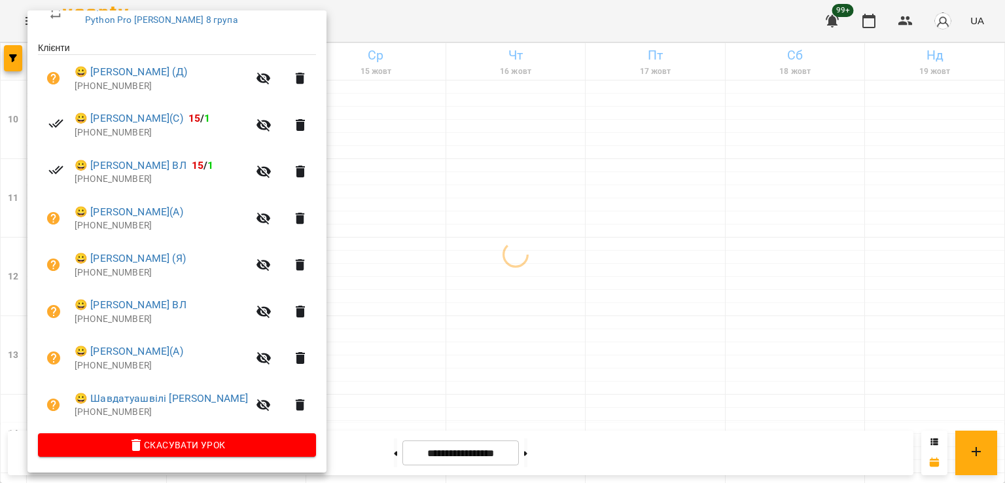
drag, startPoint x: 334, startPoint y: 267, endPoint x: 151, endPoint y: 17, distance: 309.9
click at [335, 267] on div at bounding box center [502, 241] width 1005 height 483
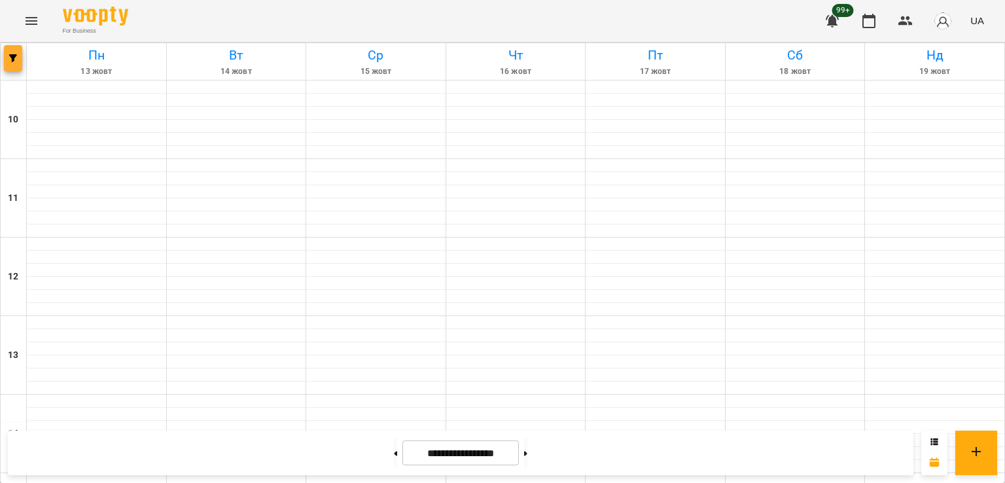
click at [12, 61] on icon "button" at bounding box center [13, 58] width 8 height 8
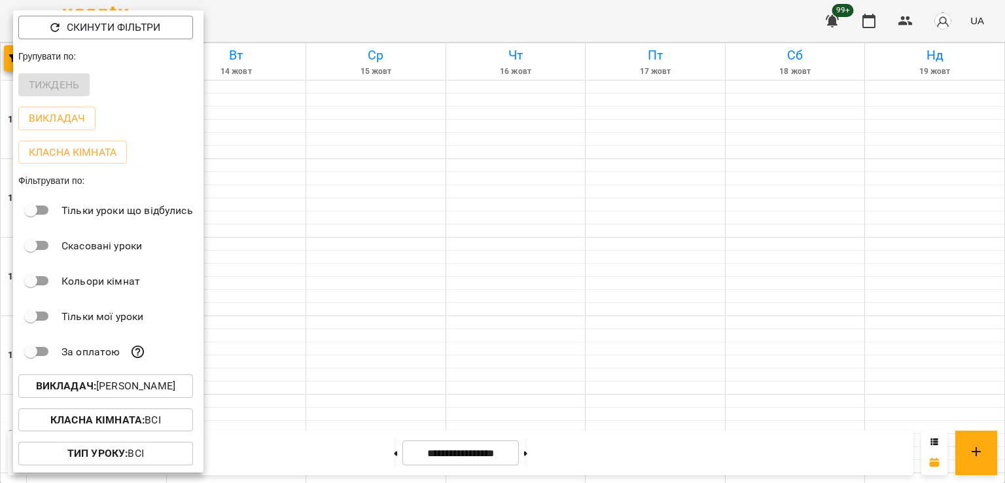
click at [152, 391] on p "Викладач : [PERSON_NAME]" at bounding box center [105, 386] width 139 height 16
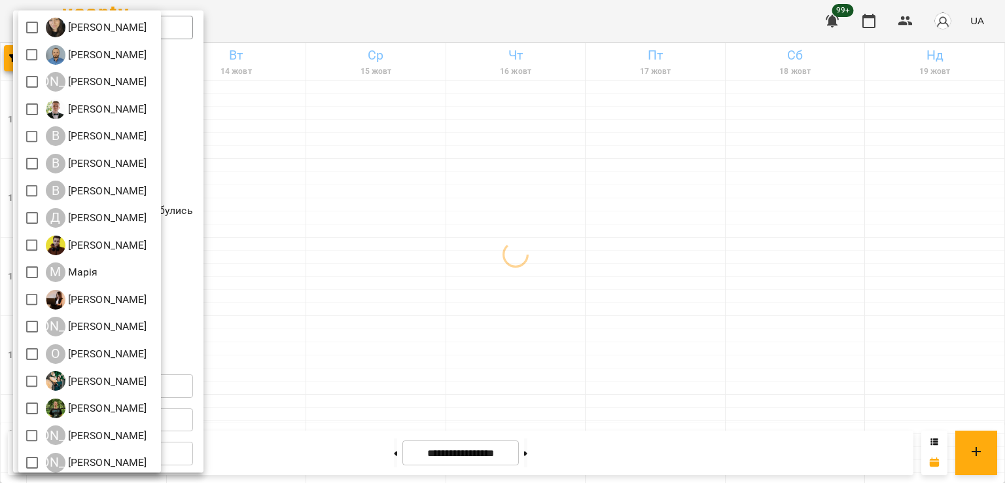
scroll to position [147, 0]
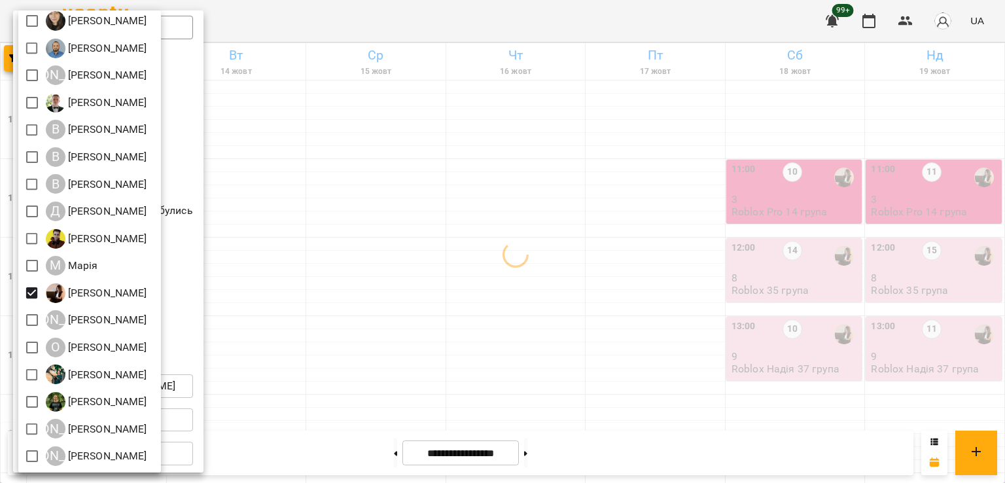
click at [384, 317] on div at bounding box center [502, 241] width 1005 height 483
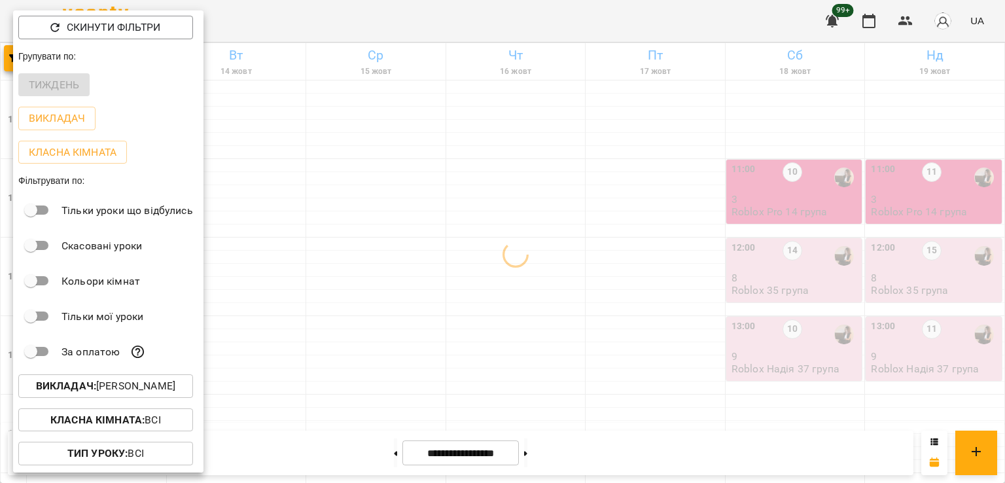
click at [351, 250] on div at bounding box center [502, 241] width 1005 height 483
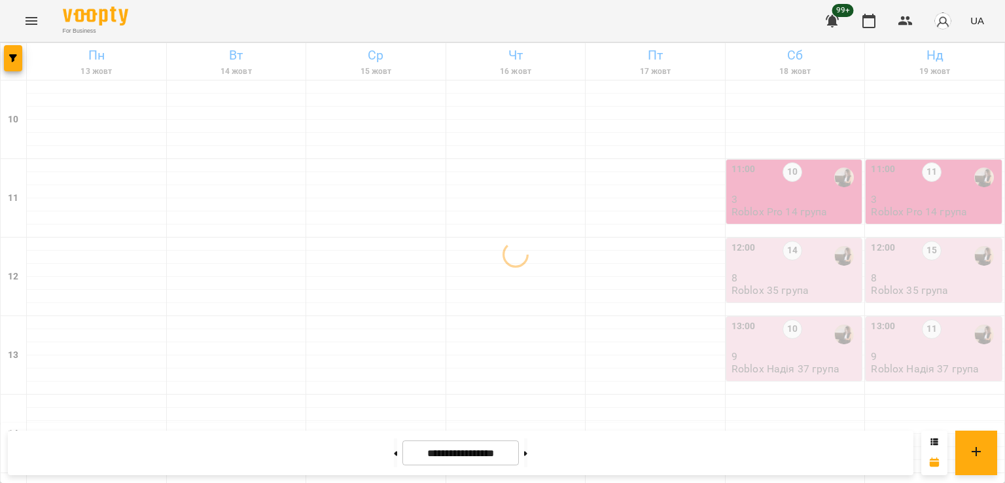
scroll to position [612, 0]
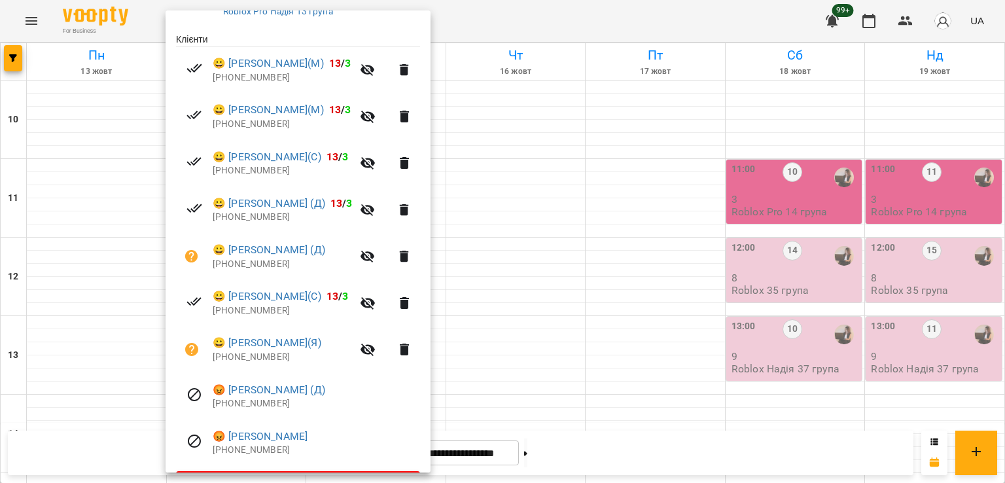
scroll to position [262, 0]
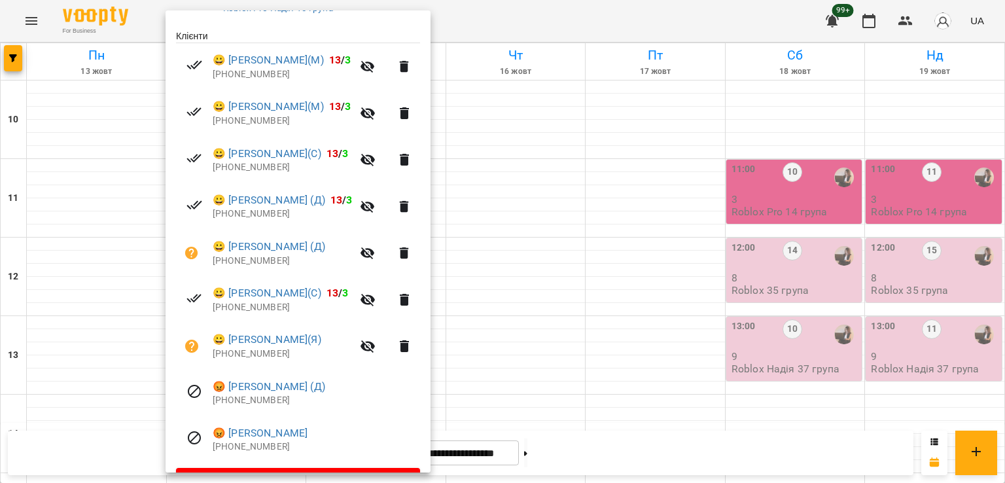
click at [588, 278] on div at bounding box center [502, 241] width 1005 height 483
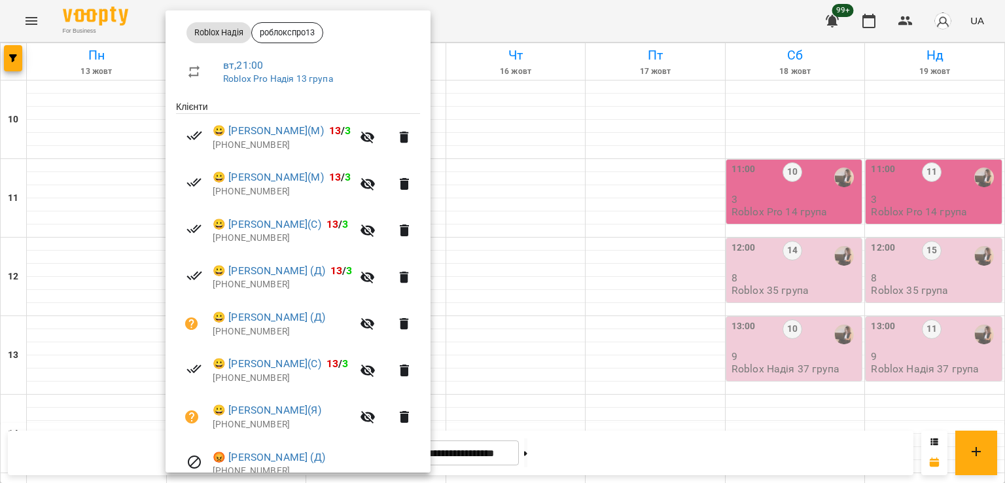
scroll to position [196, 0]
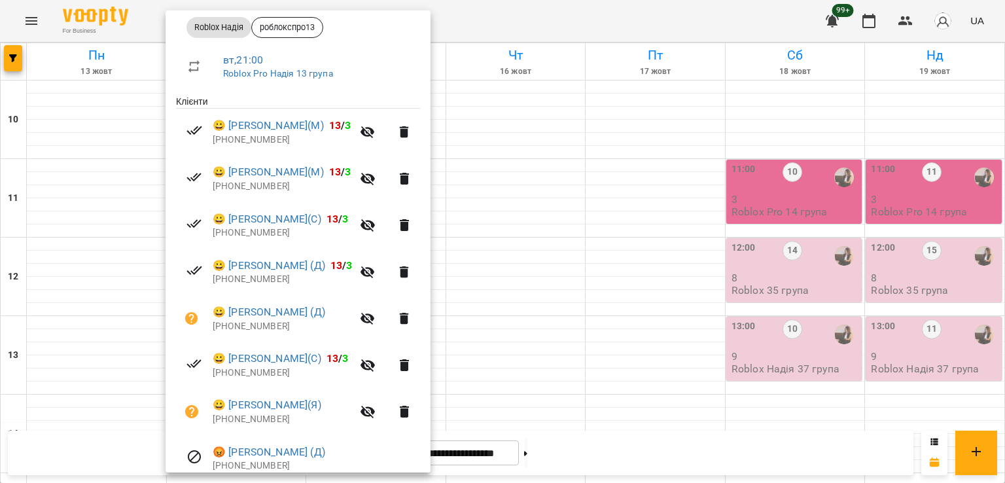
click at [520, 309] on div at bounding box center [502, 241] width 1005 height 483
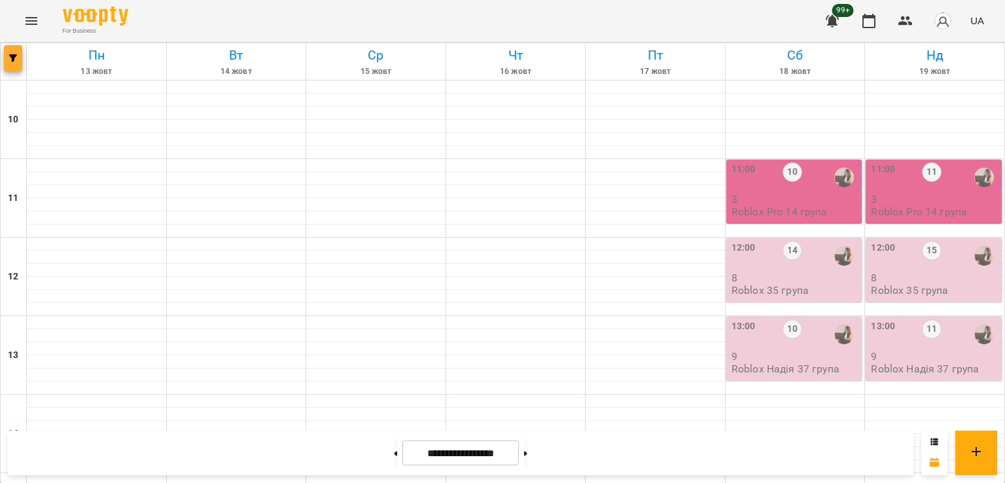
click at [16, 61] on icon "button" at bounding box center [13, 58] width 8 height 8
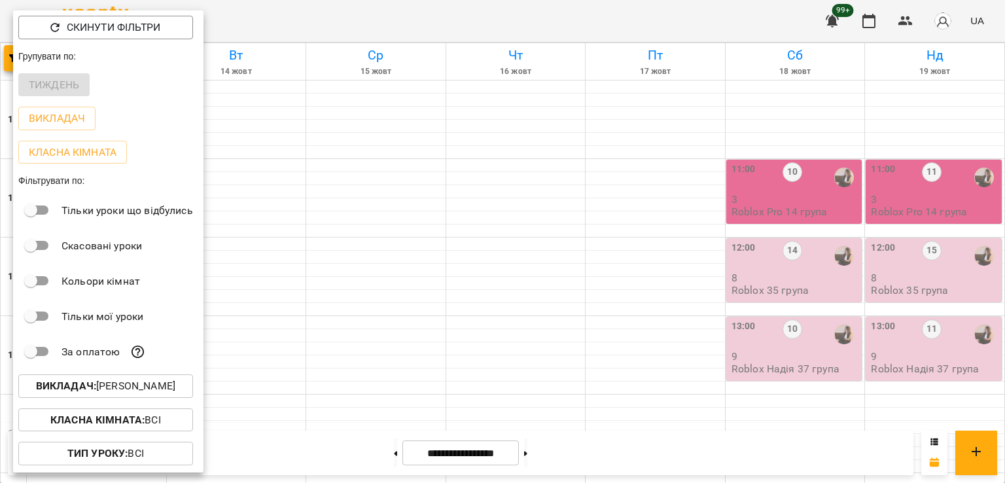
click at [165, 393] on p "Викладач : [PERSON_NAME]" at bounding box center [105, 386] width 139 height 16
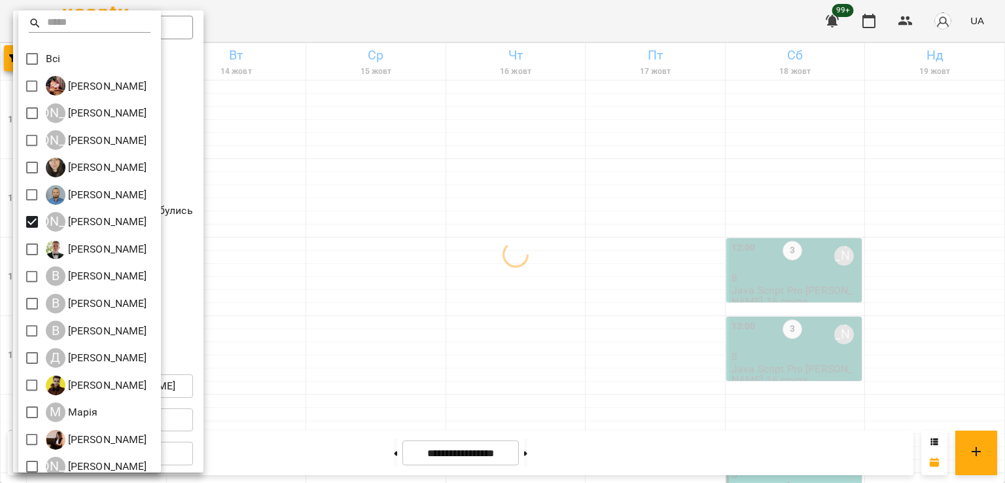
click at [454, 287] on div at bounding box center [502, 241] width 1005 height 483
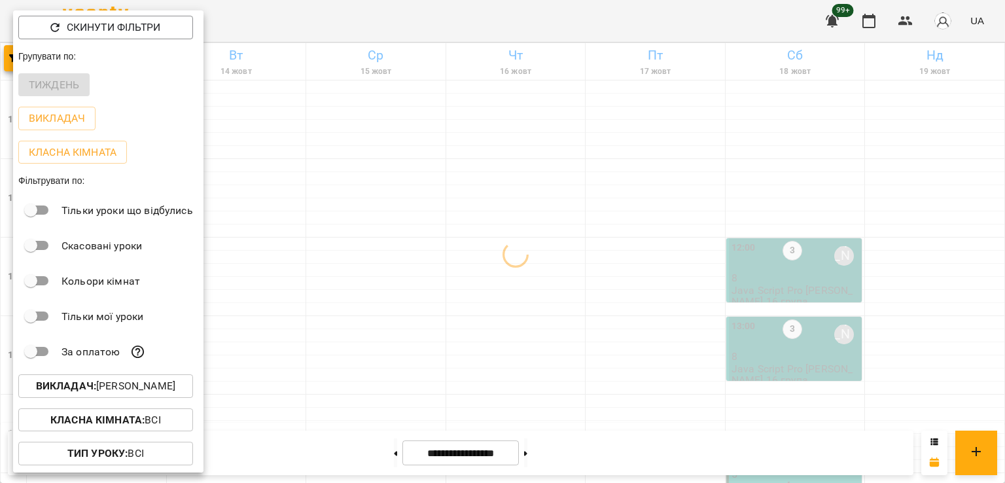
click at [515, 359] on div at bounding box center [502, 241] width 1005 height 483
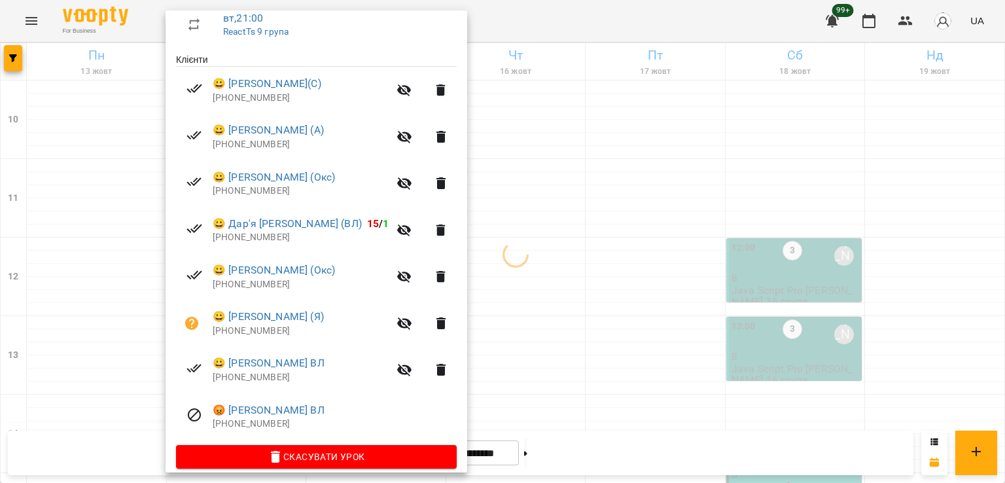
scroll to position [251, 0]
